Goal: Information Seeking & Learning: Learn about a topic

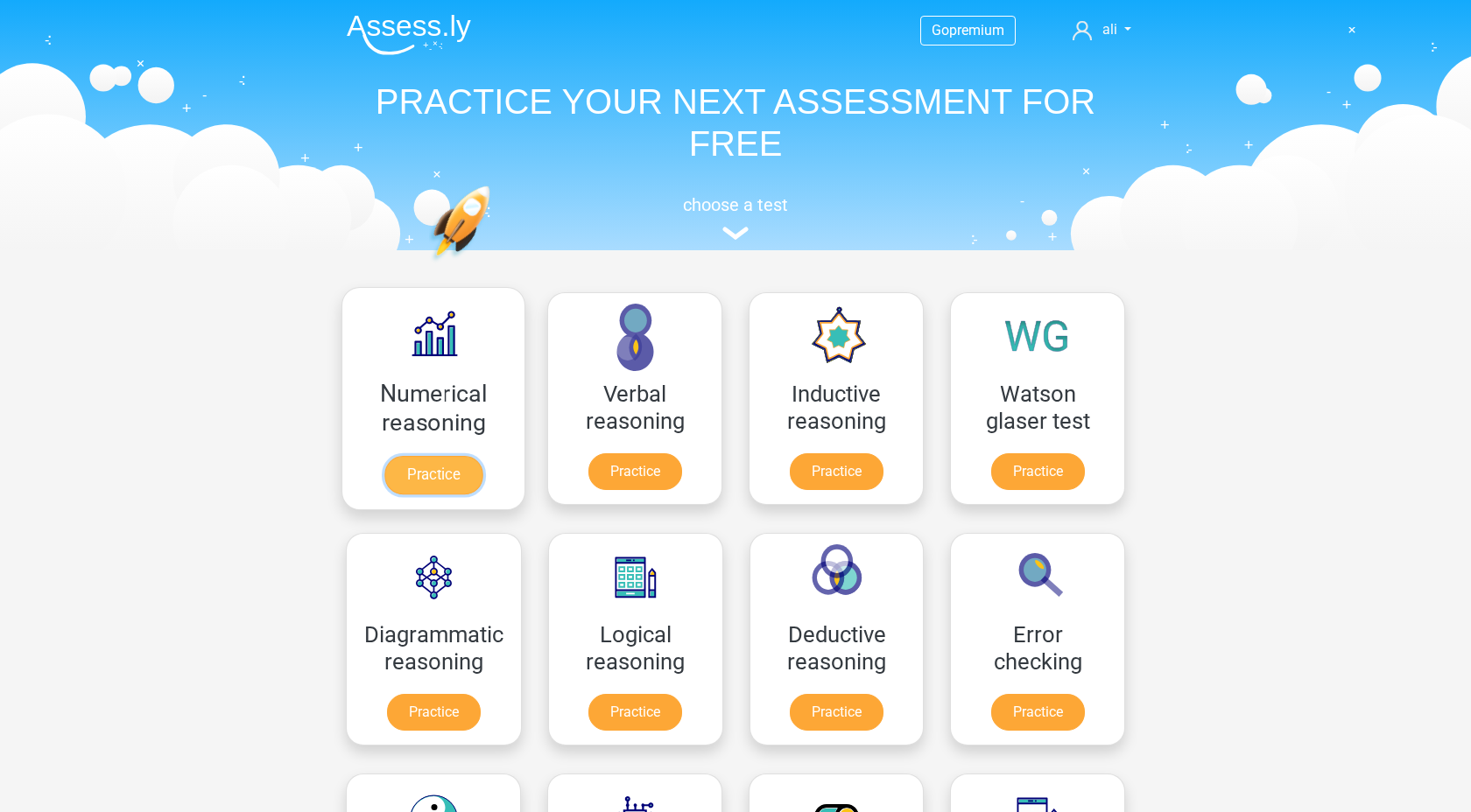
click at [451, 494] on link "Practice" at bounding box center [434, 475] width 98 height 38
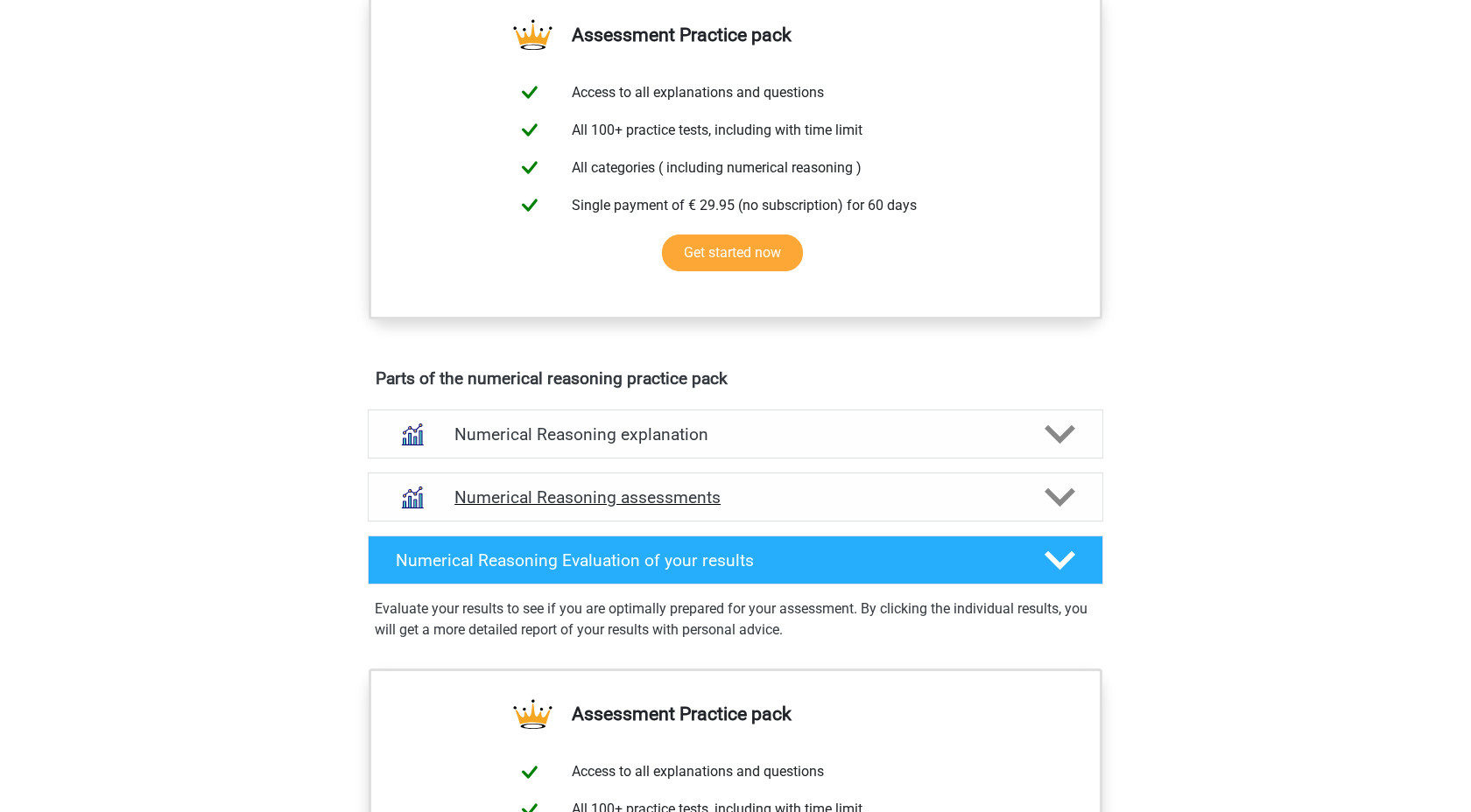
scroll to position [727, 0]
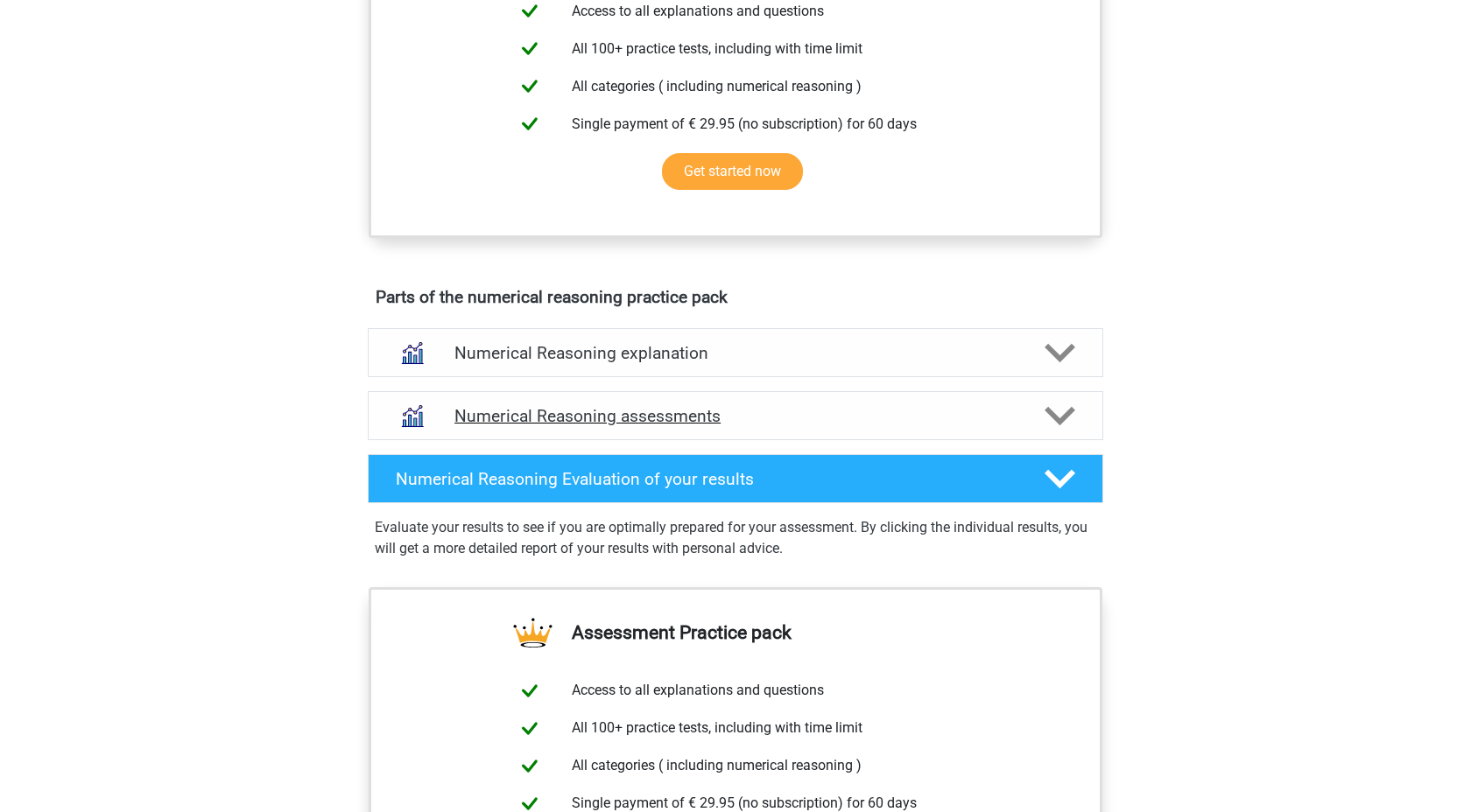
click at [624, 441] on div "Numerical Reasoning assessments" at bounding box center [736, 415] width 736 height 49
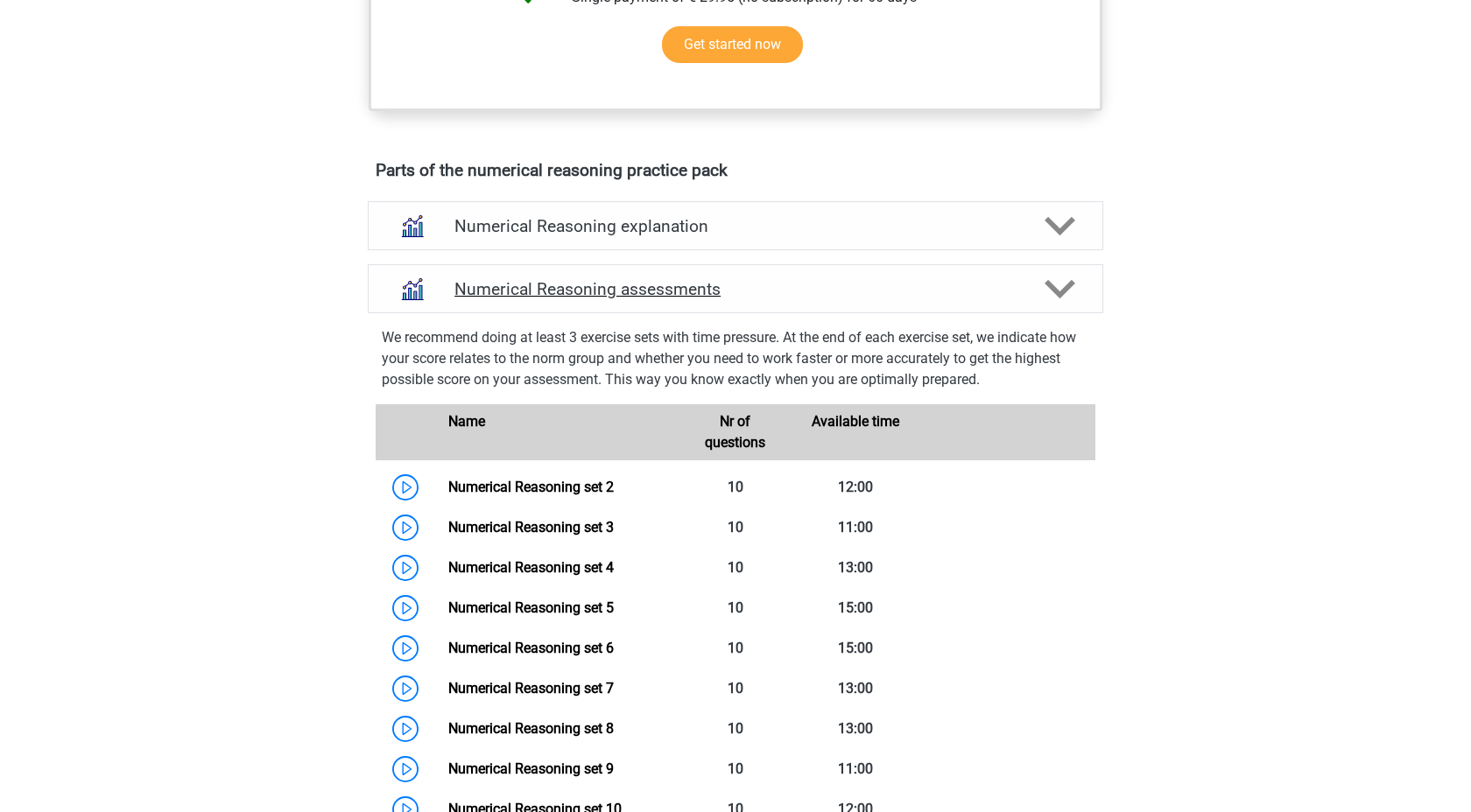
scroll to position [858, 0]
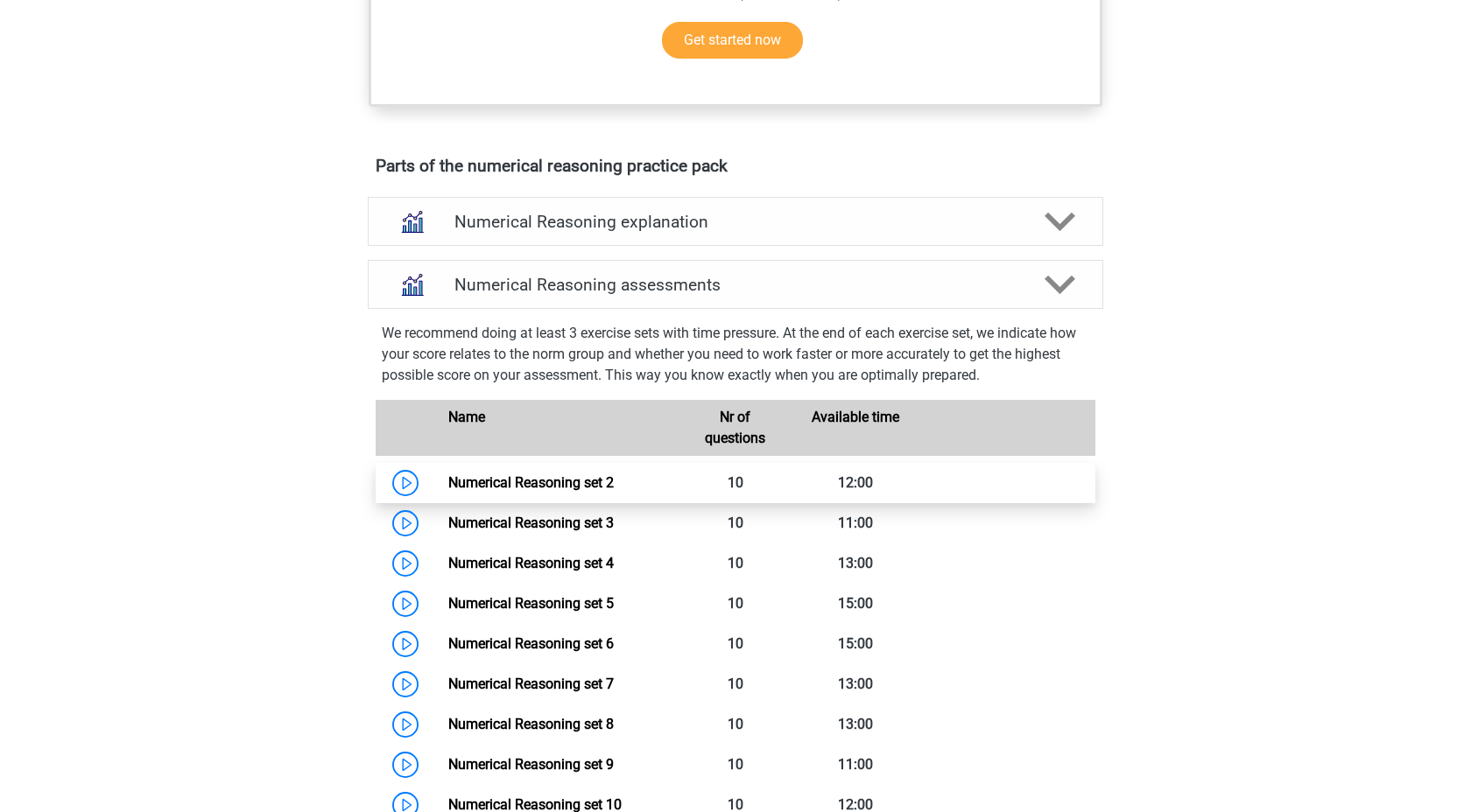
click at [448, 491] on link "Numerical Reasoning set 2" at bounding box center [531, 483] width 166 height 17
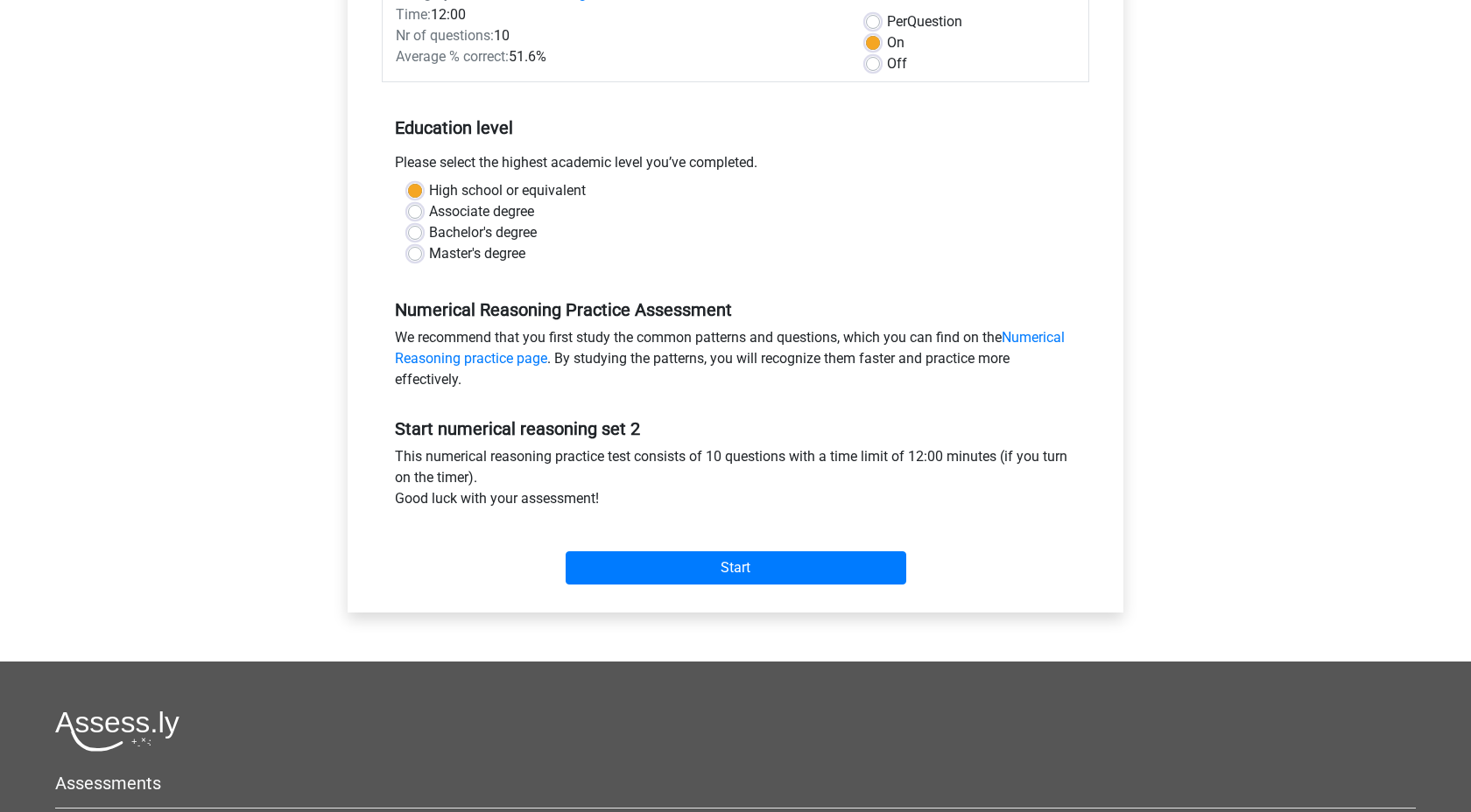
scroll to position [301, 0]
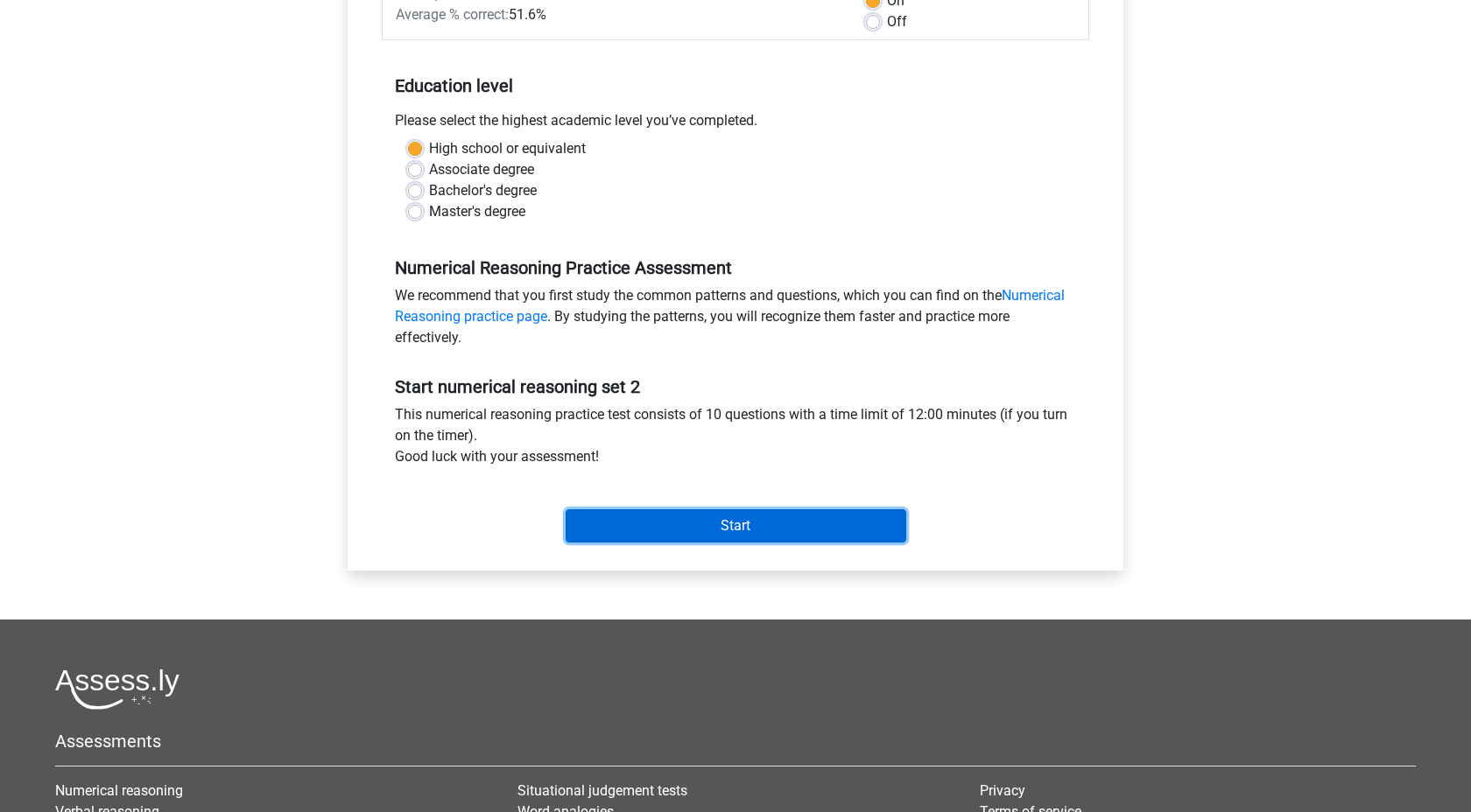
click at [646, 524] on input "Start" at bounding box center [736, 525] width 340 height 33
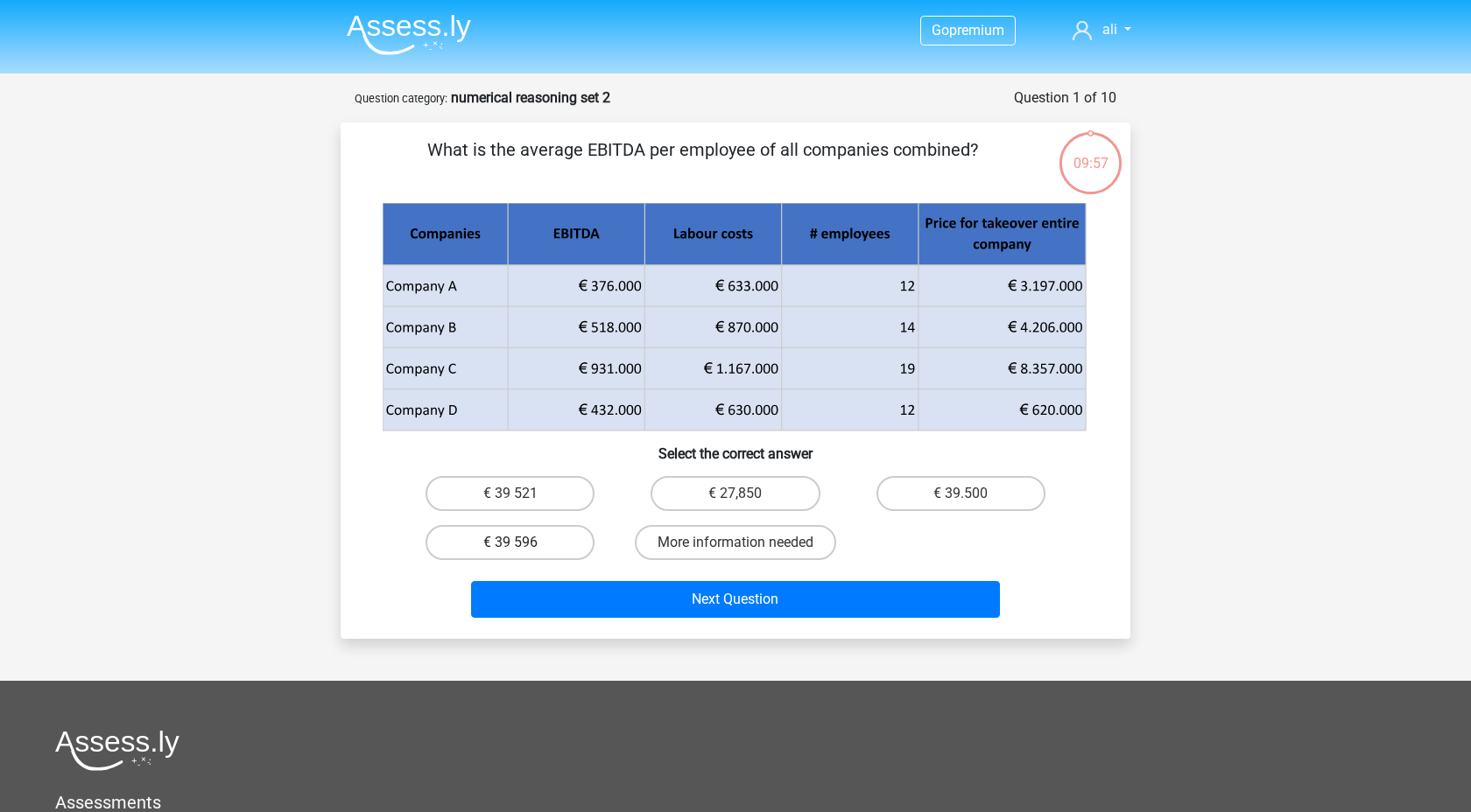
click at [496, 544] on label "€ 39 596" at bounding box center [510, 542] width 169 height 35
click at [510, 544] on input "€ 39 596" at bounding box center [516, 548] width 12 height 12
radio input "true"
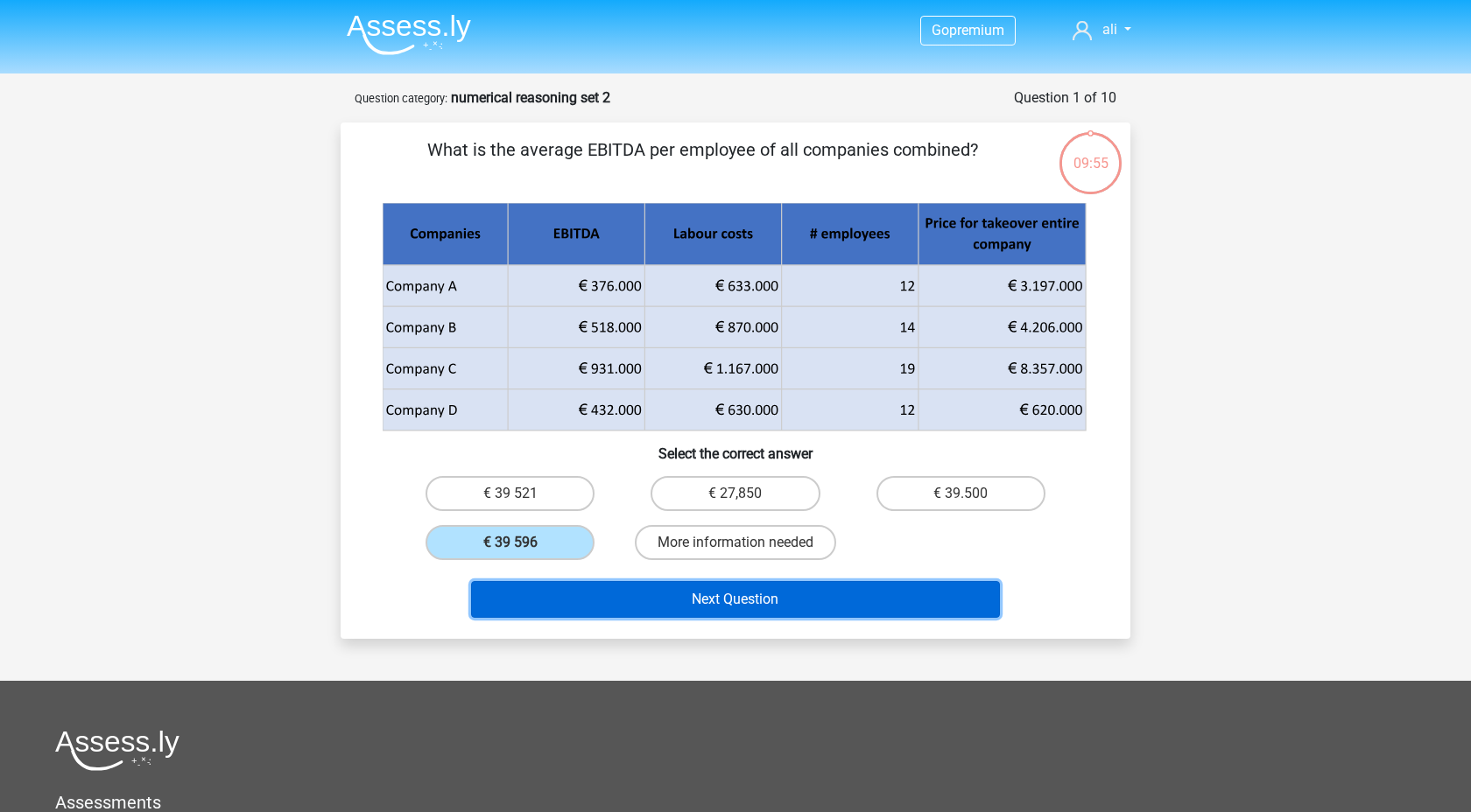
click at [583, 596] on button "Next Question" at bounding box center [736, 599] width 530 height 37
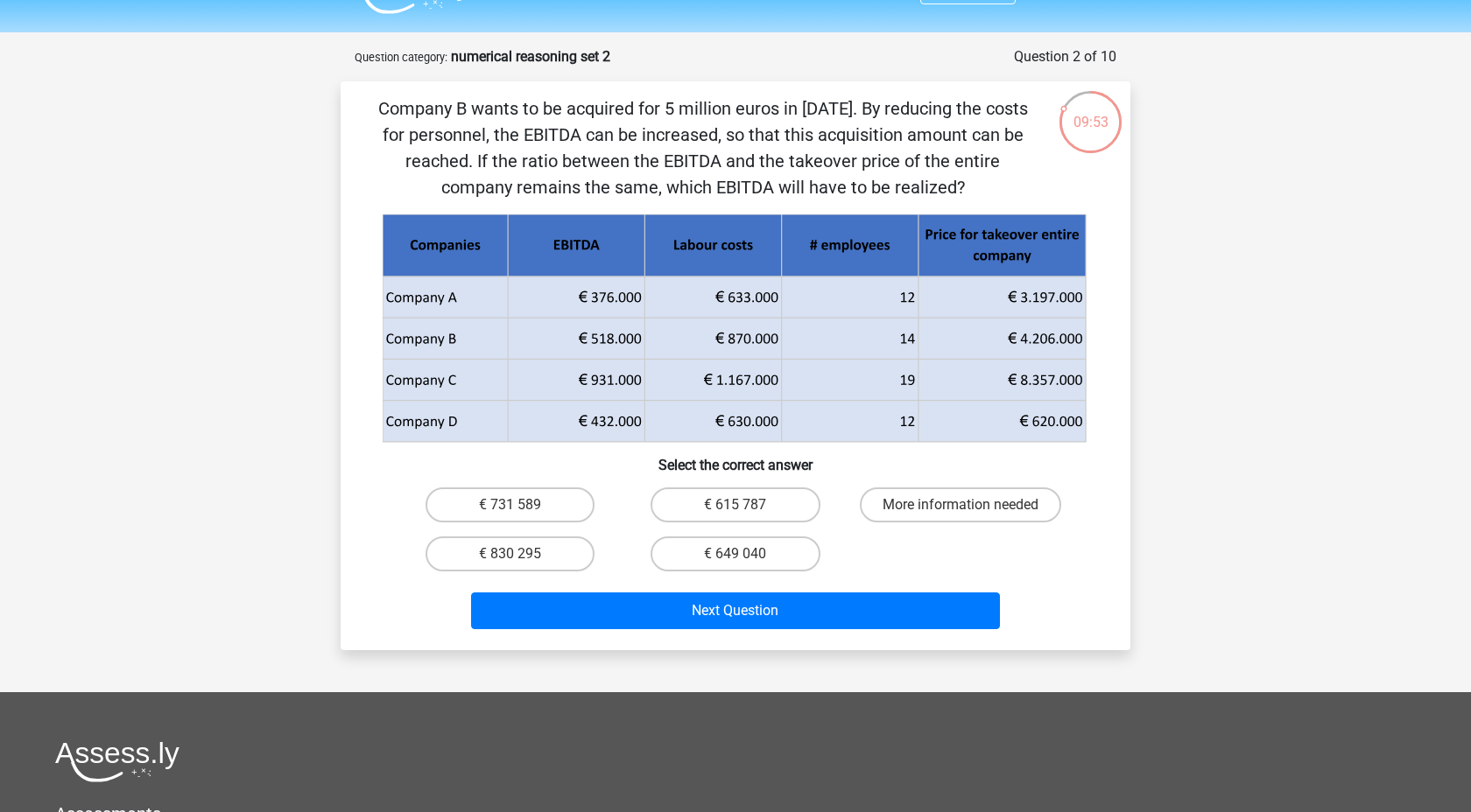
scroll to position [37, 0]
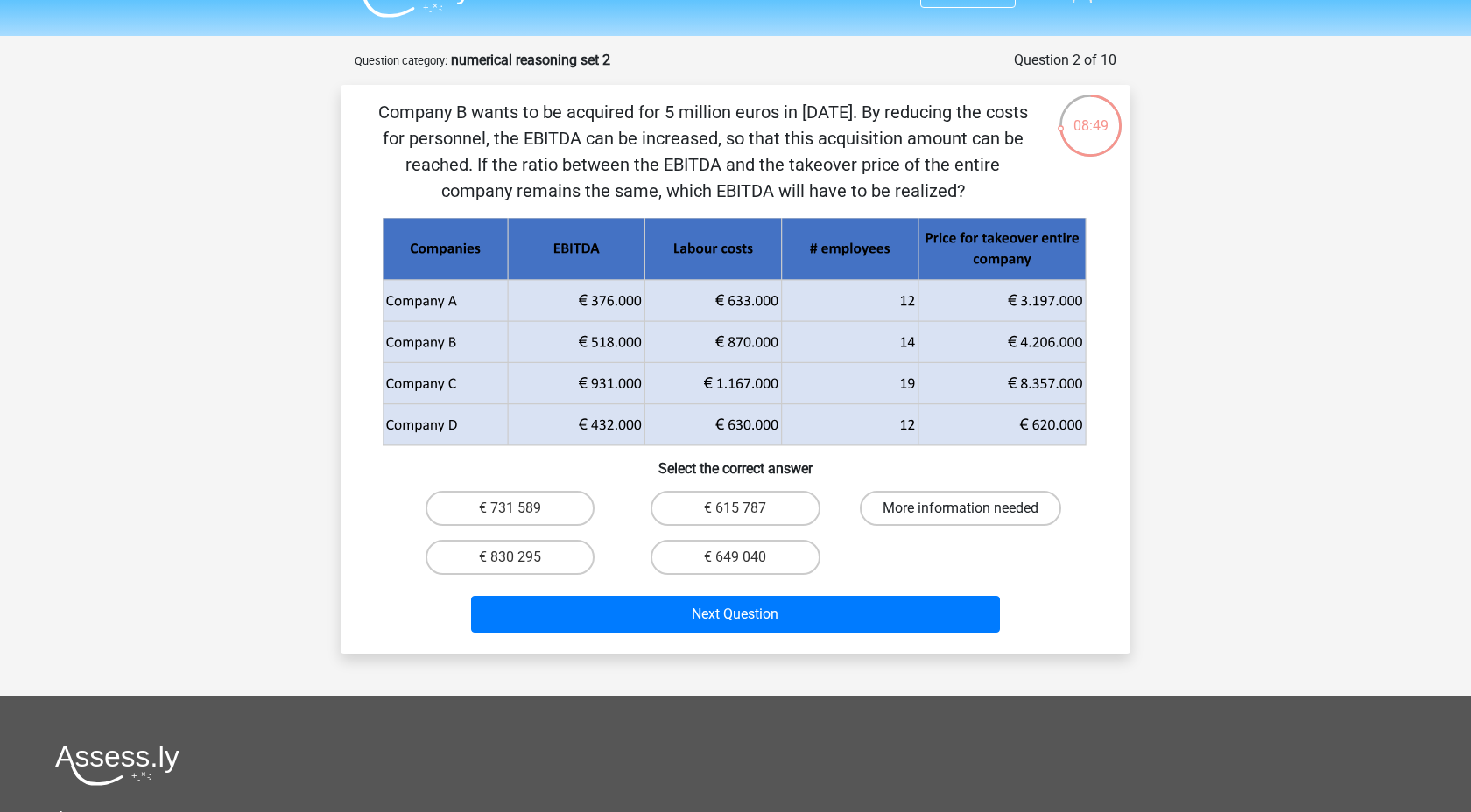
click at [914, 495] on label "More information needed" at bounding box center [960, 508] width 201 height 35
click at [960, 508] on input "More information needed" at bounding box center [965, 514] width 12 height 12
radio input "true"
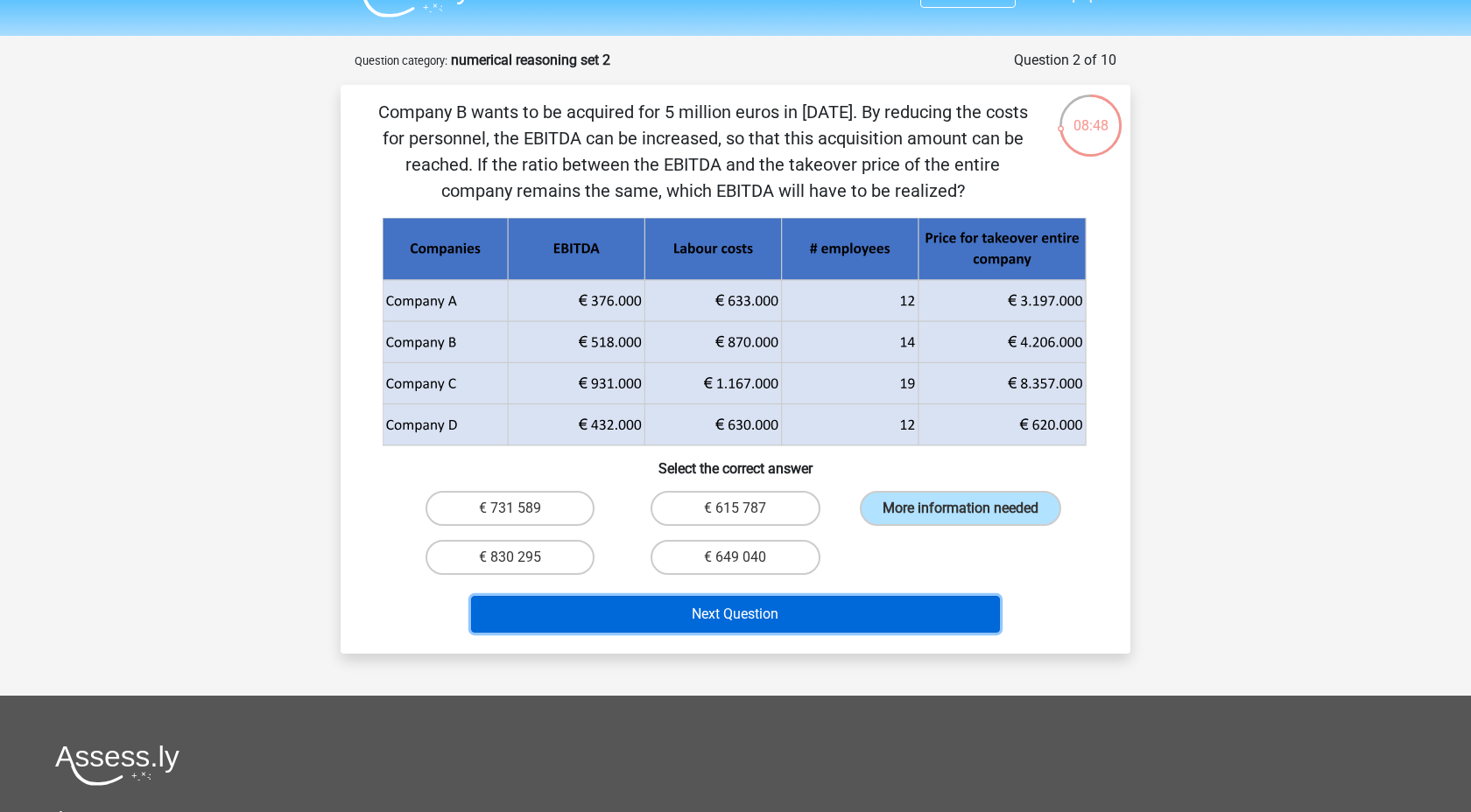
click at [787, 611] on button "Next Question" at bounding box center [736, 613] width 530 height 37
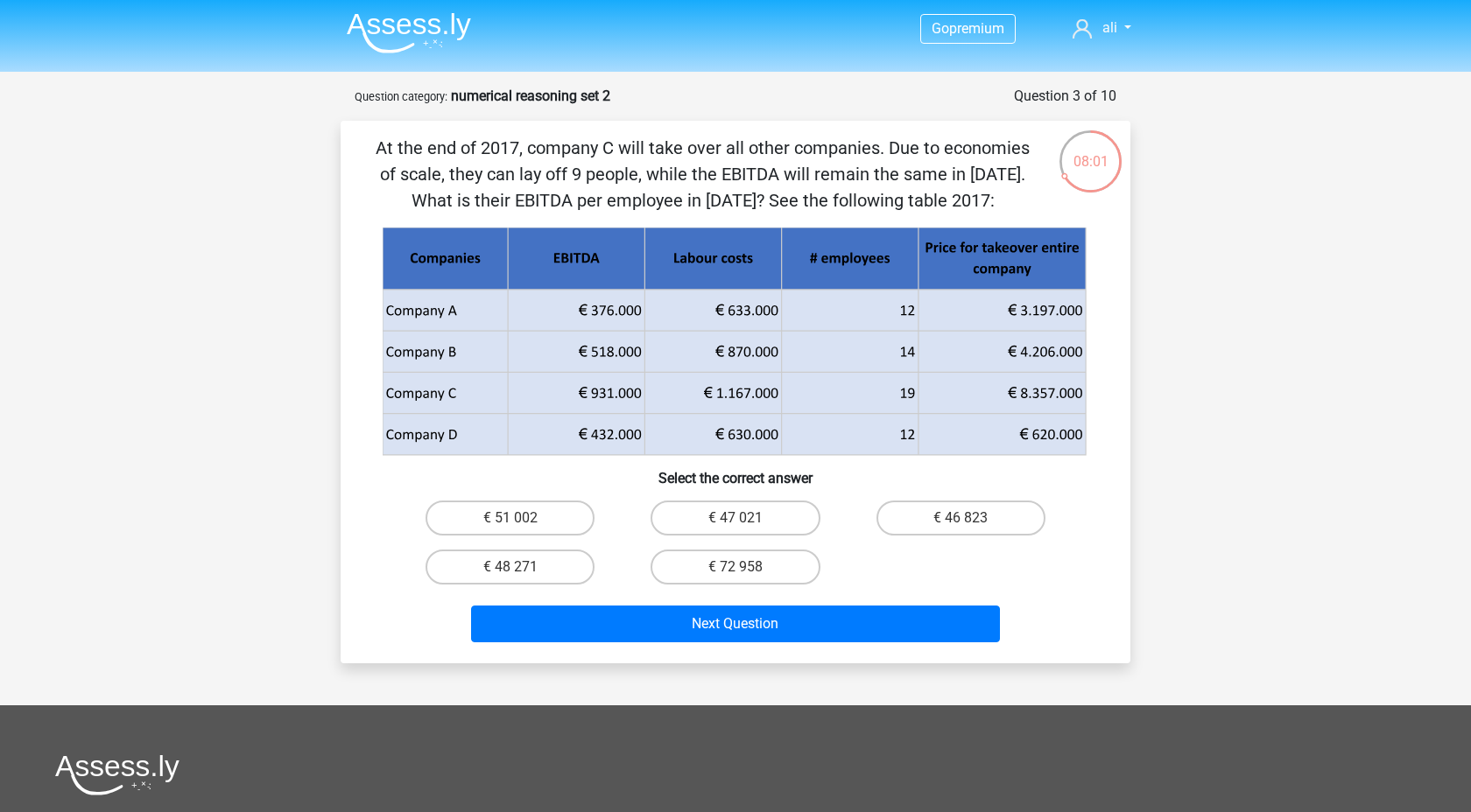
scroll to position [0, 0]
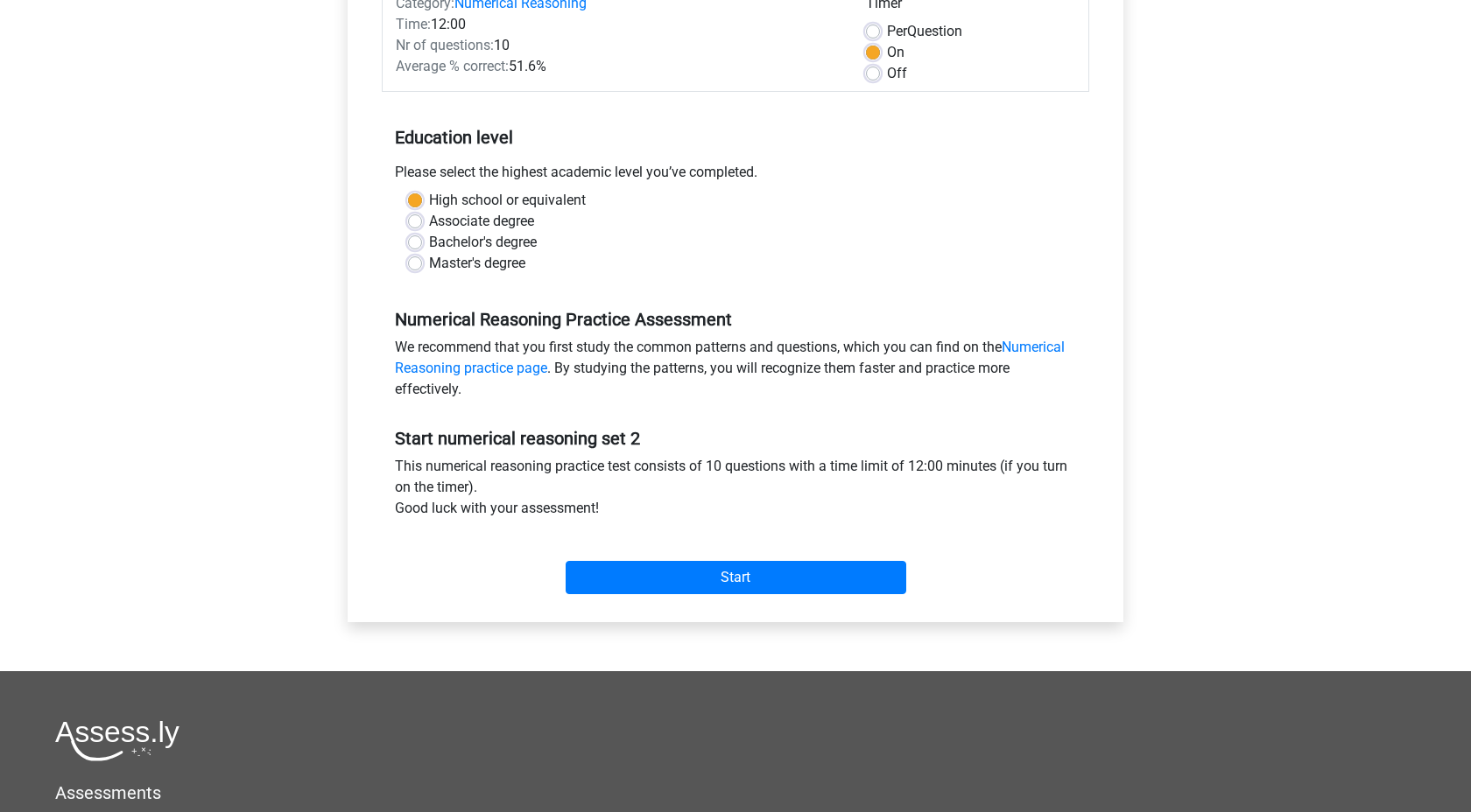
scroll to position [242, 0]
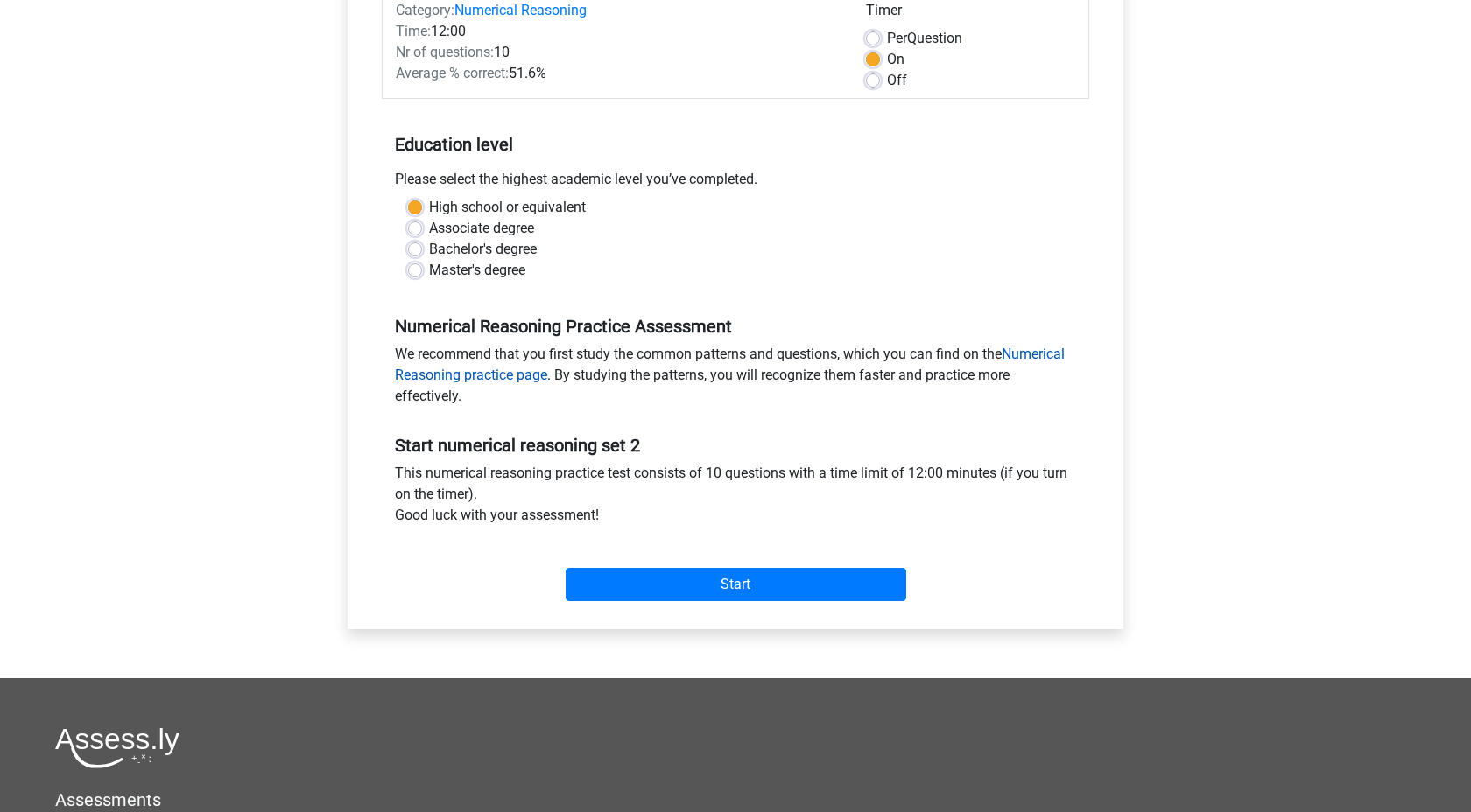
click at [1027, 358] on link "Numerical Reasoning practice page" at bounding box center [729, 364] width 670 height 37
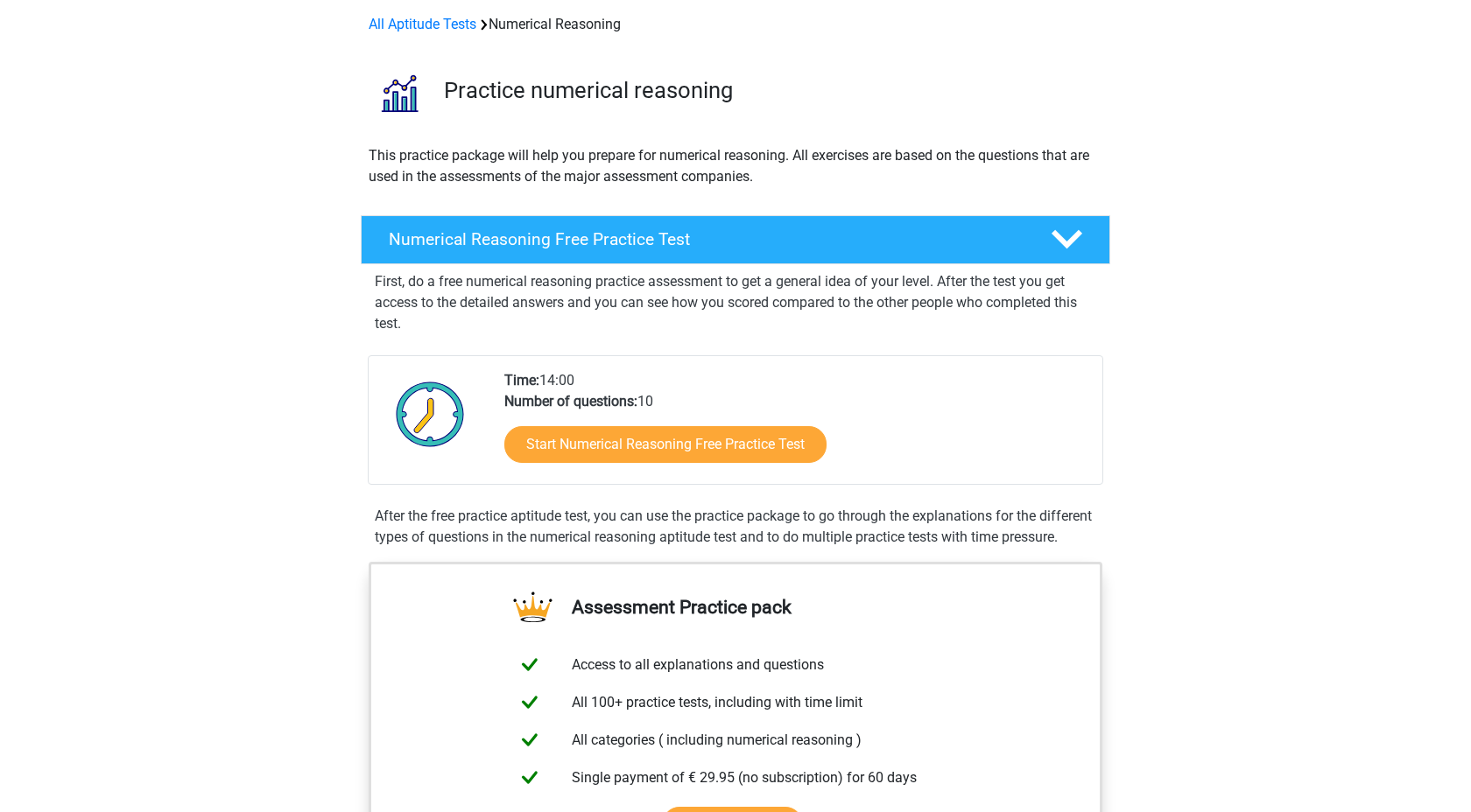
scroll to position [76, 0]
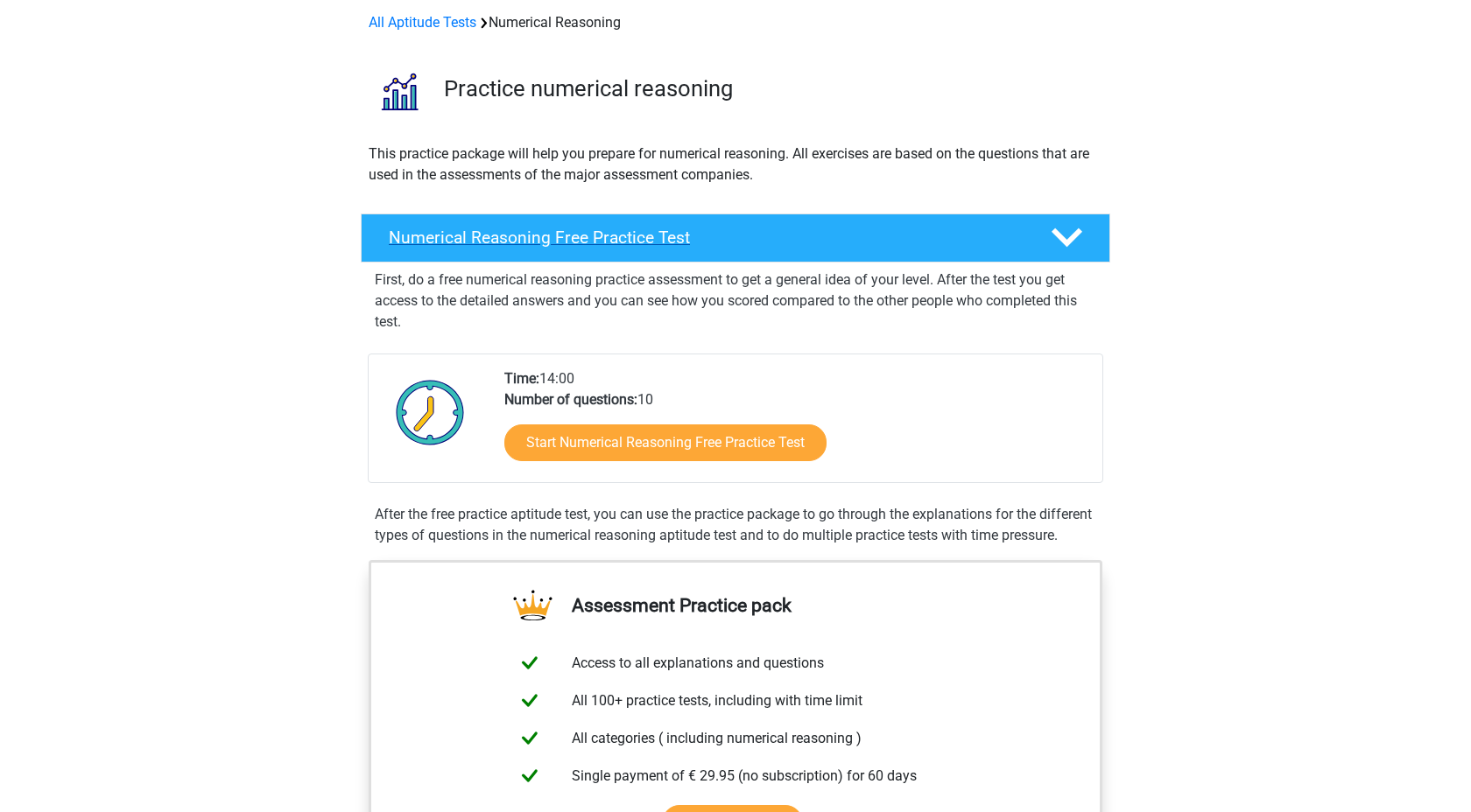
click at [977, 231] on h4 "Numerical Reasoning Free Practice Test" at bounding box center [706, 238] width 634 height 20
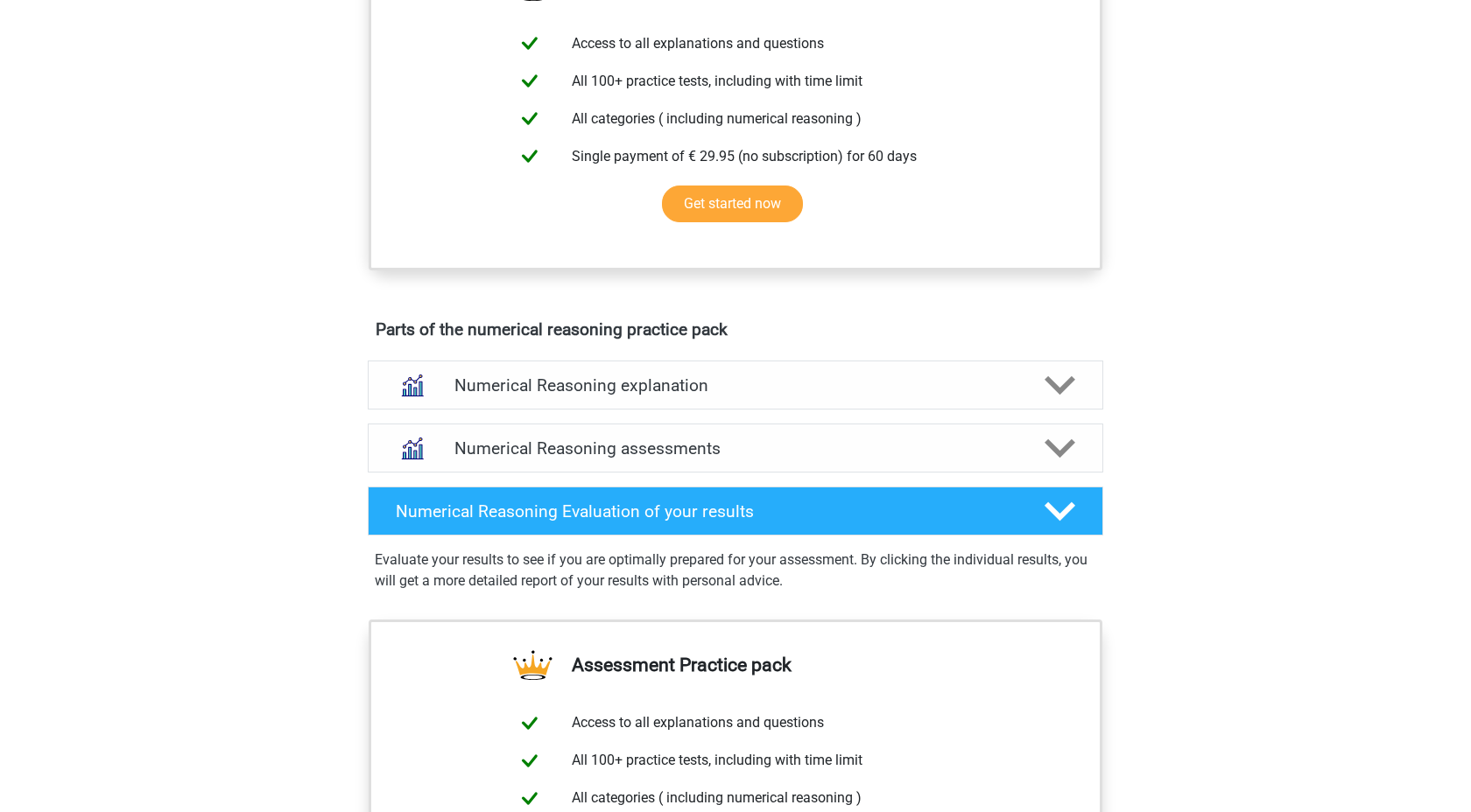
scroll to position [432, 0]
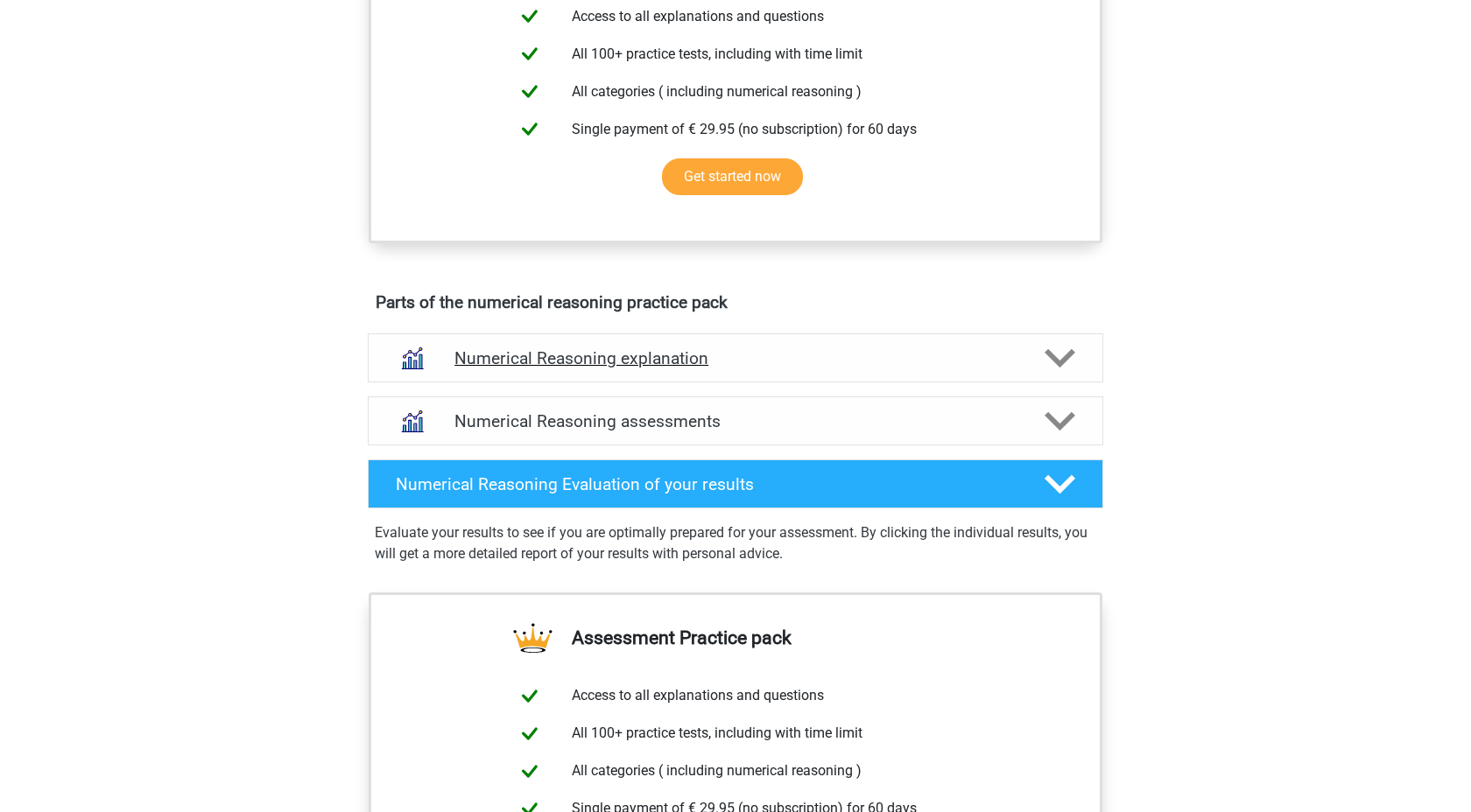
click at [914, 360] on h4 "Numerical Reasoning explanation" at bounding box center [735, 358] width 562 height 20
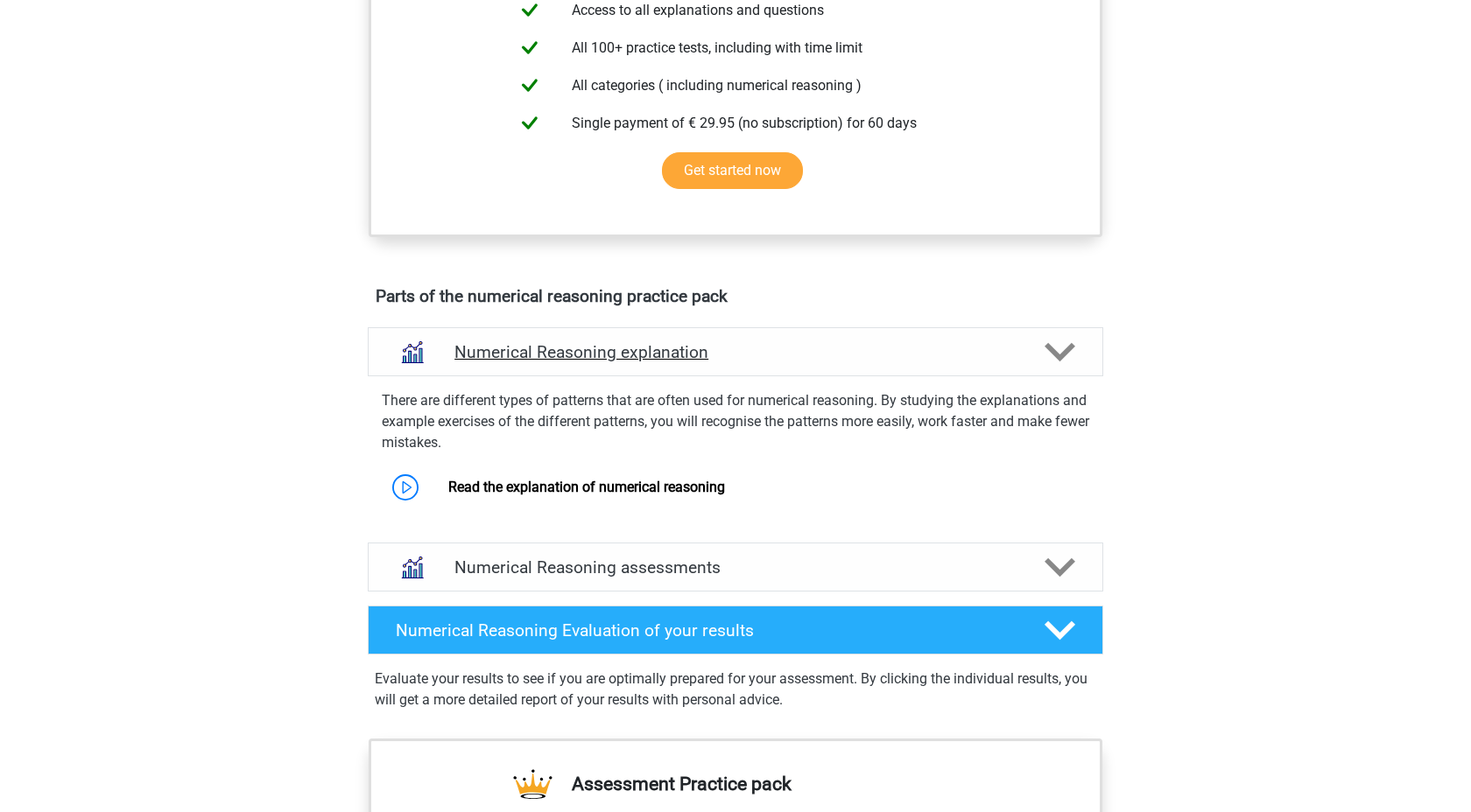
scroll to position [446, 0]
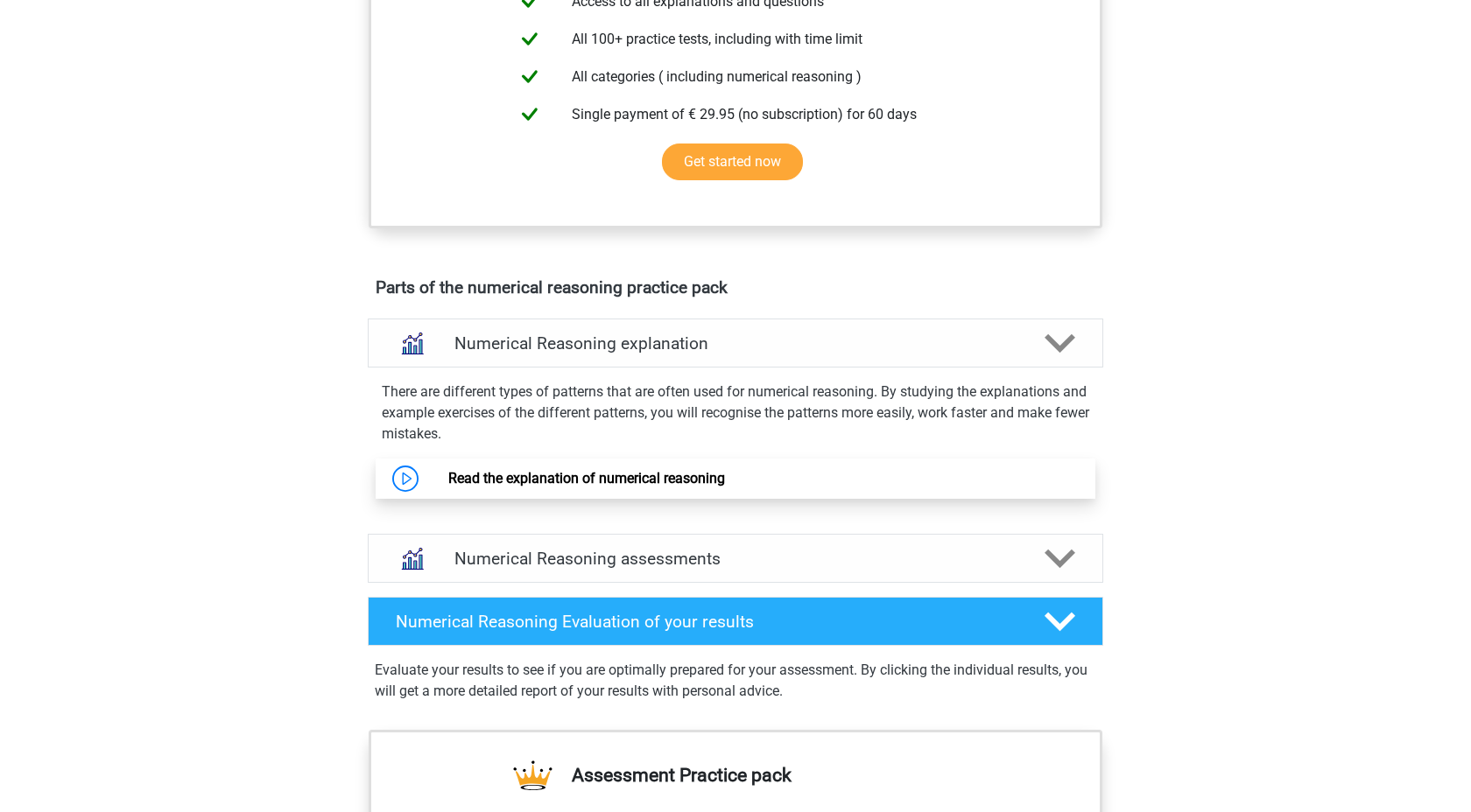
click at [632, 475] on link "Read the explanation of numerical reasoning" at bounding box center [586, 478] width 277 height 17
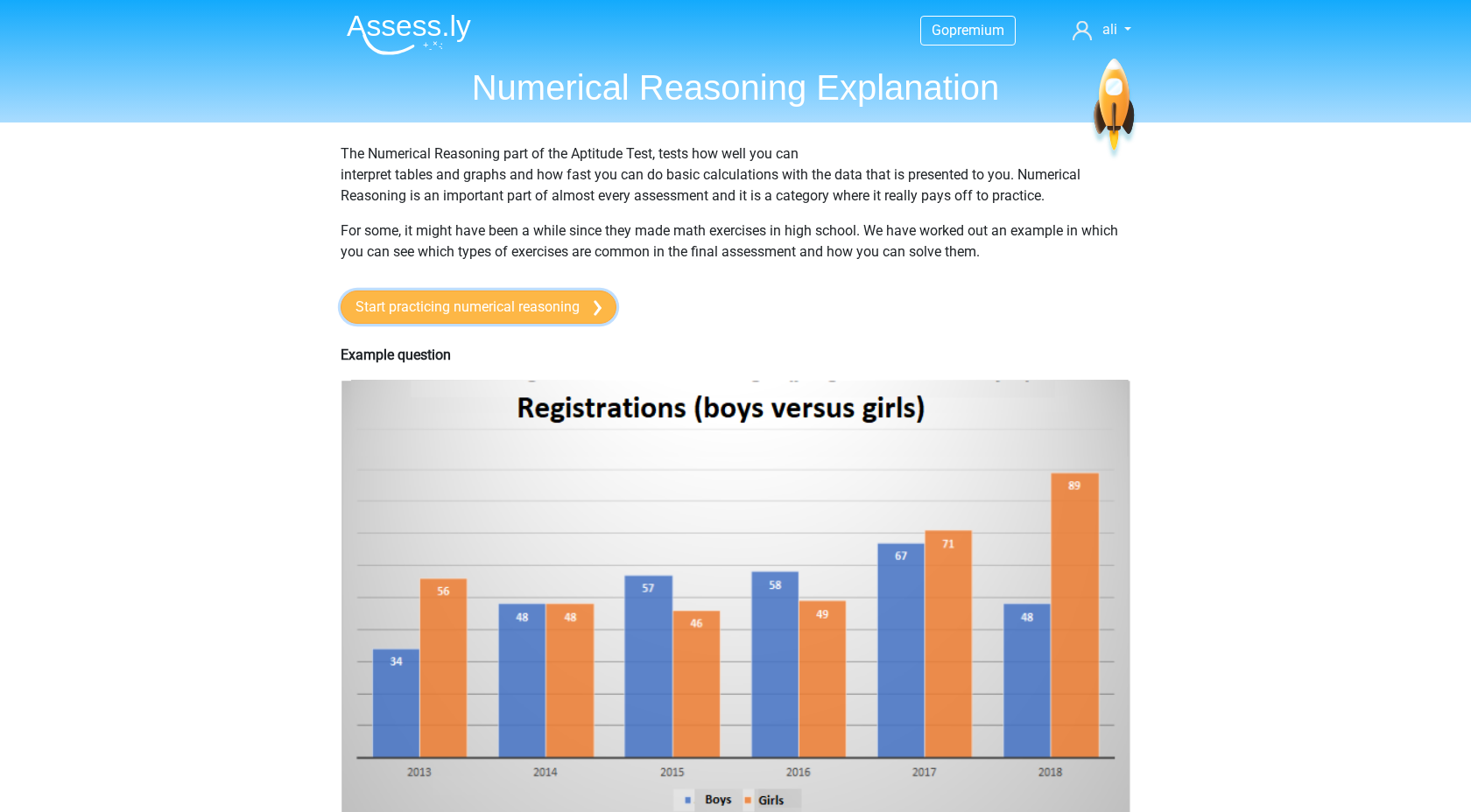
click at [575, 309] on link "Start practicing numerical reasoning" at bounding box center [478, 306] width 276 height 33
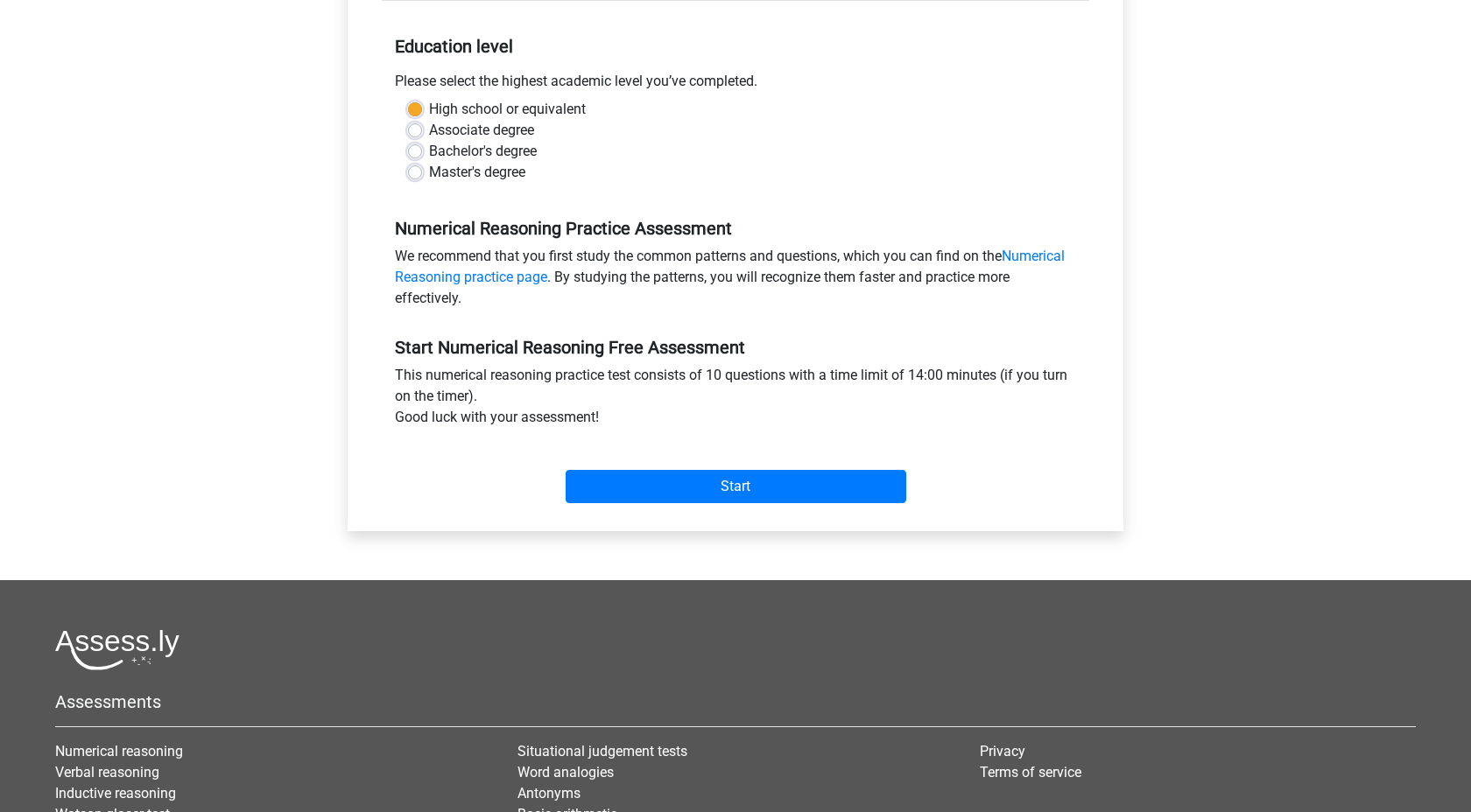
scroll to position [351, 0]
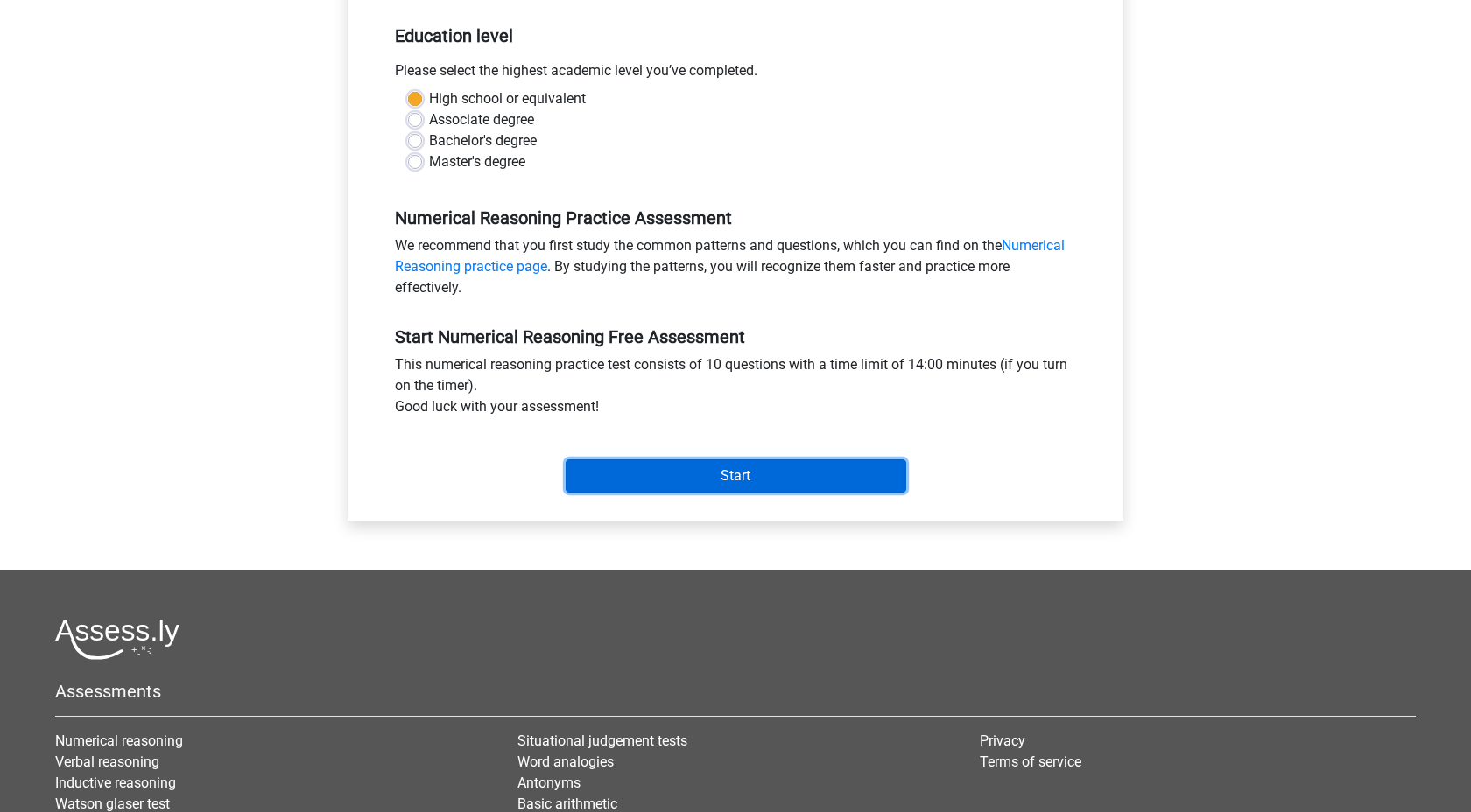
click at [591, 470] on input "Start" at bounding box center [736, 475] width 340 height 33
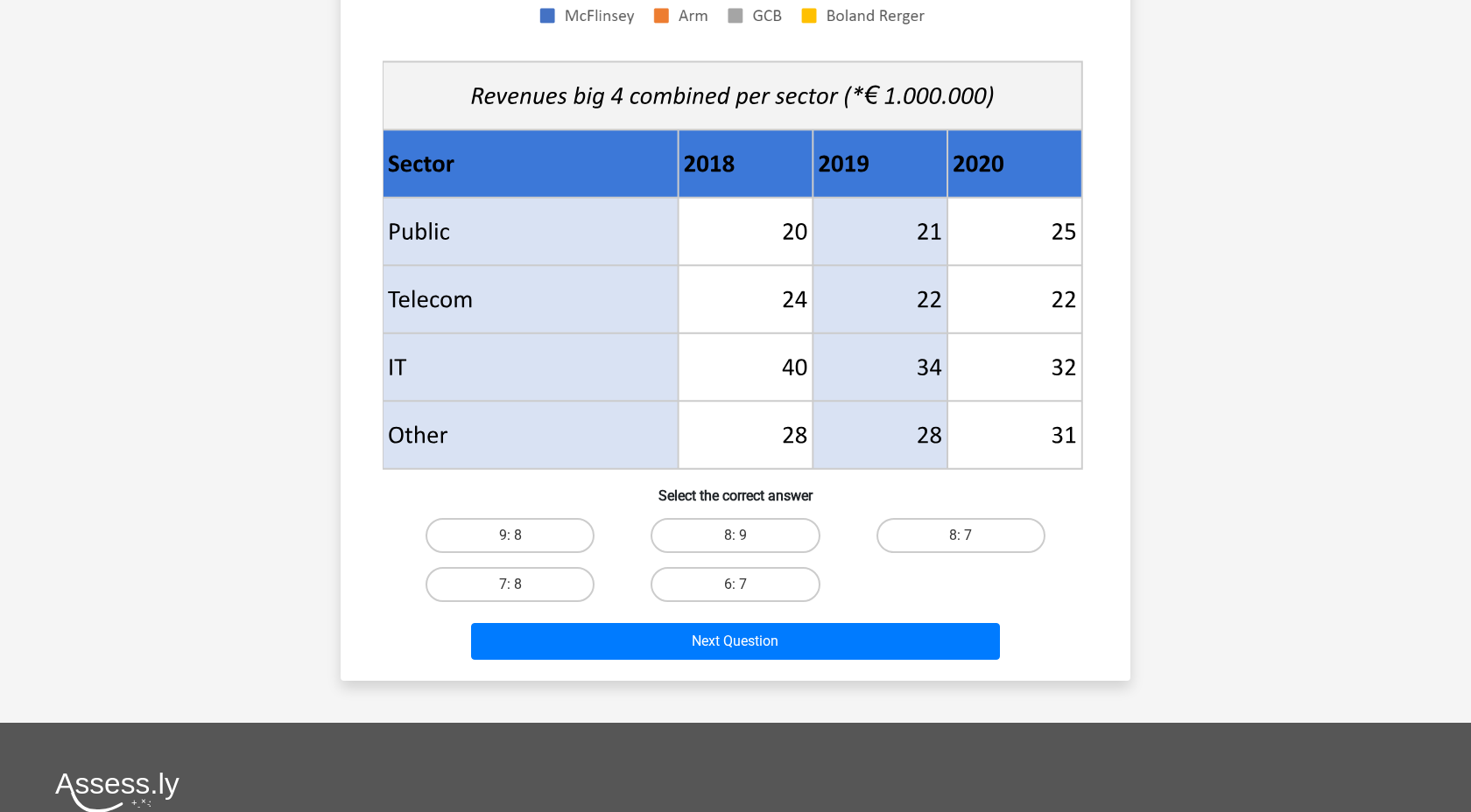
scroll to position [605, 0]
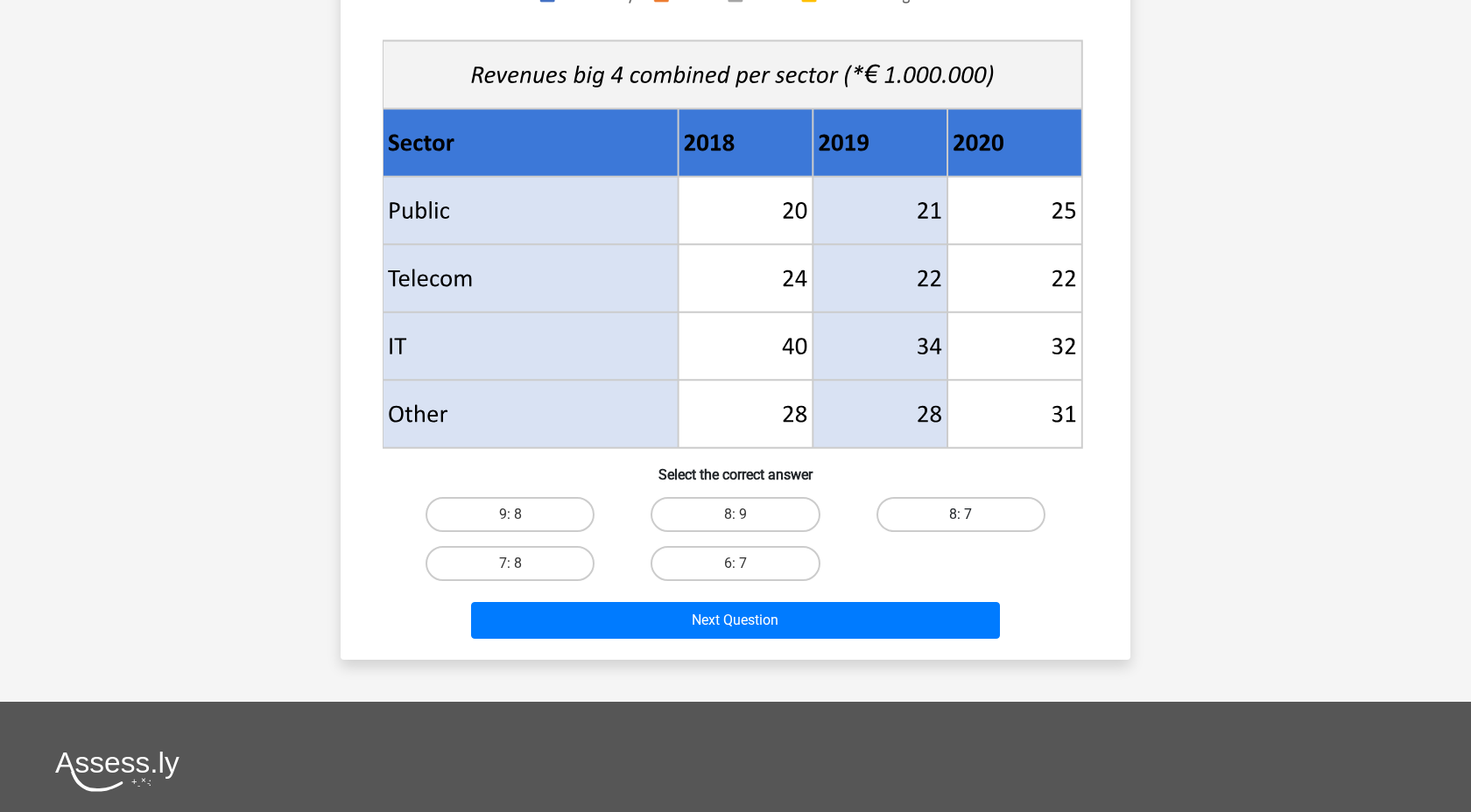
click at [917, 509] on label "8: 7" at bounding box center [961, 514] width 169 height 35
click at [960, 515] on input "8: 7" at bounding box center [965, 520] width 12 height 12
radio input "true"
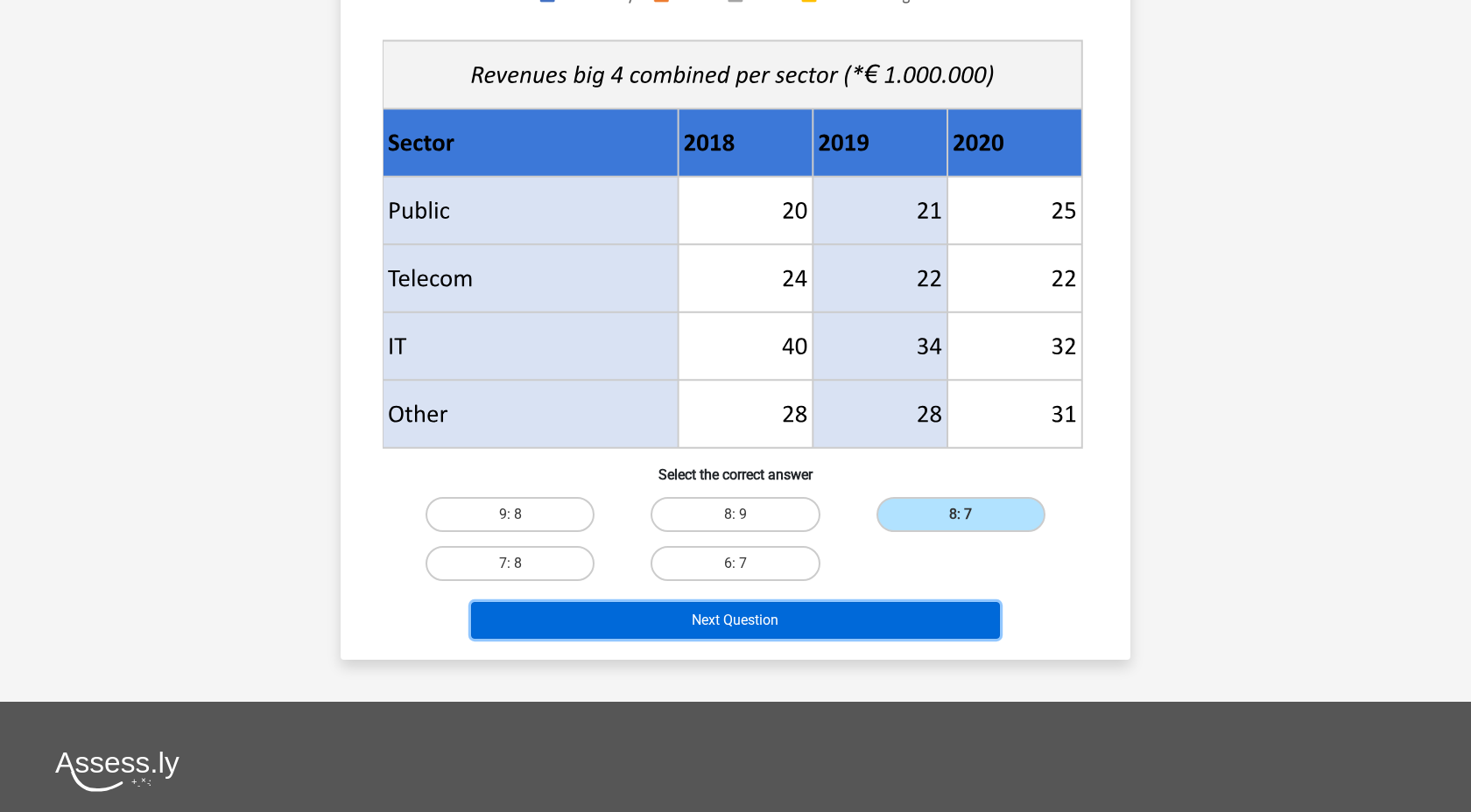
click at [805, 615] on button "Next Question" at bounding box center [736, 620] width 530 height 37
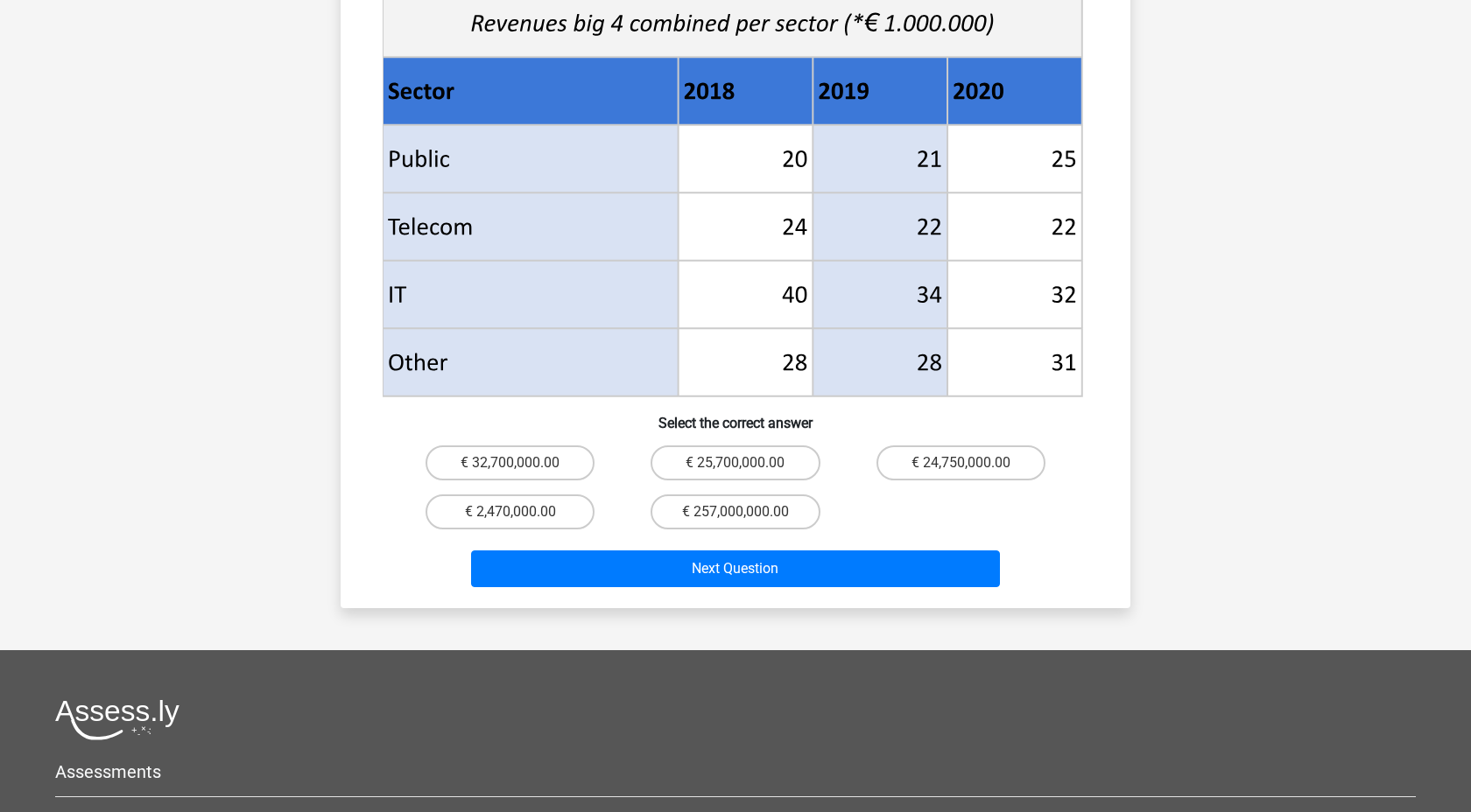
scroll to position [704, 0]
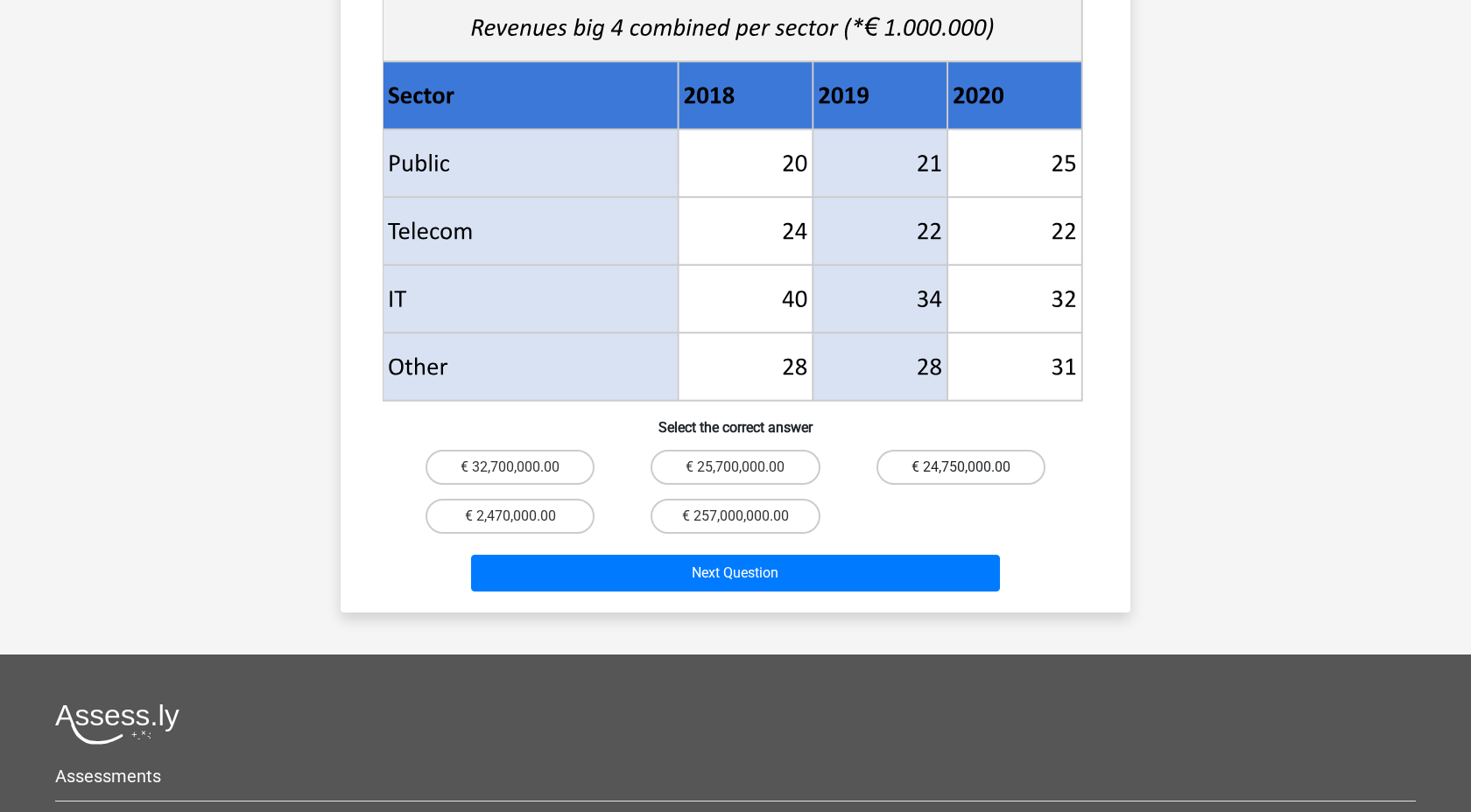
click at [940, 450] on label "€ 24,750,000.00" at bounding box center [961, 467] width 169 height 35
click at [960, 467] on input "€ 24,750,000.00" at bounding box center [965, 473] width 12 height 12
radio input "true"
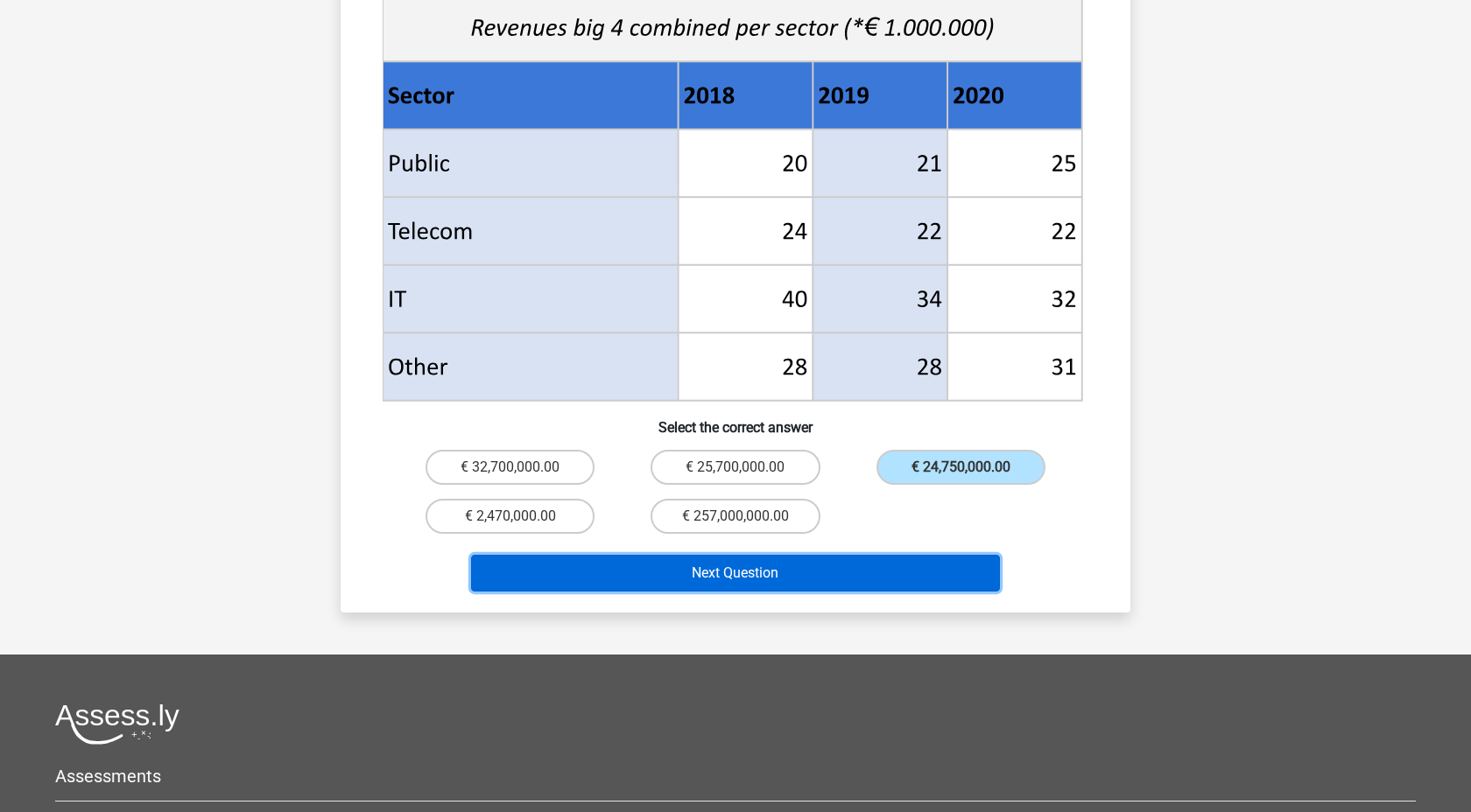
click at [821, 555] on button "Next Question" at bounding box center [736, 572] width 530 height 37
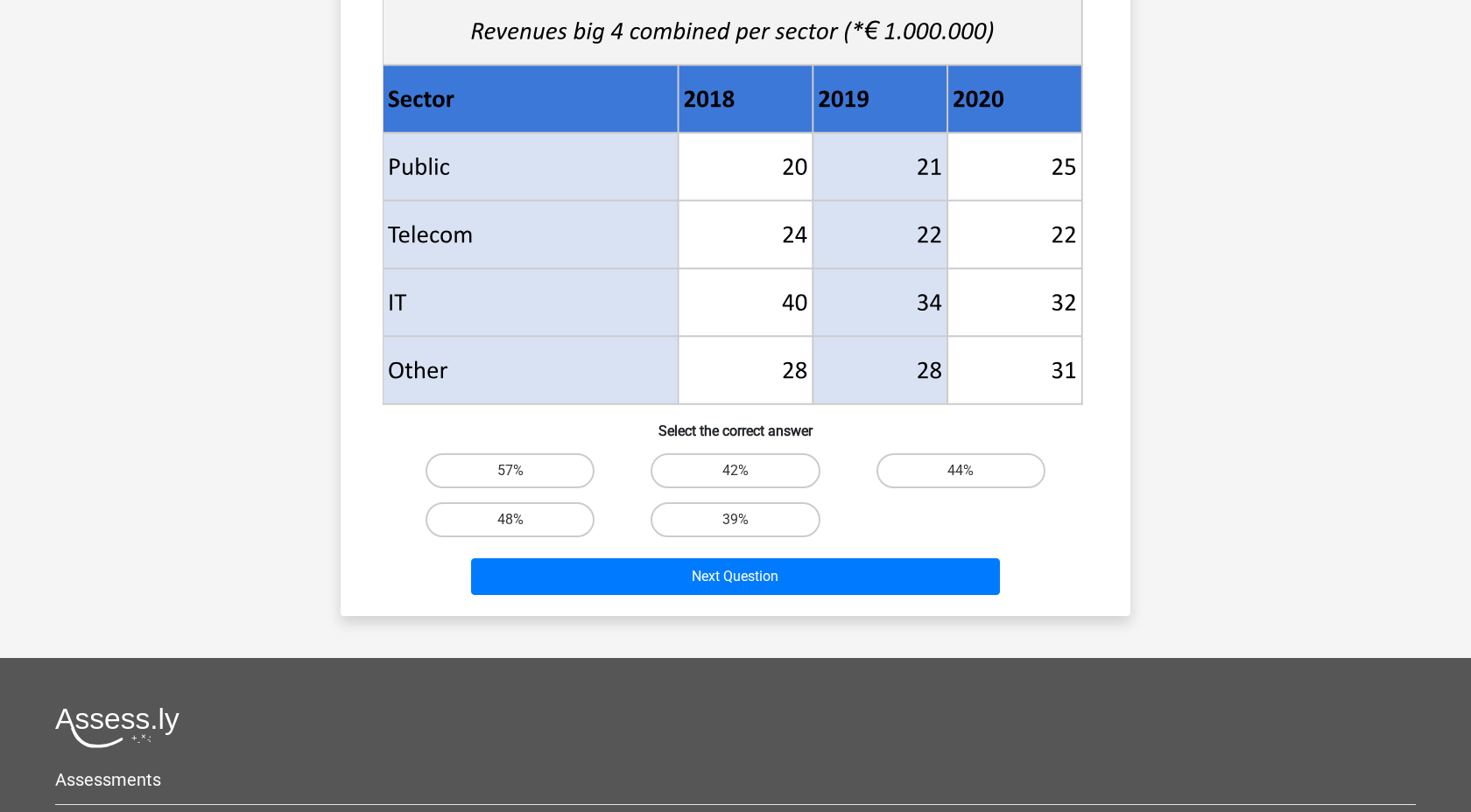
scroll to position [648, 0]
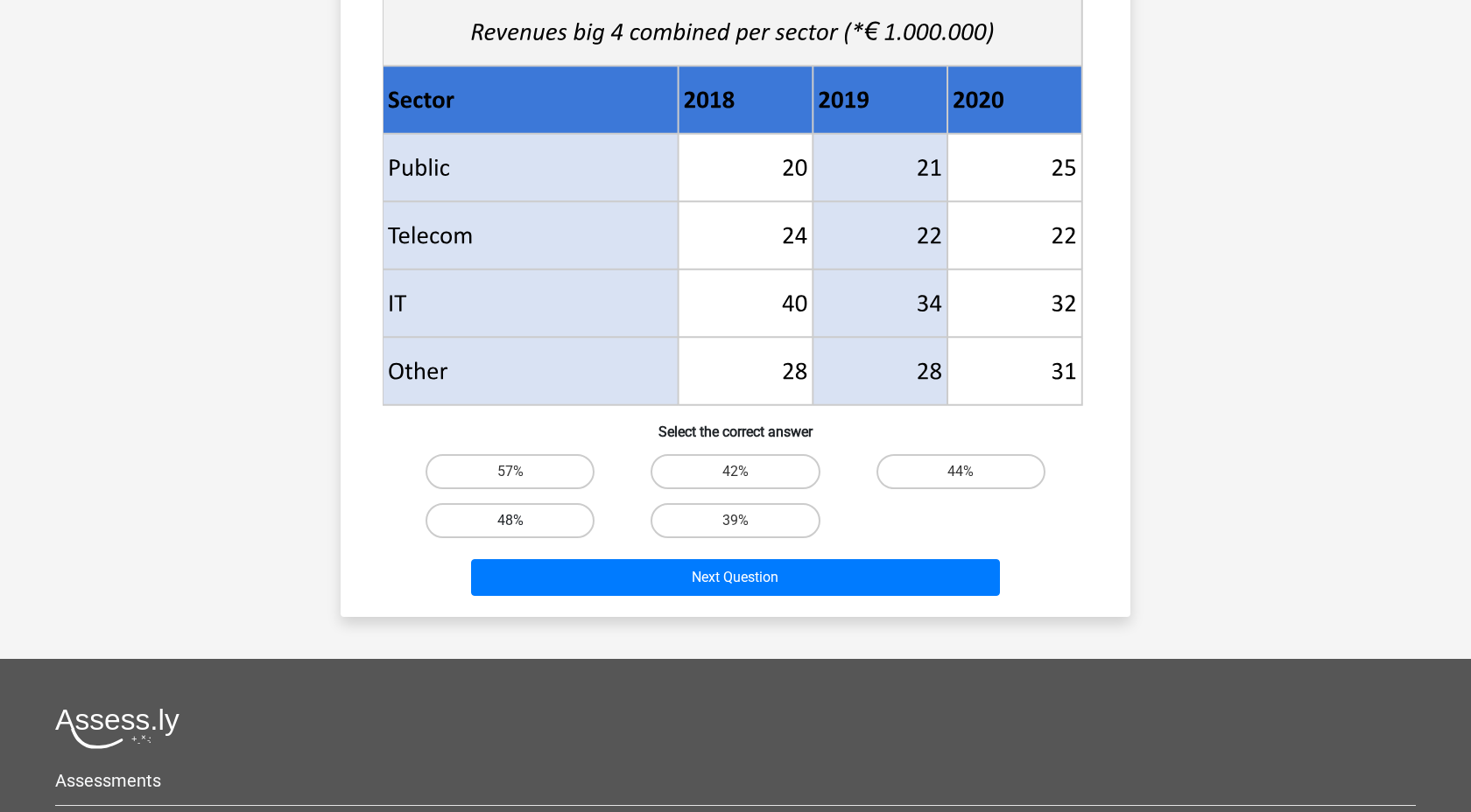
click at [566, 526] on label "48%" at bounding box center [510, 520] width 169 height 35
click at [522, 526] on input "48%" at bounding box center [516, 526] width 12 height 12
radio input "true"
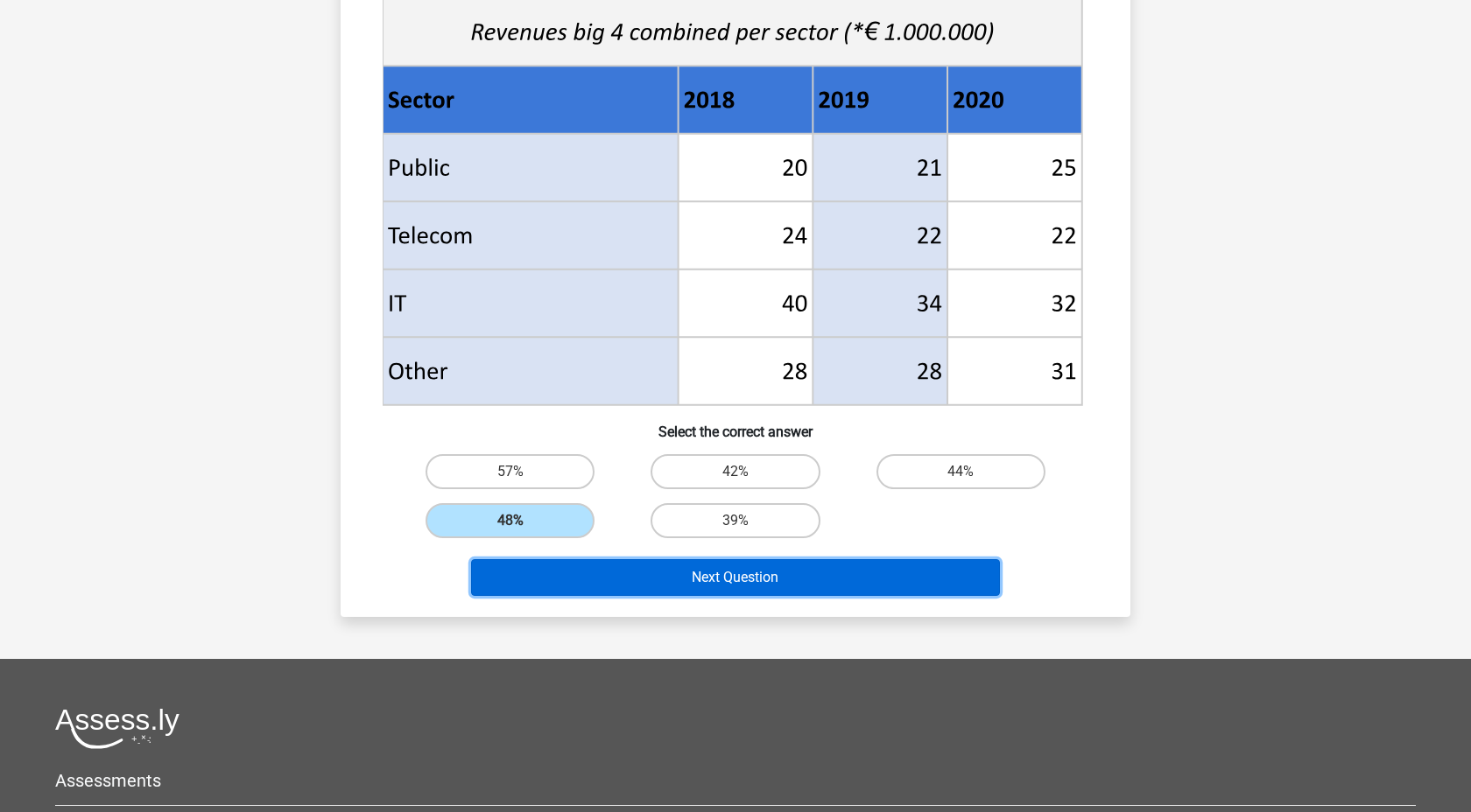
click at [637, 588] on button "Next Question" at bounding box center [736, 577] width 530 height 37
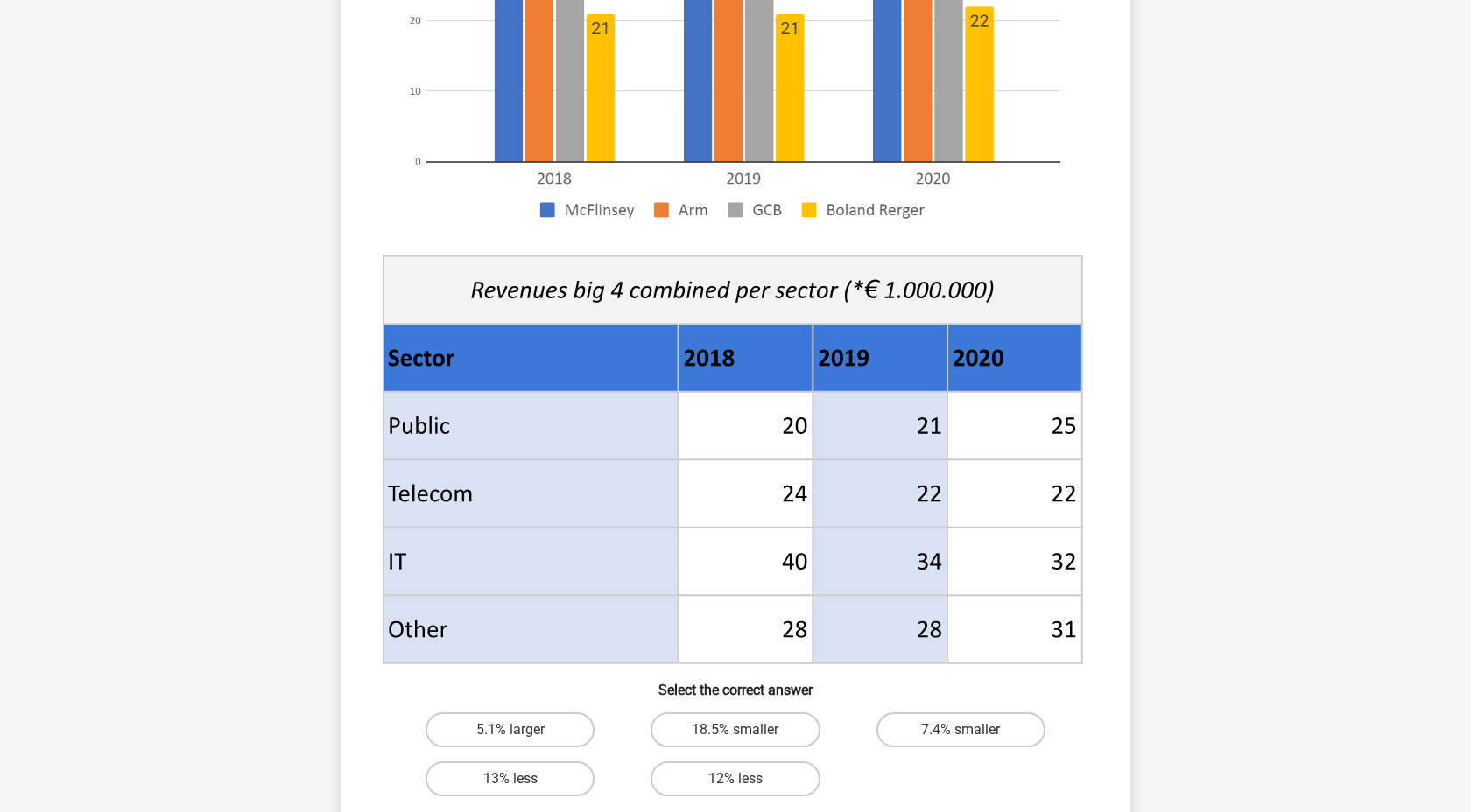
scroll to position [760, 0]
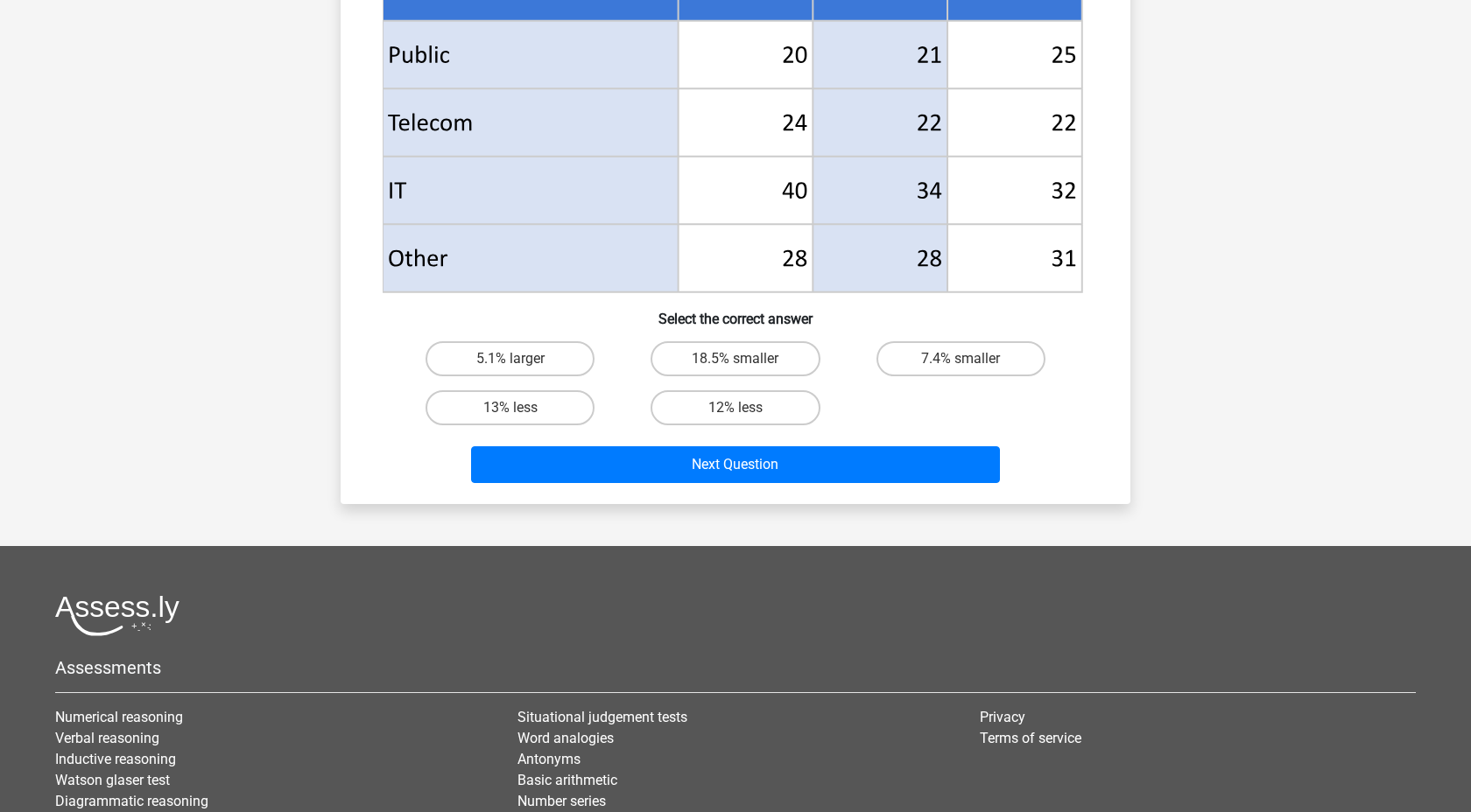
click at [906, 337] on div "7.4% smaller" at bounding box center [961, 359] width 225 height 49
click at [919, 357] on label "7.4% smaller" at bounding box center [961, 358] width 169 height 35
click at [960, 359] on input "7.4% smaller" at bounding box center [965, 364] width 12 height 12
radio input "true"
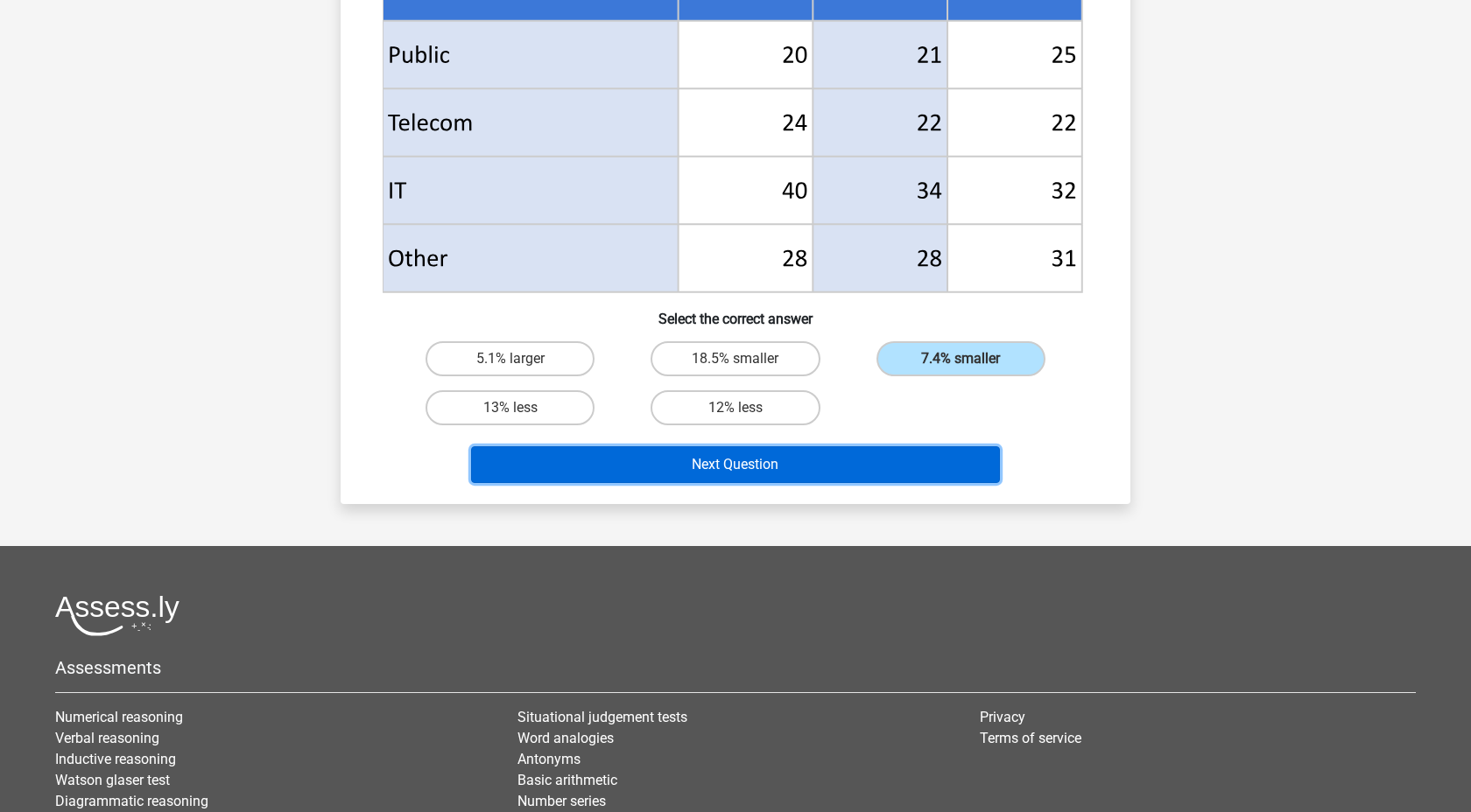
click at [663, 455] on button "Next Question" at bounding box center [736, 464] width 530 height 37
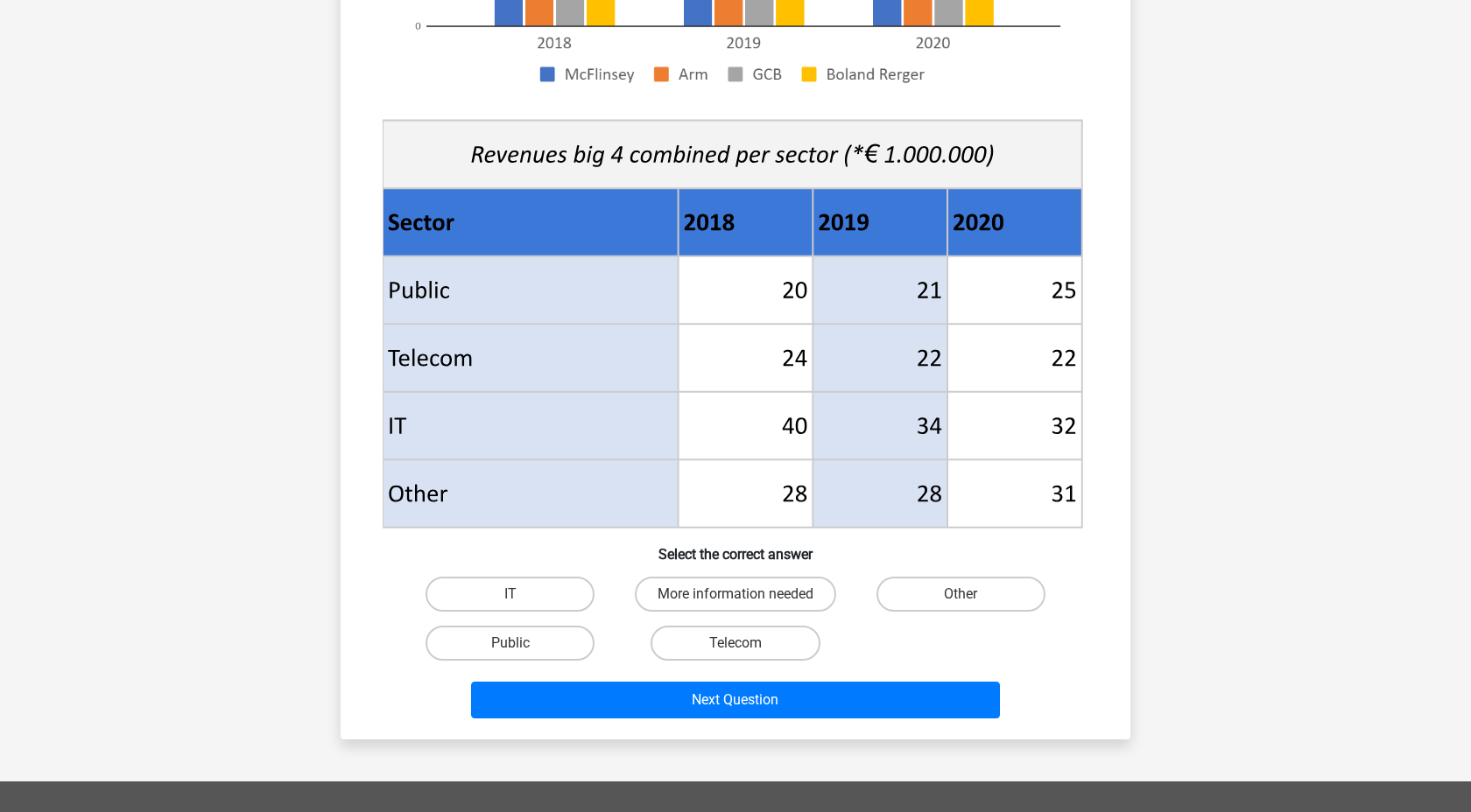
scroll to position [548, 0]
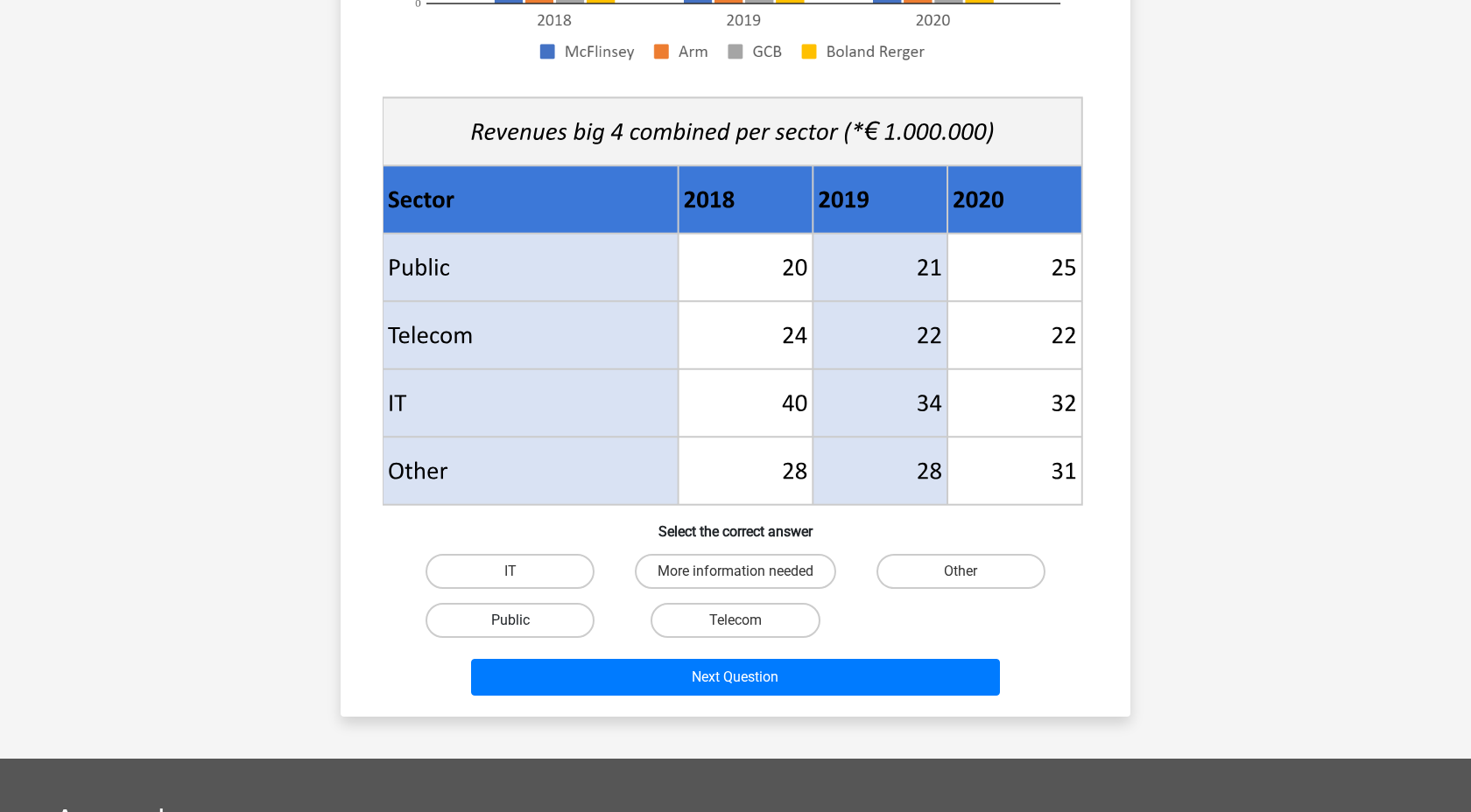
click at [574, 617] on label "Public" at bounding box center [510, 620] width 169 height 35
click at [522, 621] on input "Public" at bounding box center [516, 626] width 12 height 12
radio input "true"
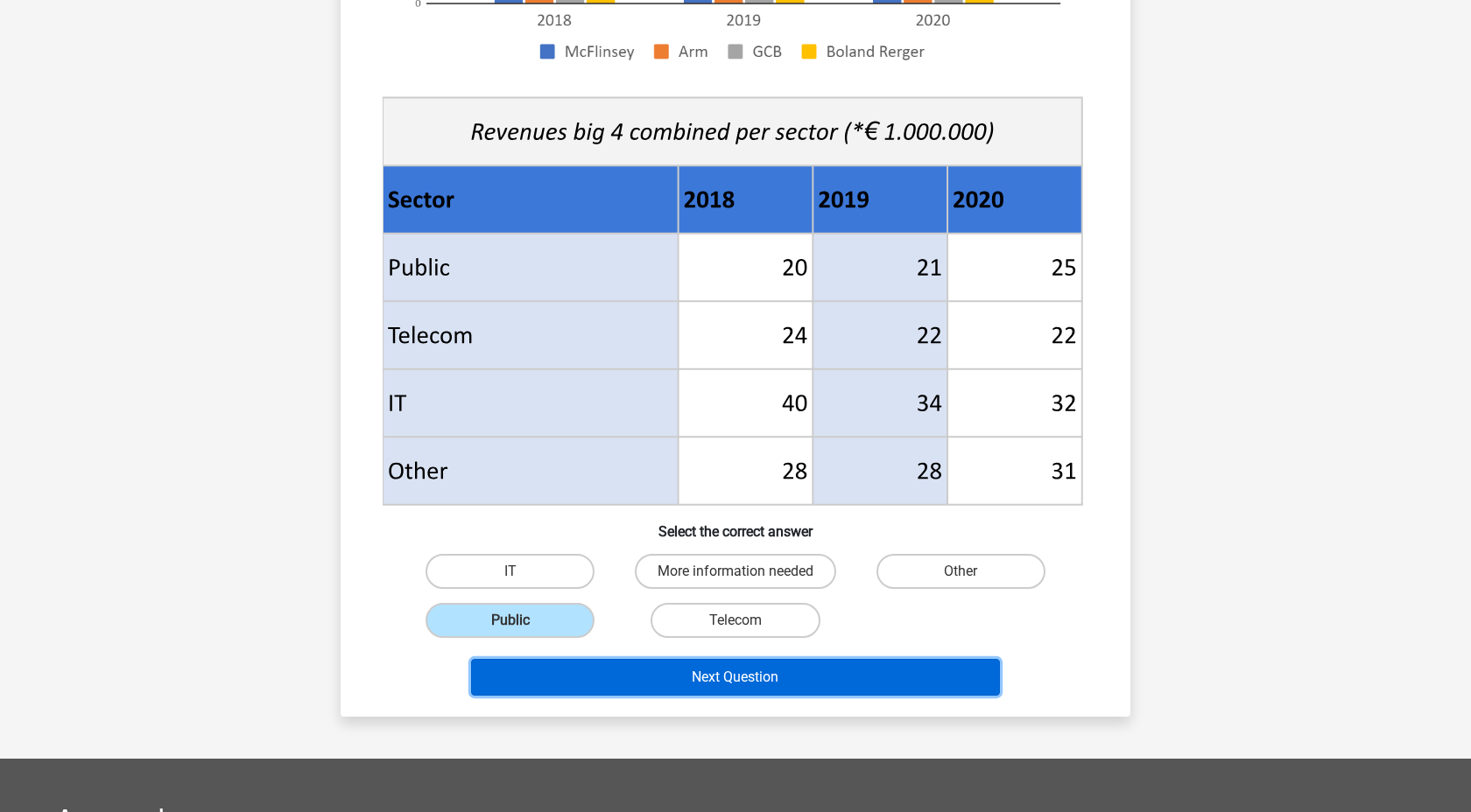
click at [648, 686] on button "Next Question" at bounding box center [736, 677] width 530 height 37
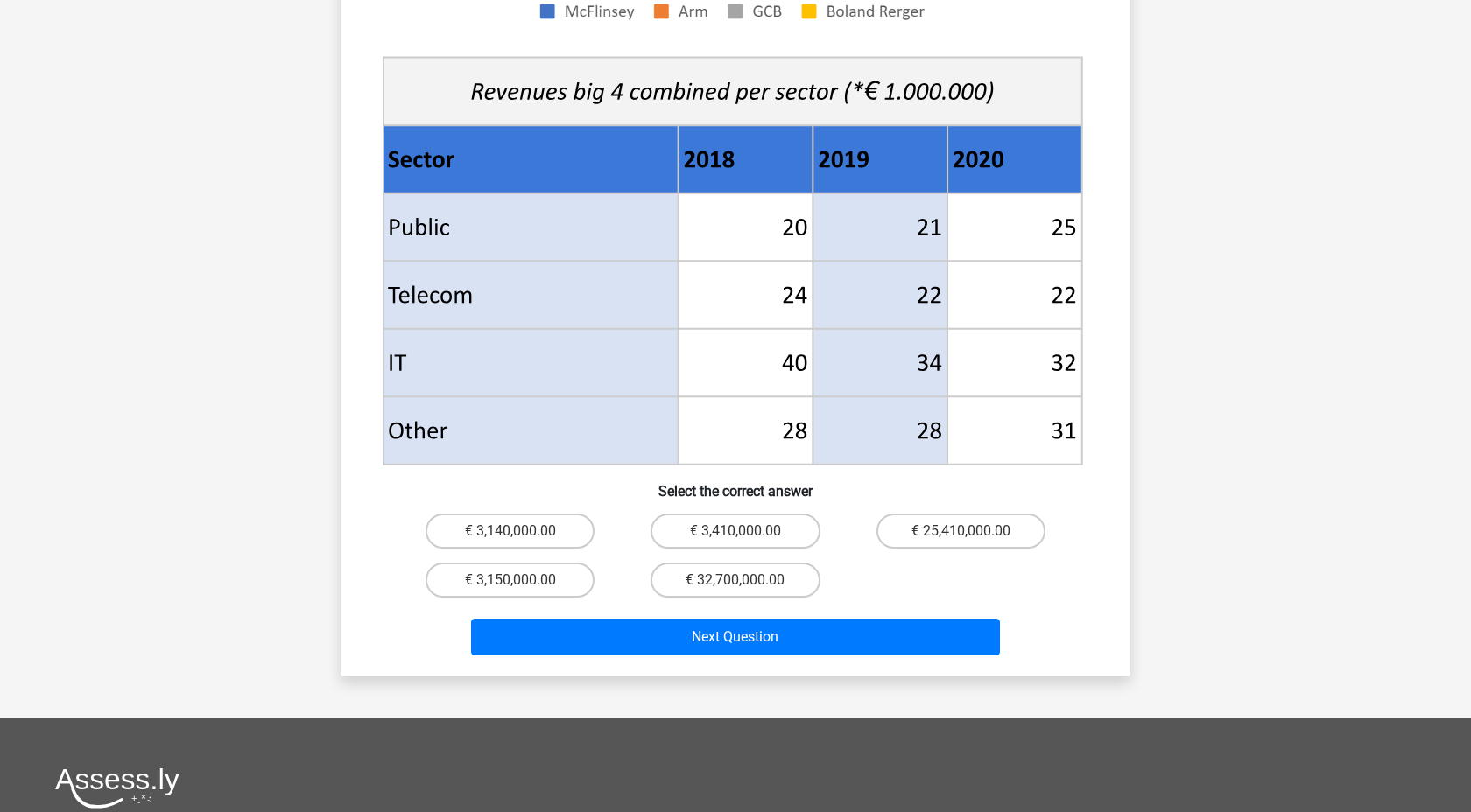
scroll to position [615, 0]
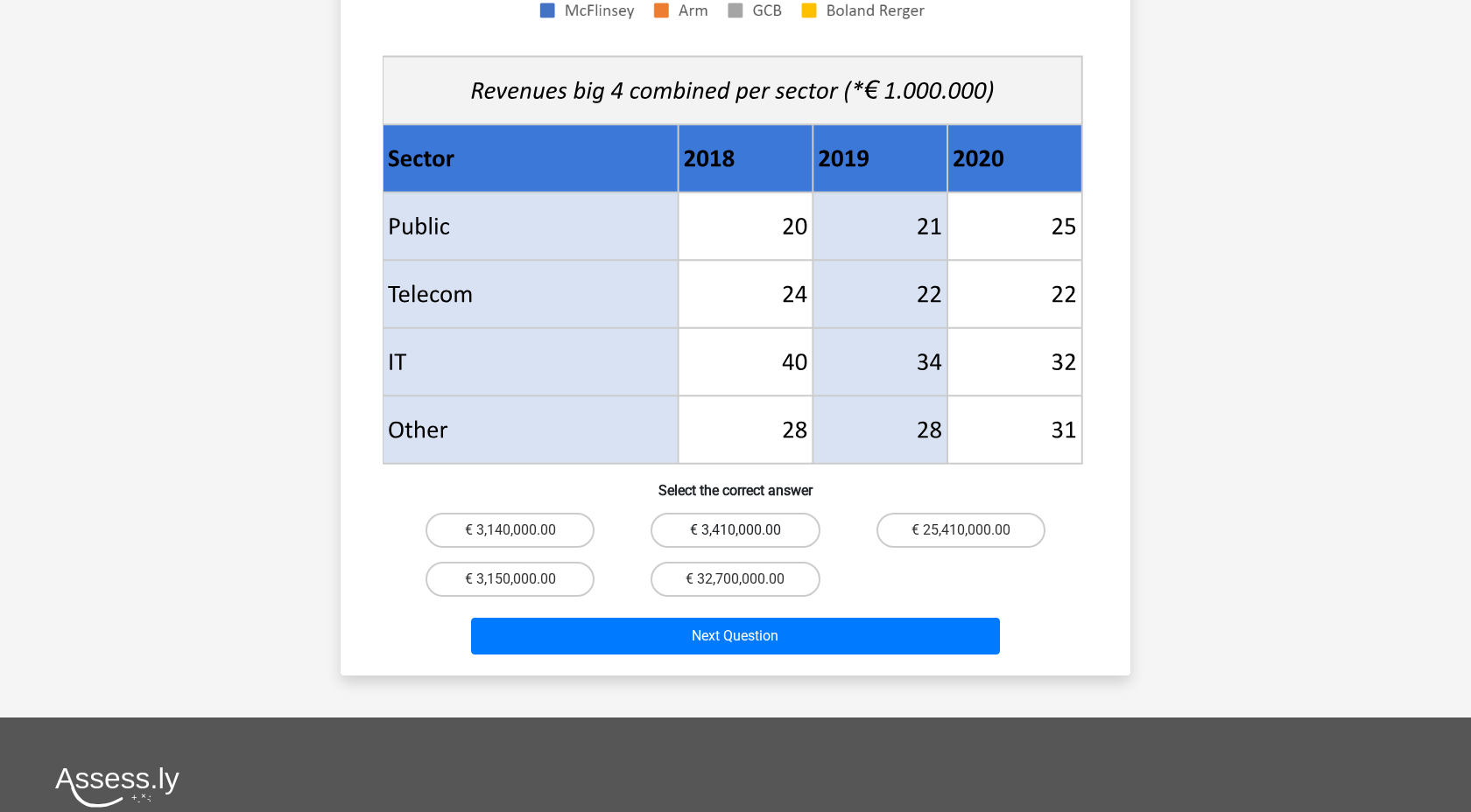
click at [679, 513] on label "€ 3,410,000.00" at bounding box center [735, 530] width 169 height 35
click at [736, 531] on input "€ 3,410,000.00" at bounding box center [741, 536] width 12 height 12
radio input "true"
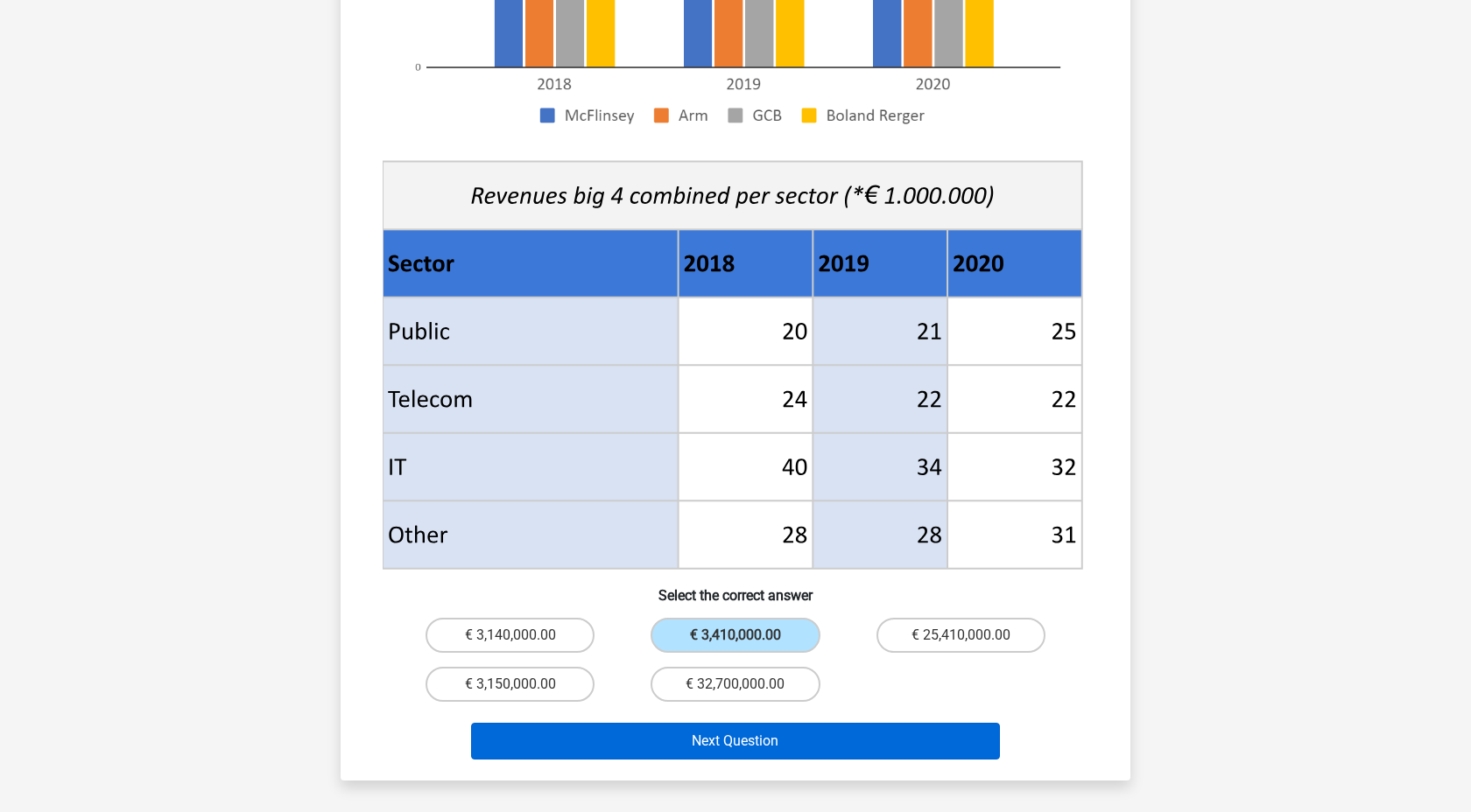
scroll to position [574, 0]
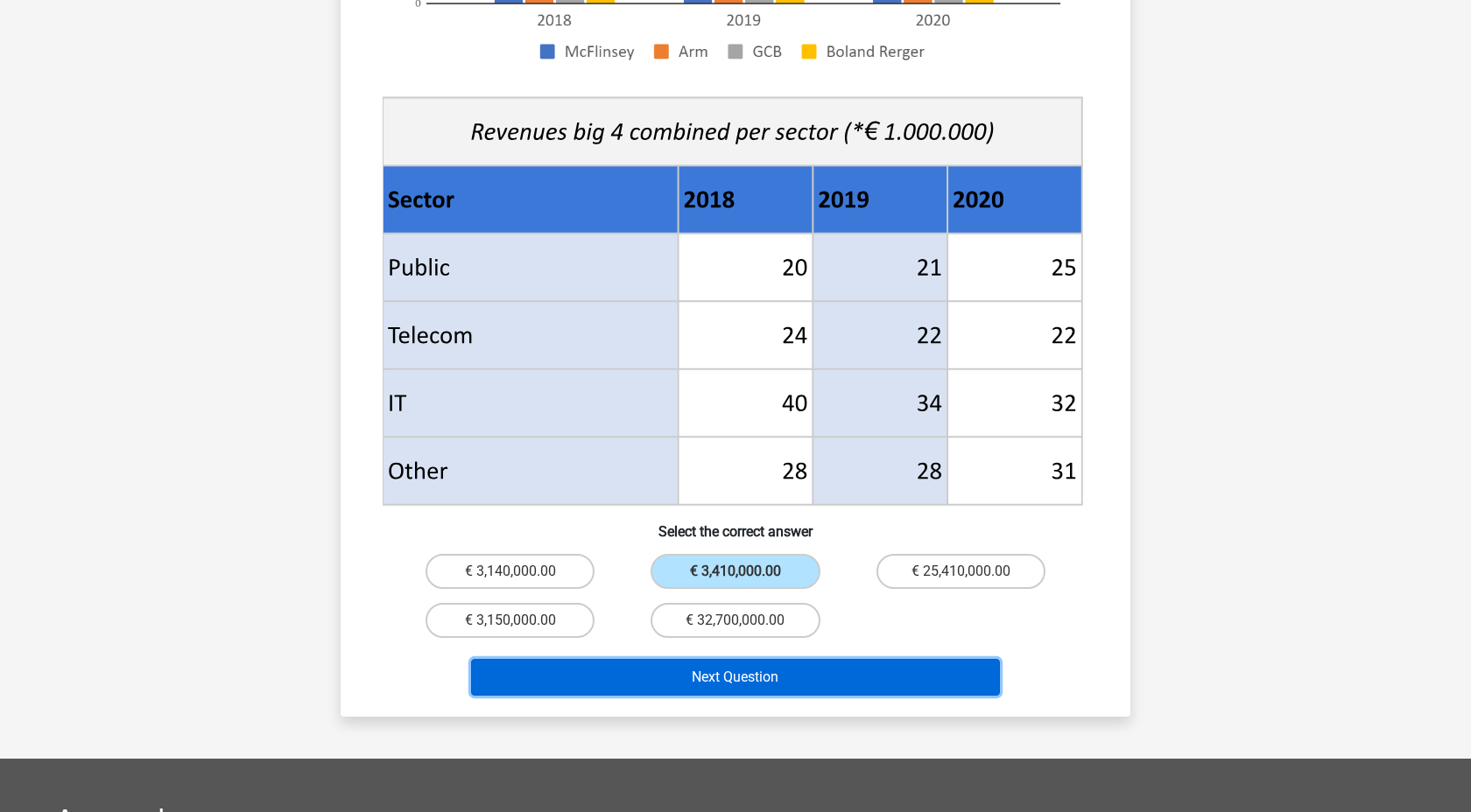
click at [711, 659] on button "Next Question" at bounding box center [736, 677] width 530 height 37
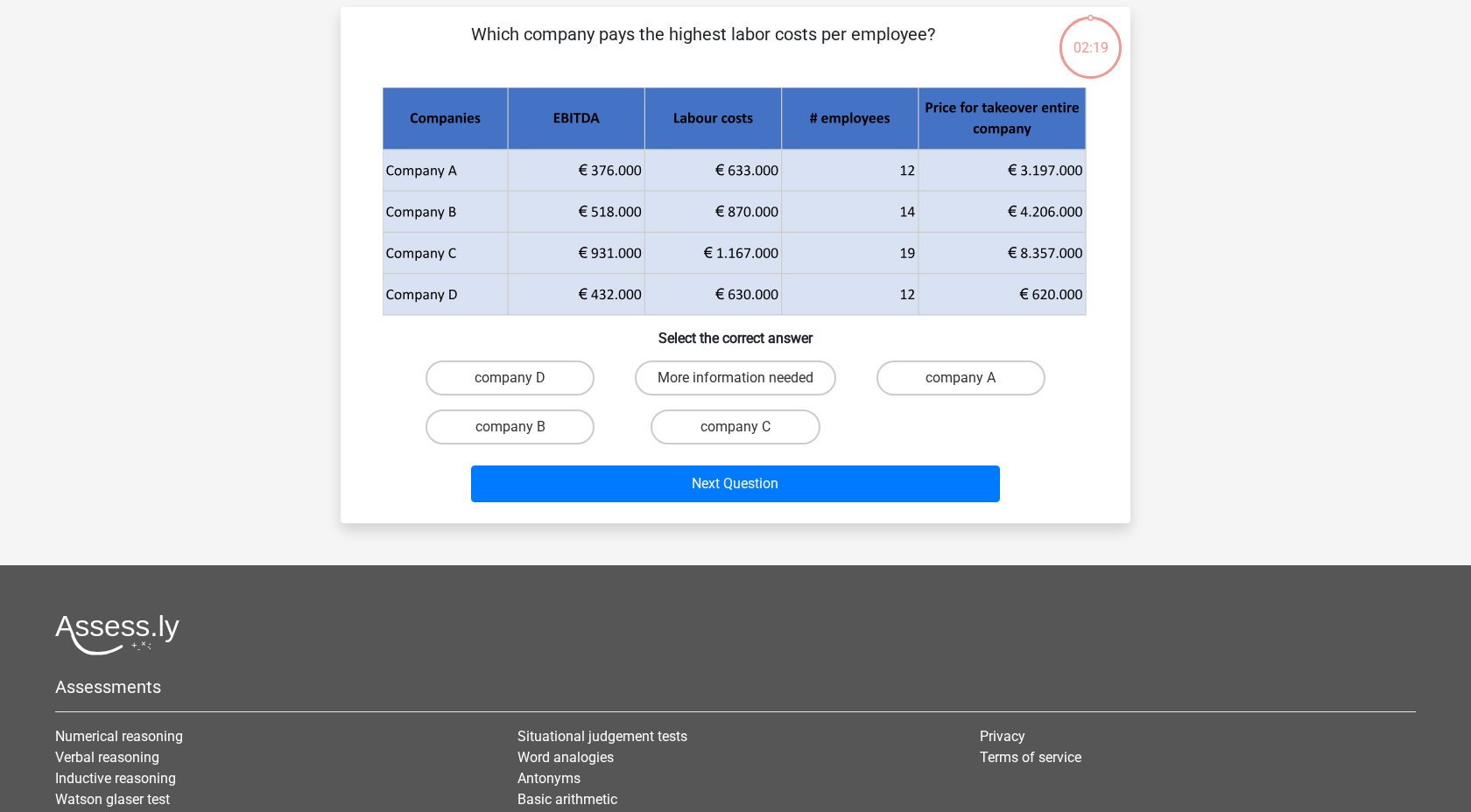
scroll to position [87, 0]
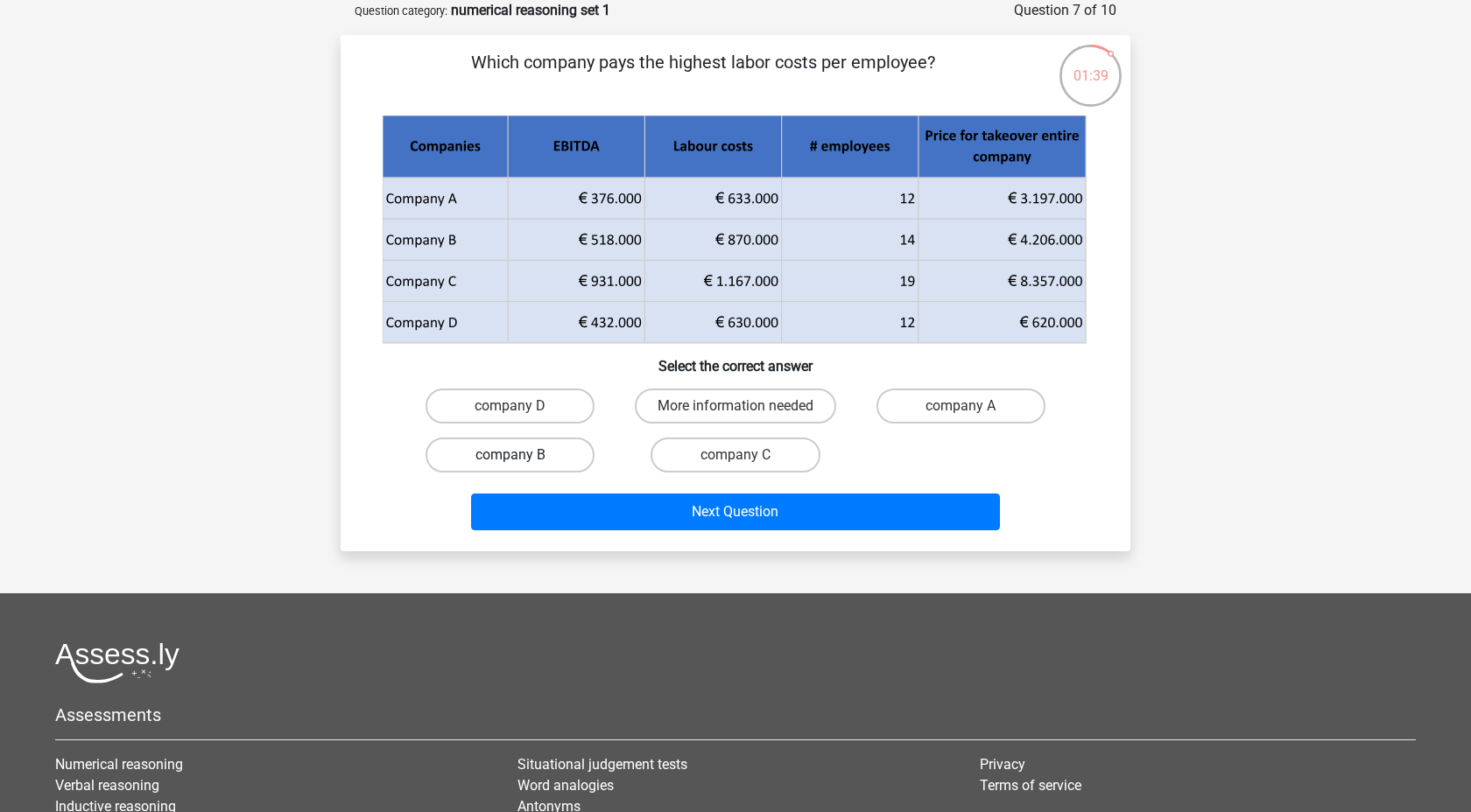
click at [508, 445] on label "company B" at bounding box center [510, 455] width 169 height 35
click at [510, 455] on input "company B" at bounding box center [516, 460] width 12 height 12
radio input "true"
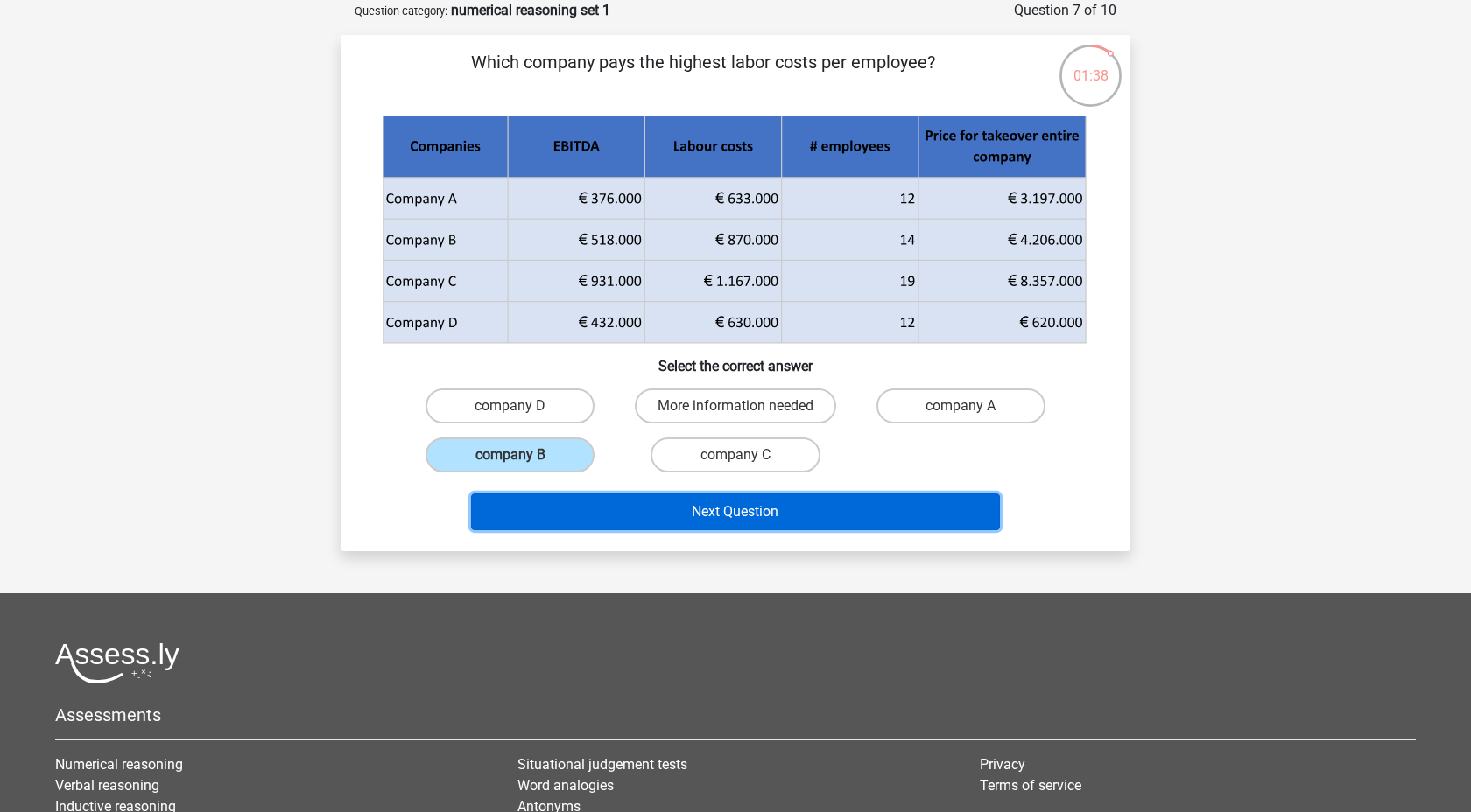
click at [587, 501] on button "Next Question" at bounding box center [736, 511] width 530 height 37
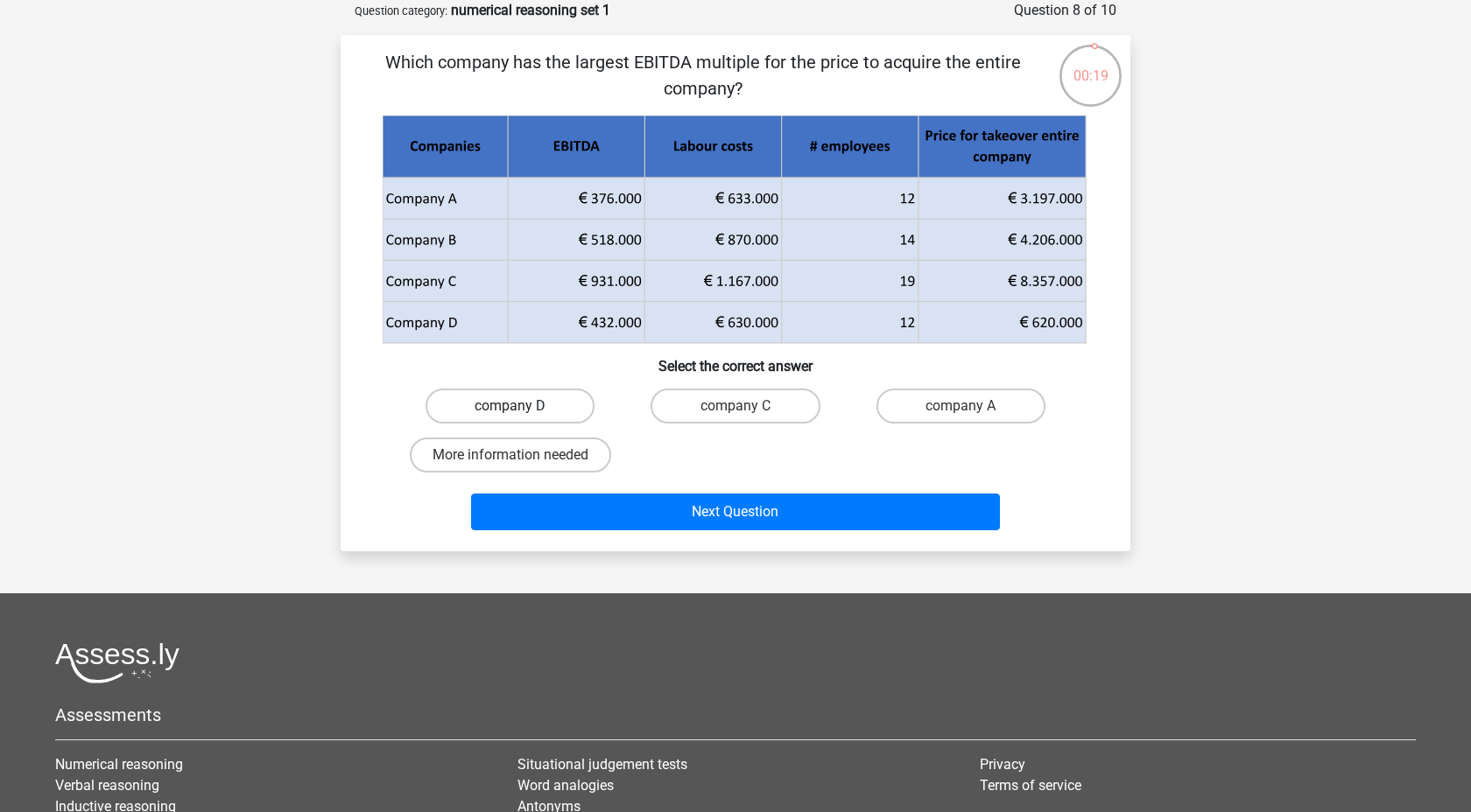
click at [551, 409] on label "company D" at bounding box center [510, 406] width 169 height 35
click at [522, 409] on input "company D" at bounding box center [516, 411] width 12 height 12
radio input "true"
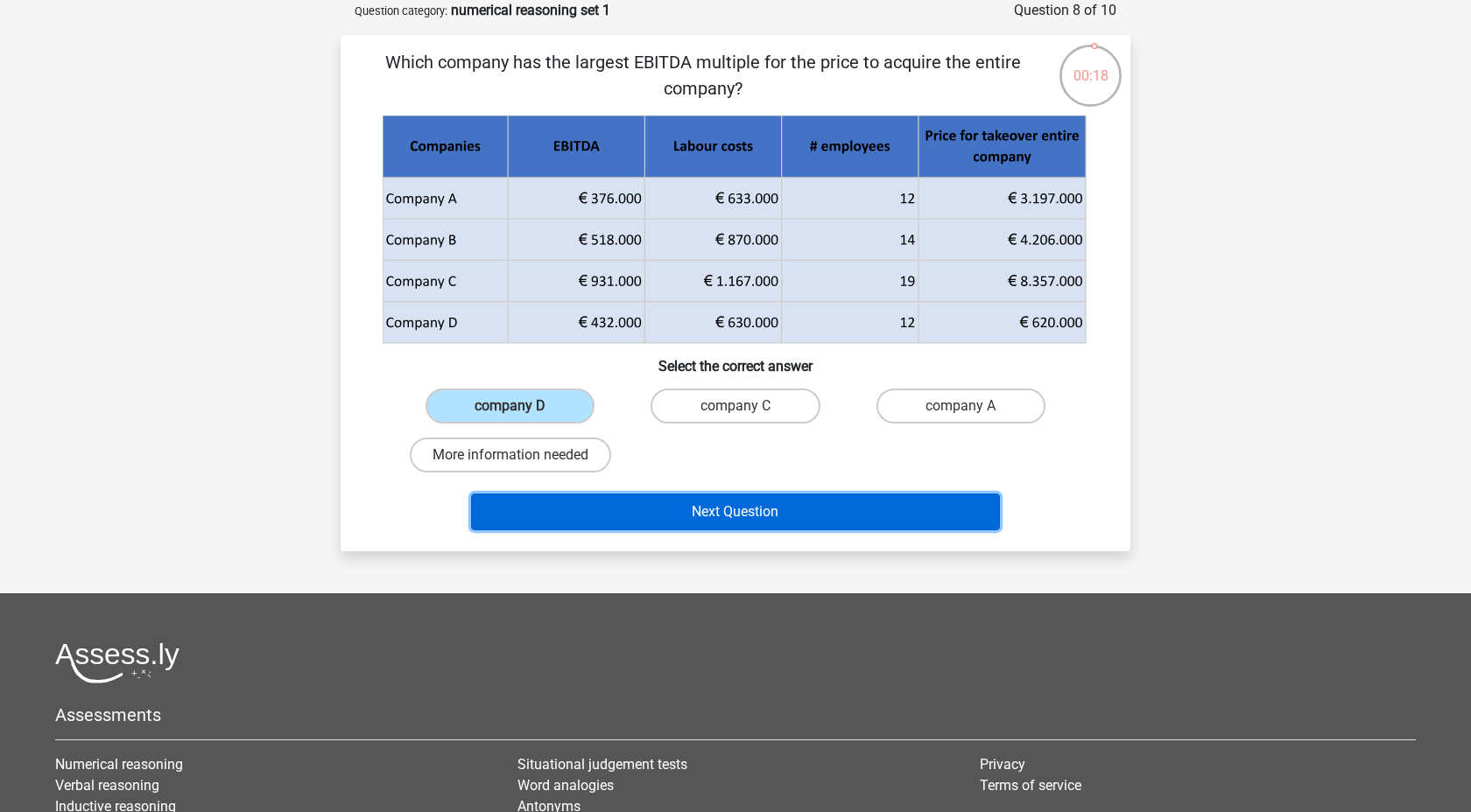
click at [654, 522] on button "Next Question" at bounding box center [736, 511] width 530 height 37
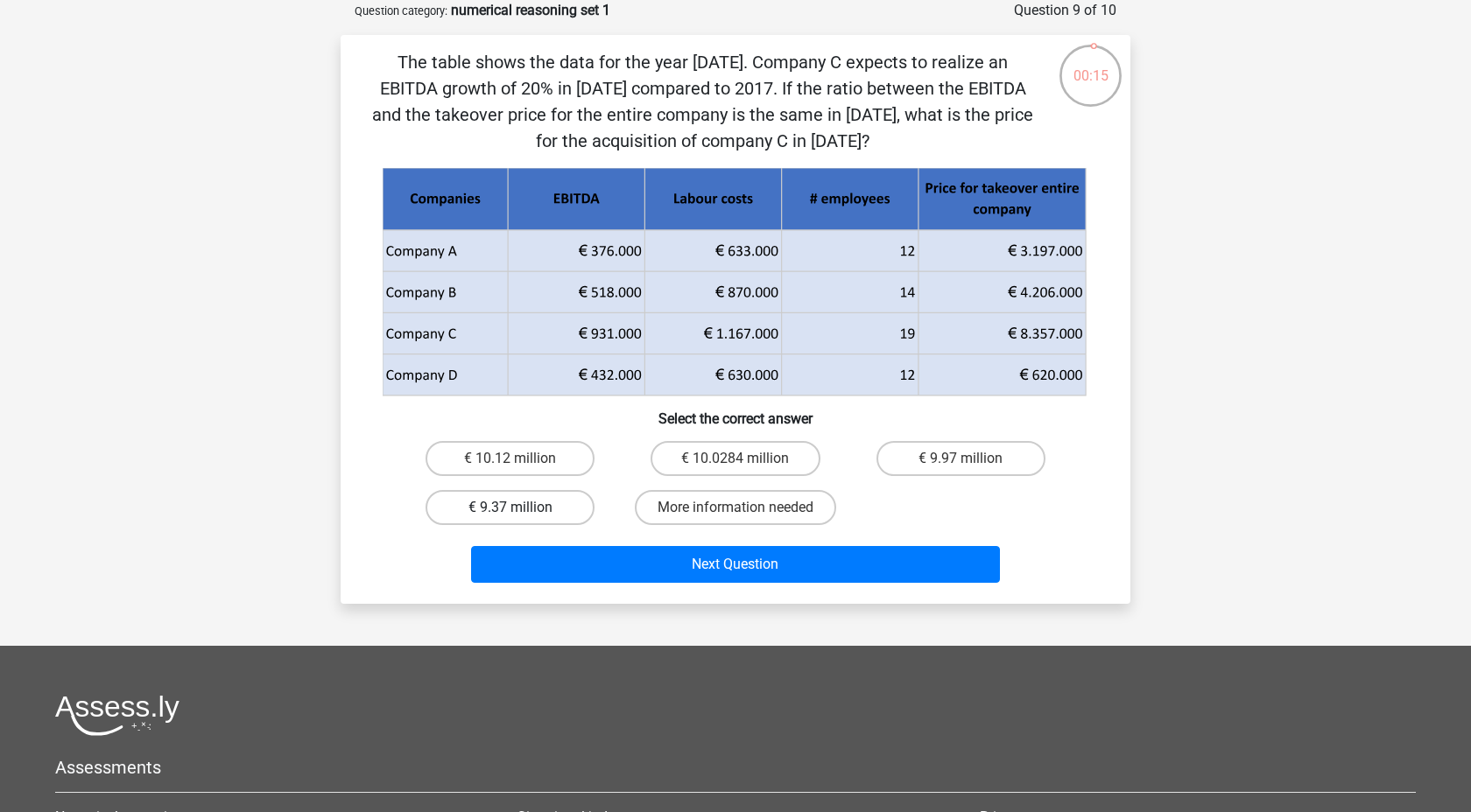
click at [566, 504] on label "€ 9.37 million" at bounding box center [510, 508] width 169 height 35
click at [522, 508] on input "€ 9.37 million" at bounding box center [516, 513] width 12 height 12
radio input "true"
click at [709, 461] on label "€ 10.0284 million" at bounding box center [735, 458] width 169 height 35
click at [736, 461] on input "€ 10.0284 million" at bounding box center [741, 464] width 12 height 12
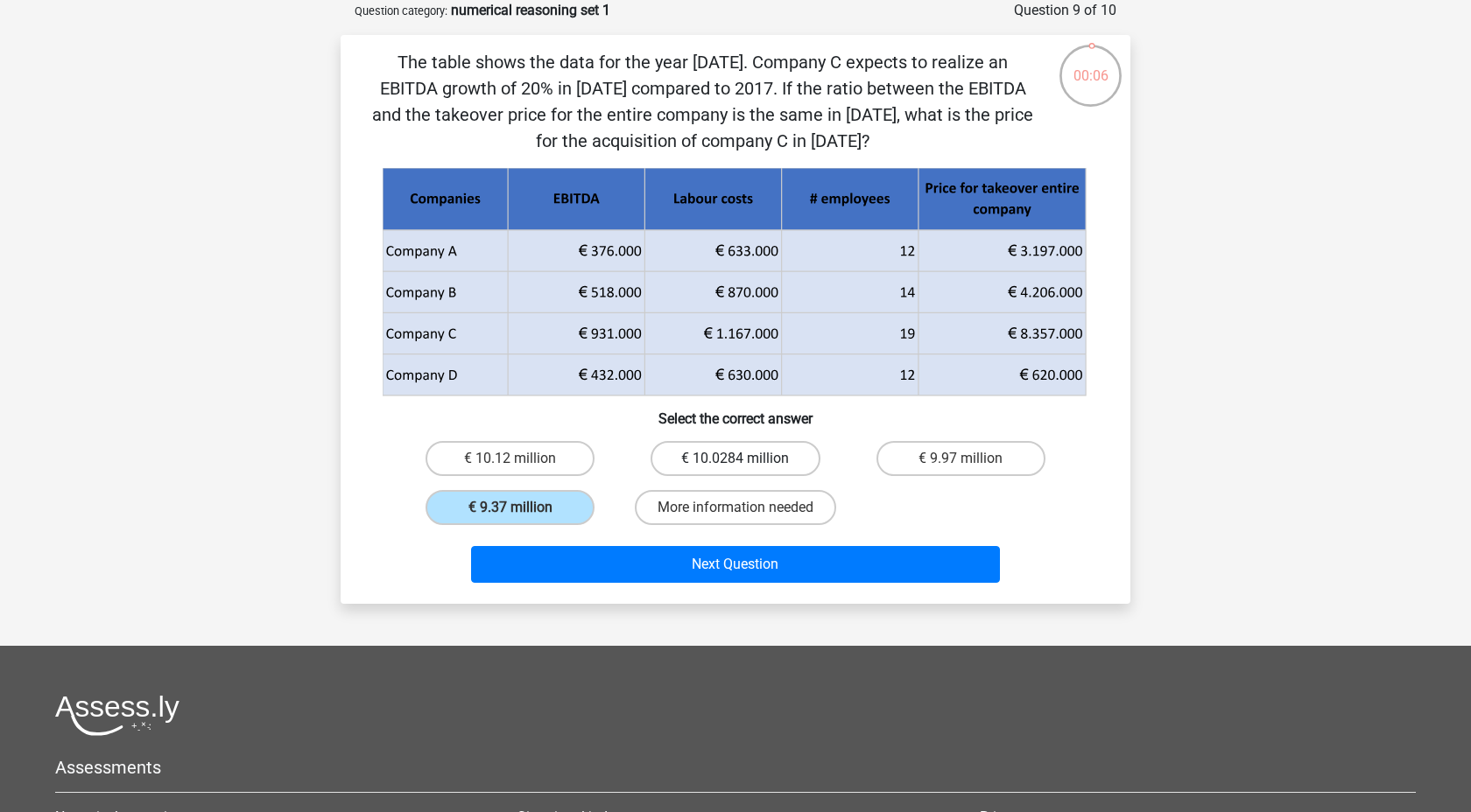
radio input "true"
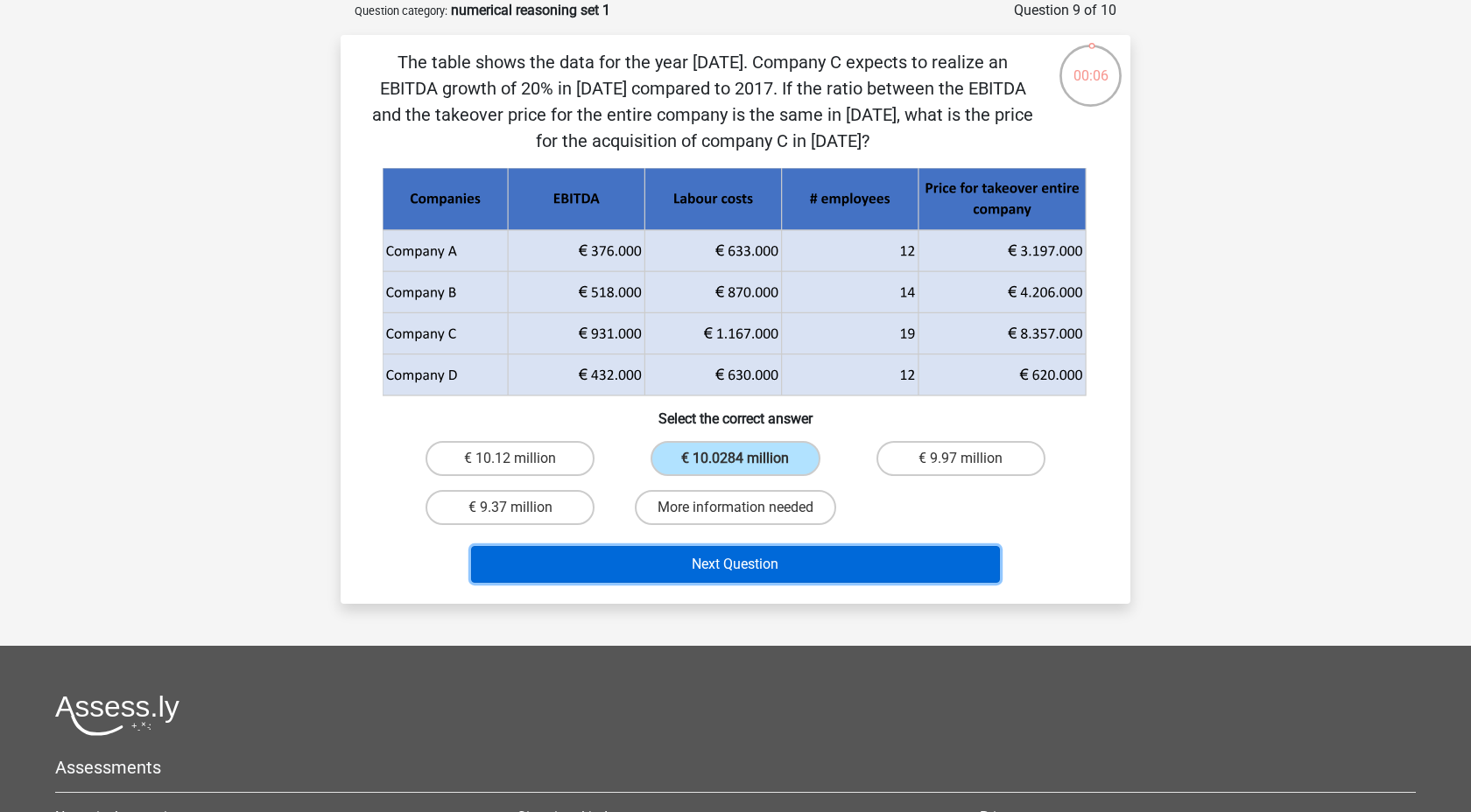
click at [733, 572] on button "Next Question" at bounding box center [736, 564] width 530 height 37
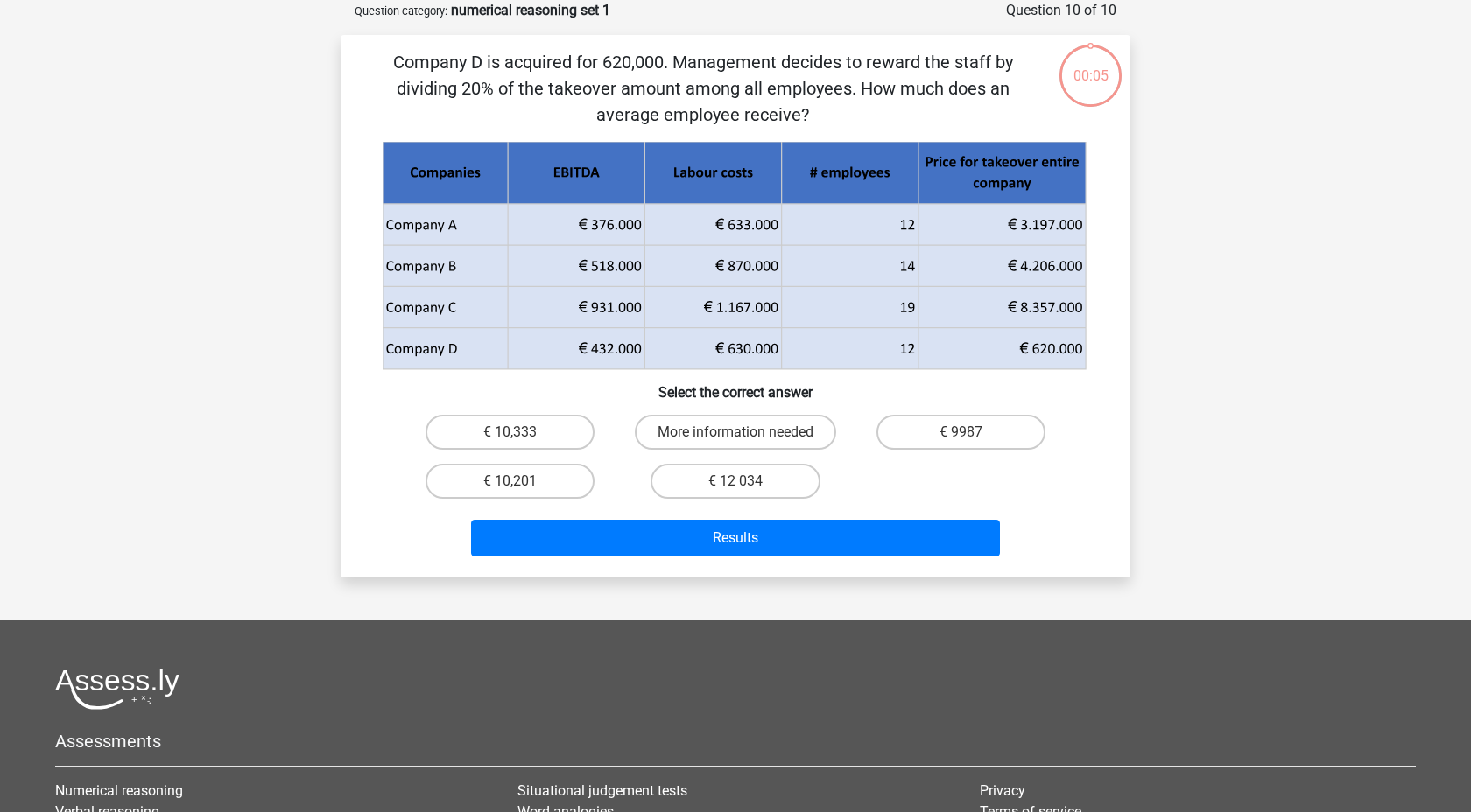
click at [739, 463] on div "€ 12 034" at bounding box center [735, 481] width 225 height 49
click at [740, 476] on label "€ 12 034" at bounding box center [735, 481] width 169 height 35
click at [740, 482] on input "€ 12 034" at bounding box center [741, 487] width 12 height 12
radio input "true"
click at [740, 518] on div "Results" at bounding box center [736, 534] width 734 height 58
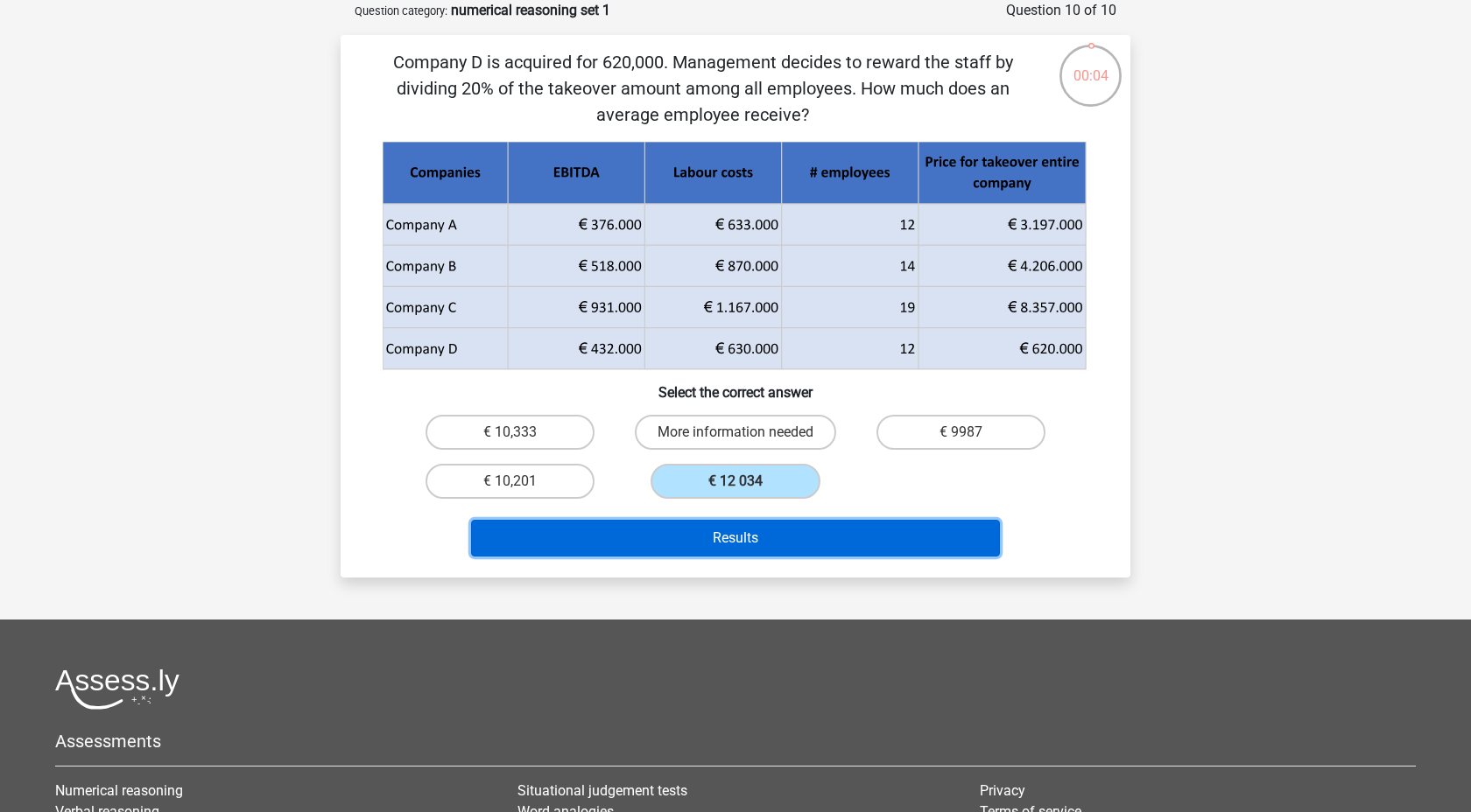
click at [740, 524] on button "Results" at bounding box center [736, 538] width 530 height 37
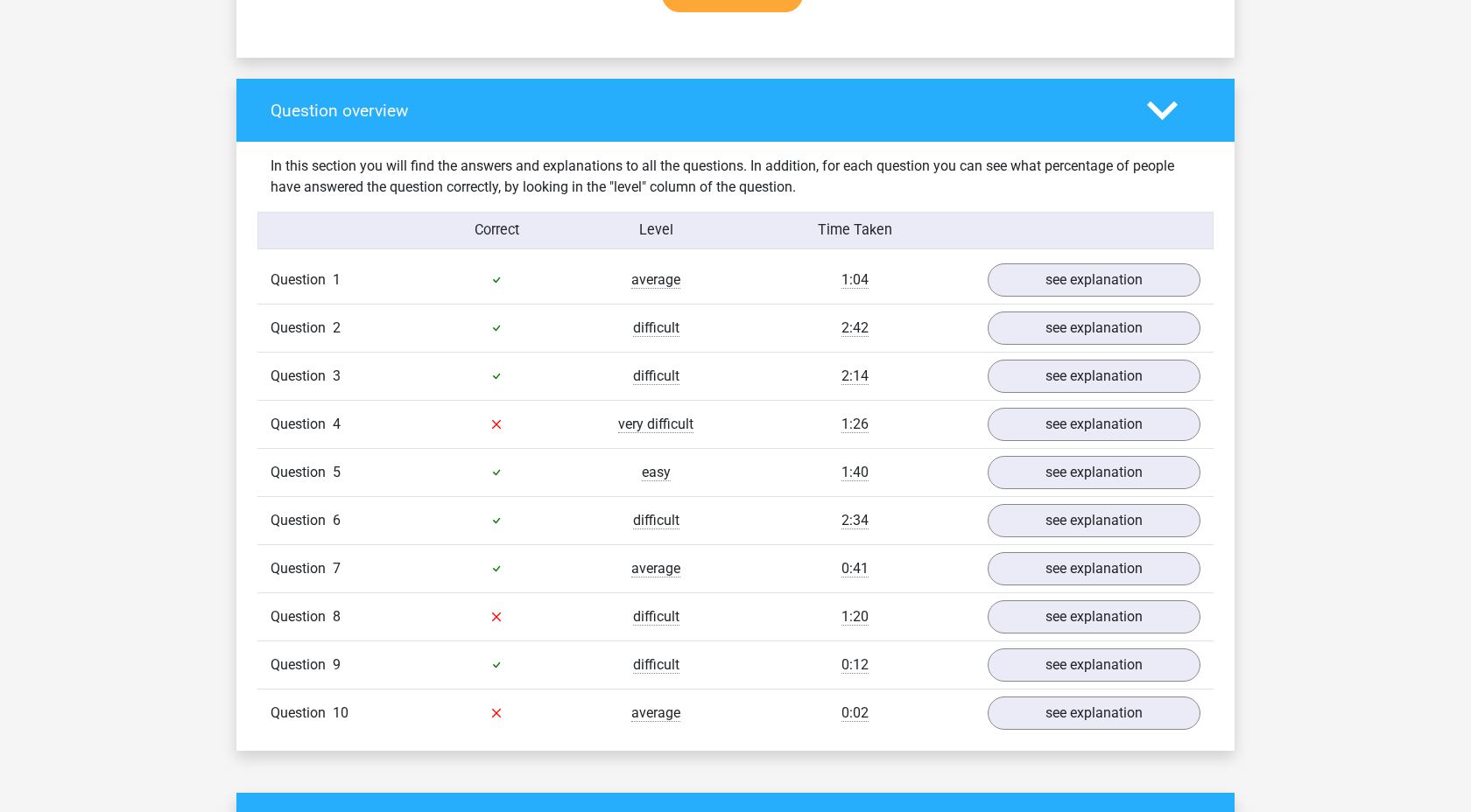
scroll to position [1219, 0]
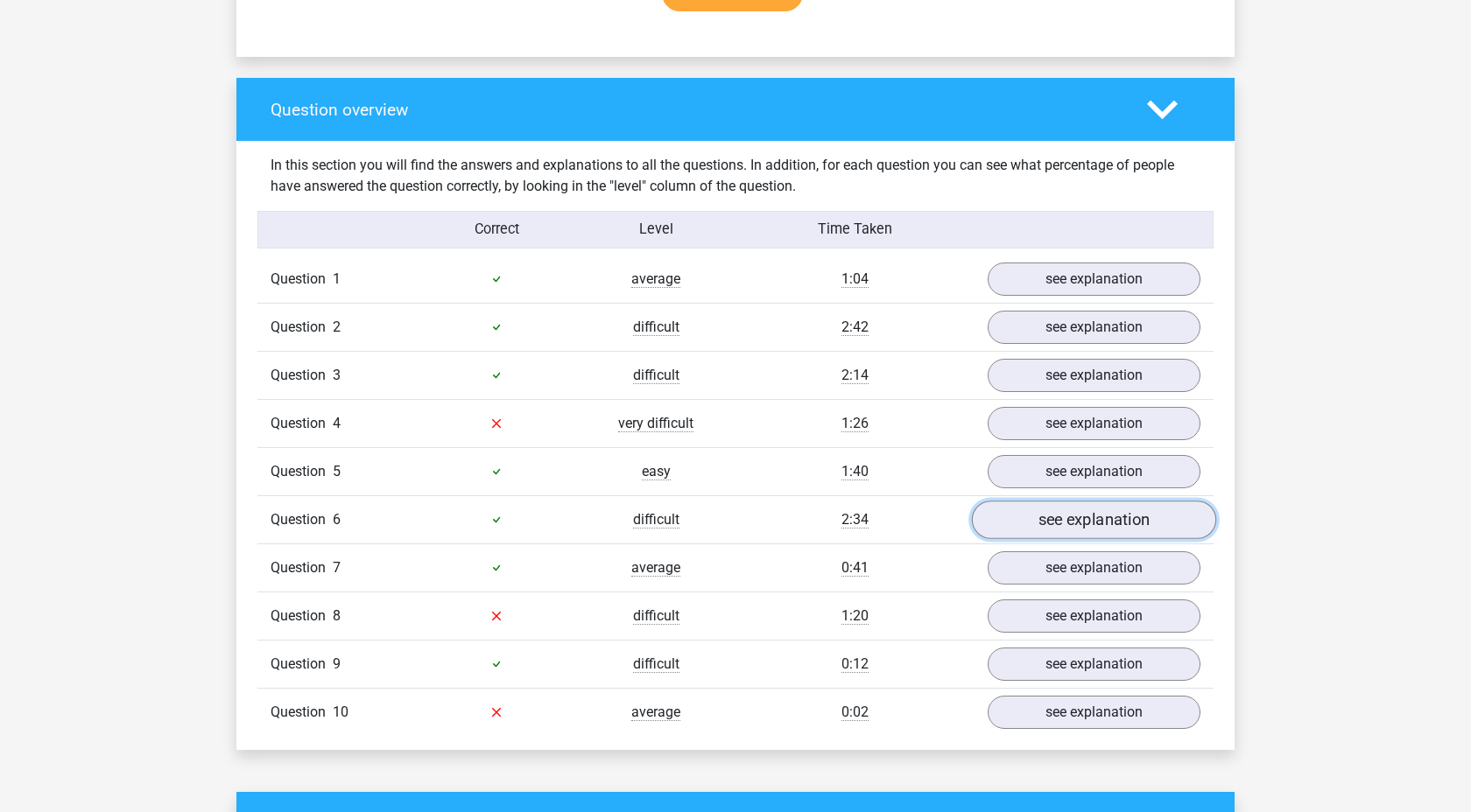
click at [1036, 522] on link "see explanation" at bounding box center [1093, 519] width 244 height 38
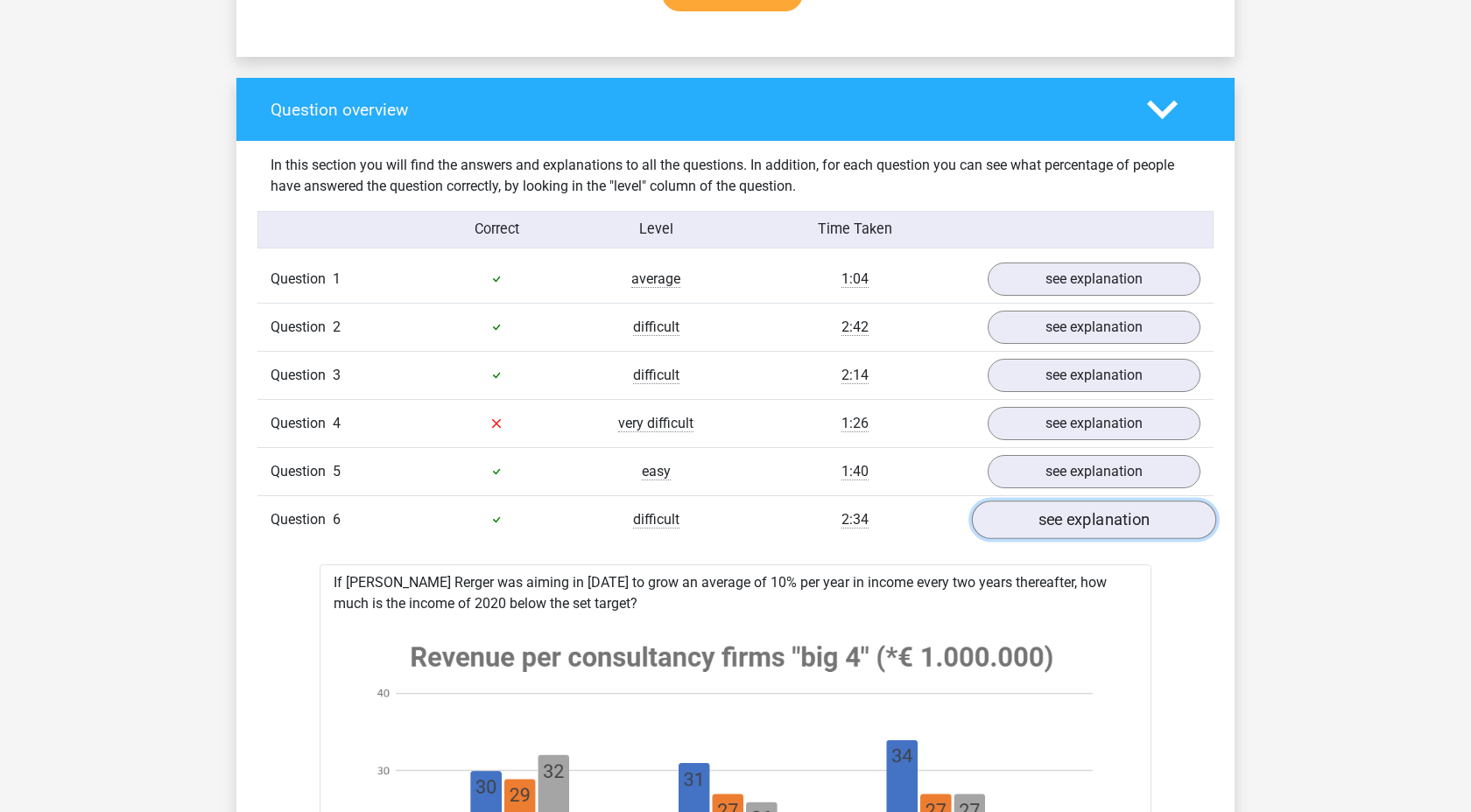
click at [1036, 521] on link "see explanation" at bounding box center [1093, 519] width 244 height 38
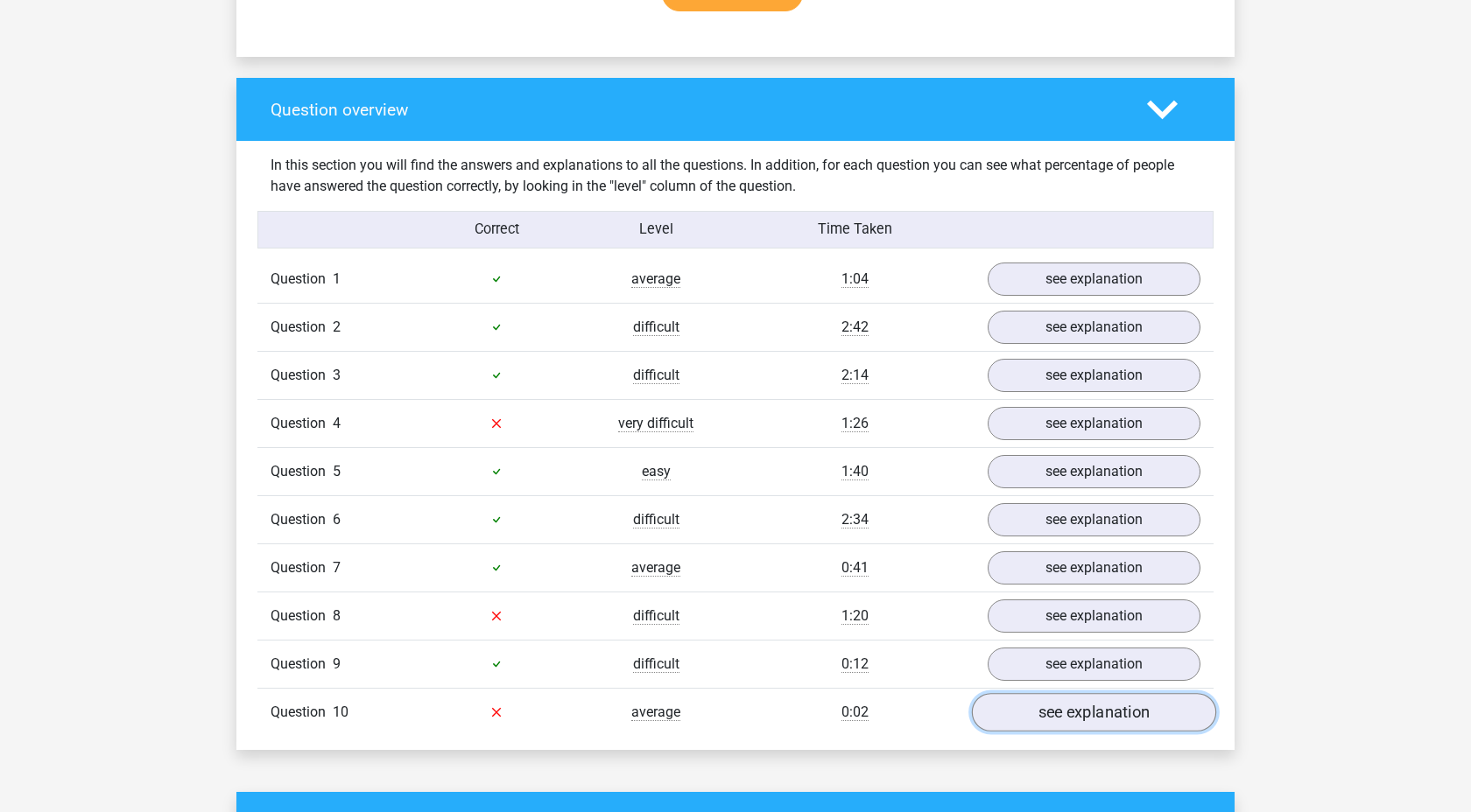
click at [1052, 728] on link "see explanation" at bounding box center [1093, 712] width 244 height 38
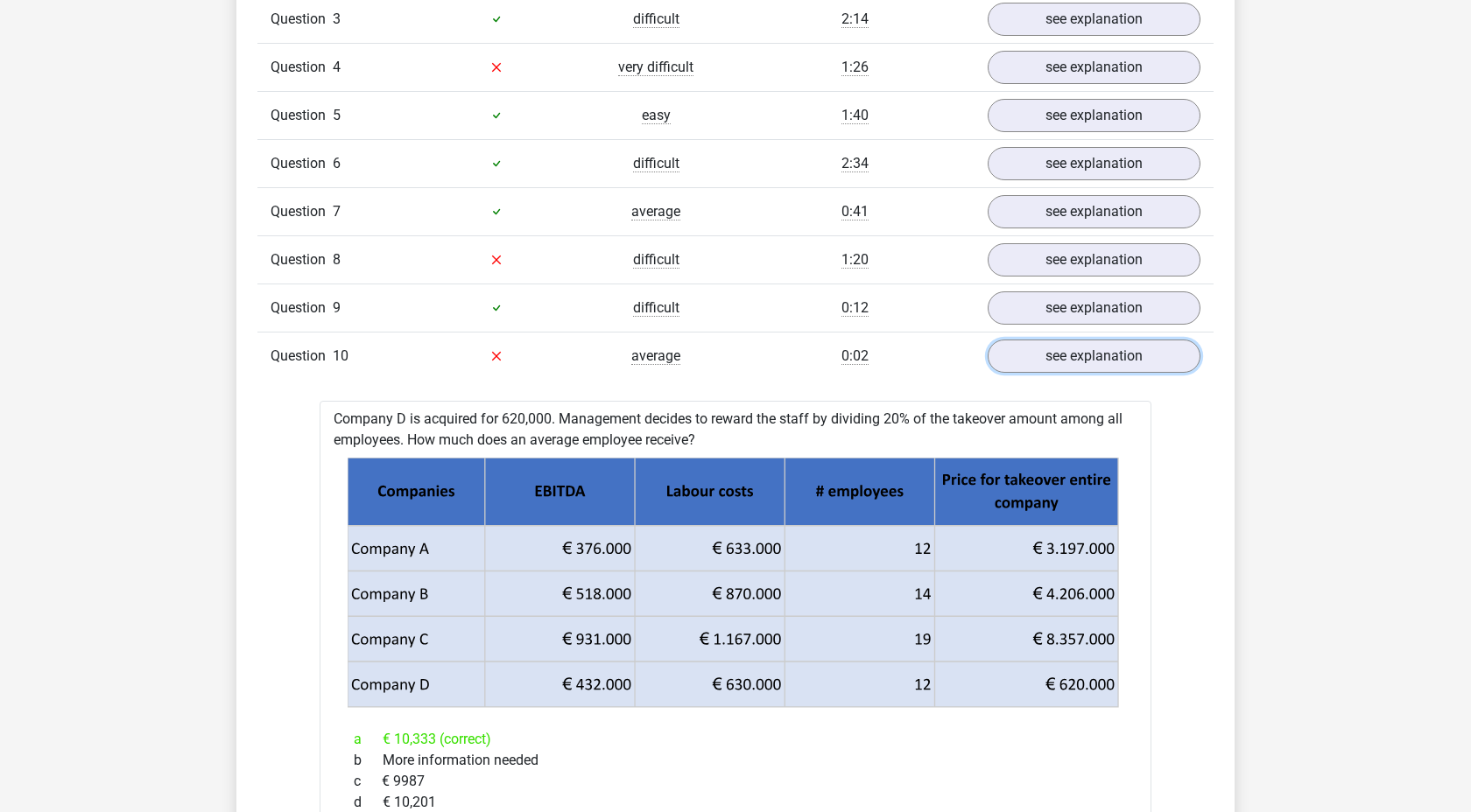
scroll to position [1577, 0]
click at [716, 543] on icon at bounding box center [734, 582] width 764 height 220
click at [1044, 358] on link "see explanation" at bounding box center [1093, 355] width 244 height 38
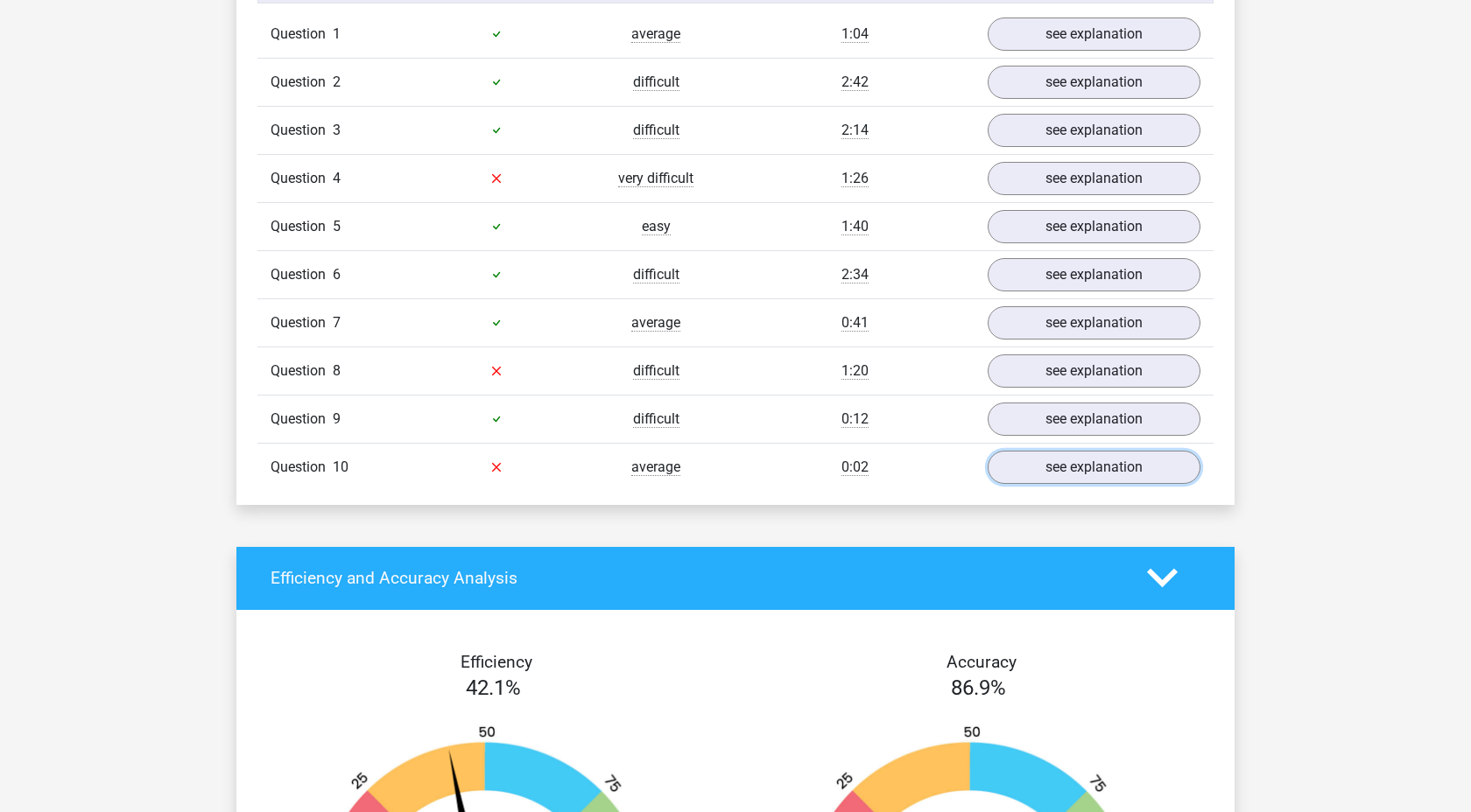
scroll to position [1460, 0]
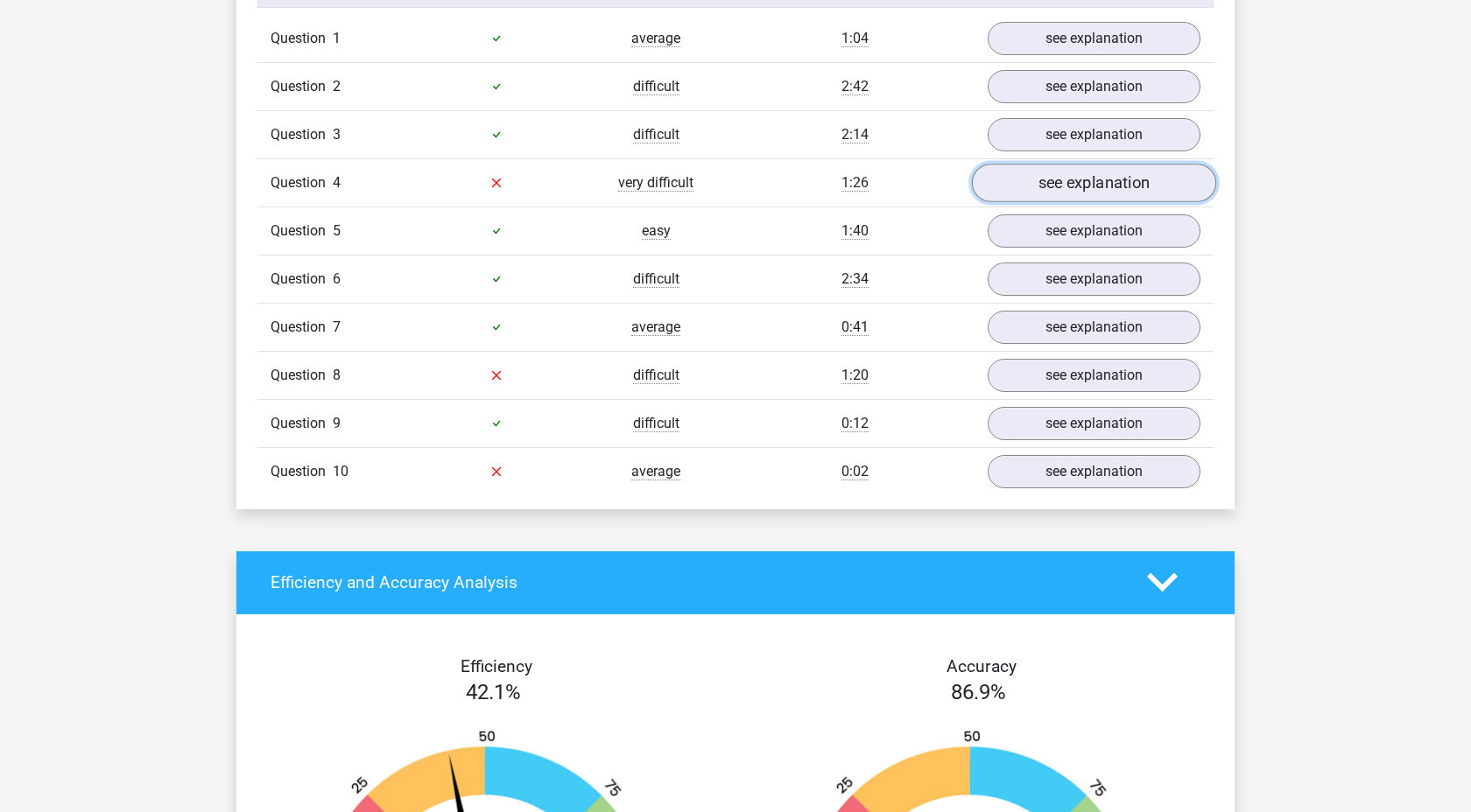
click at [1020, 187] on link "see explanation" at bounding box center [1093, 183] width 244 height 38
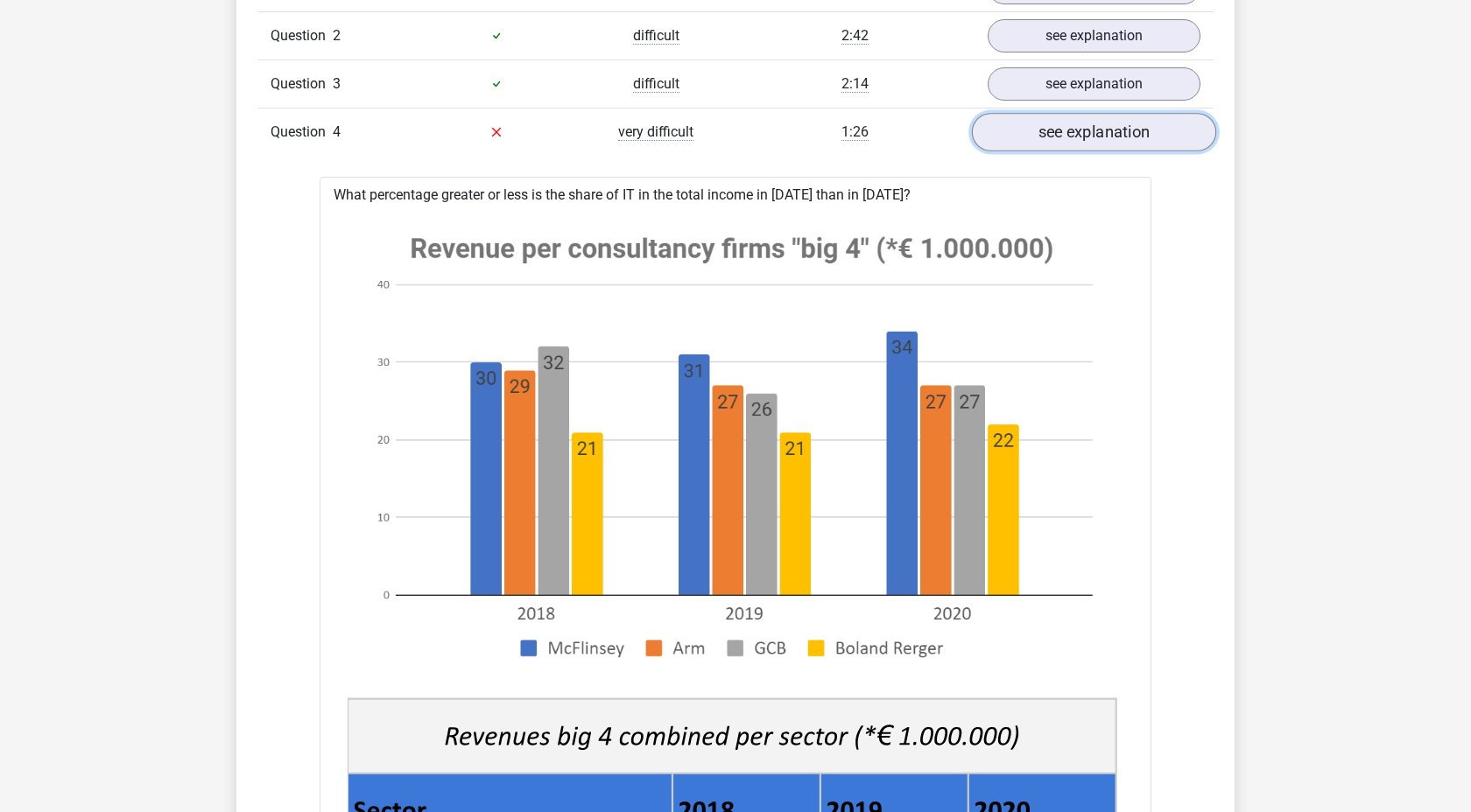
scroll to position [1507, 0]
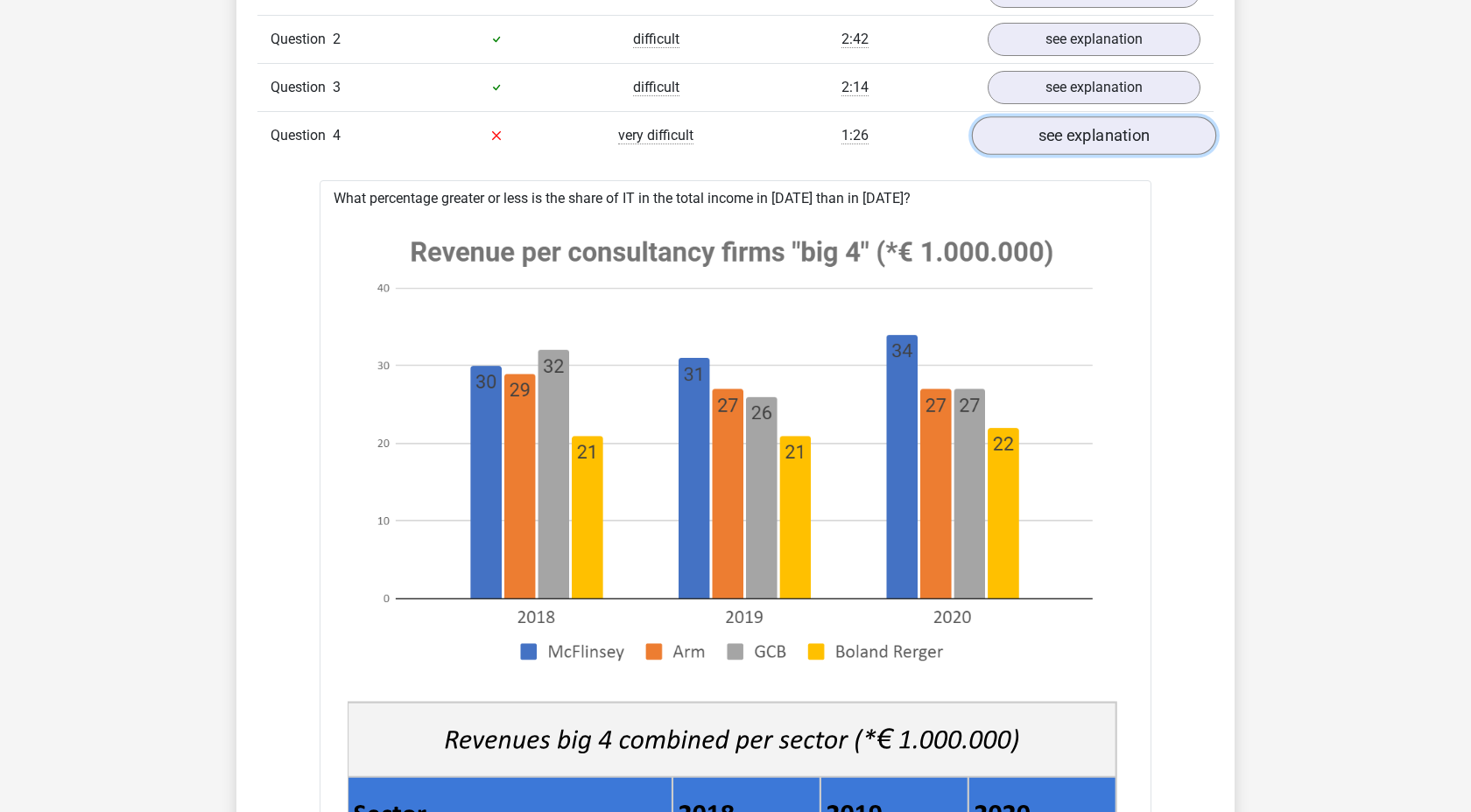
click at [1036, 150] on link "see explanation" at bounding box center [1093, 135] width 244 height 38
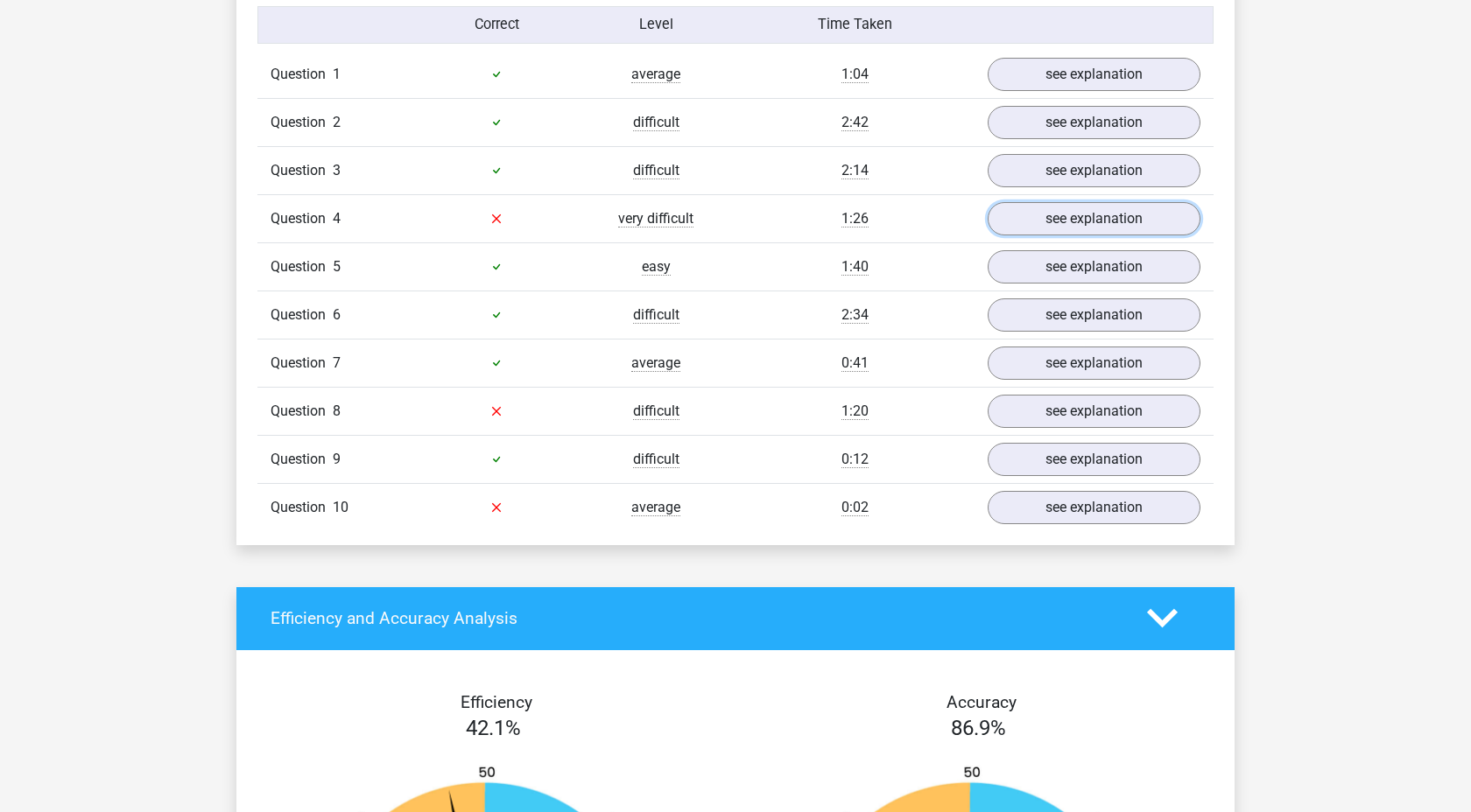
scroll to position [1415, 0]
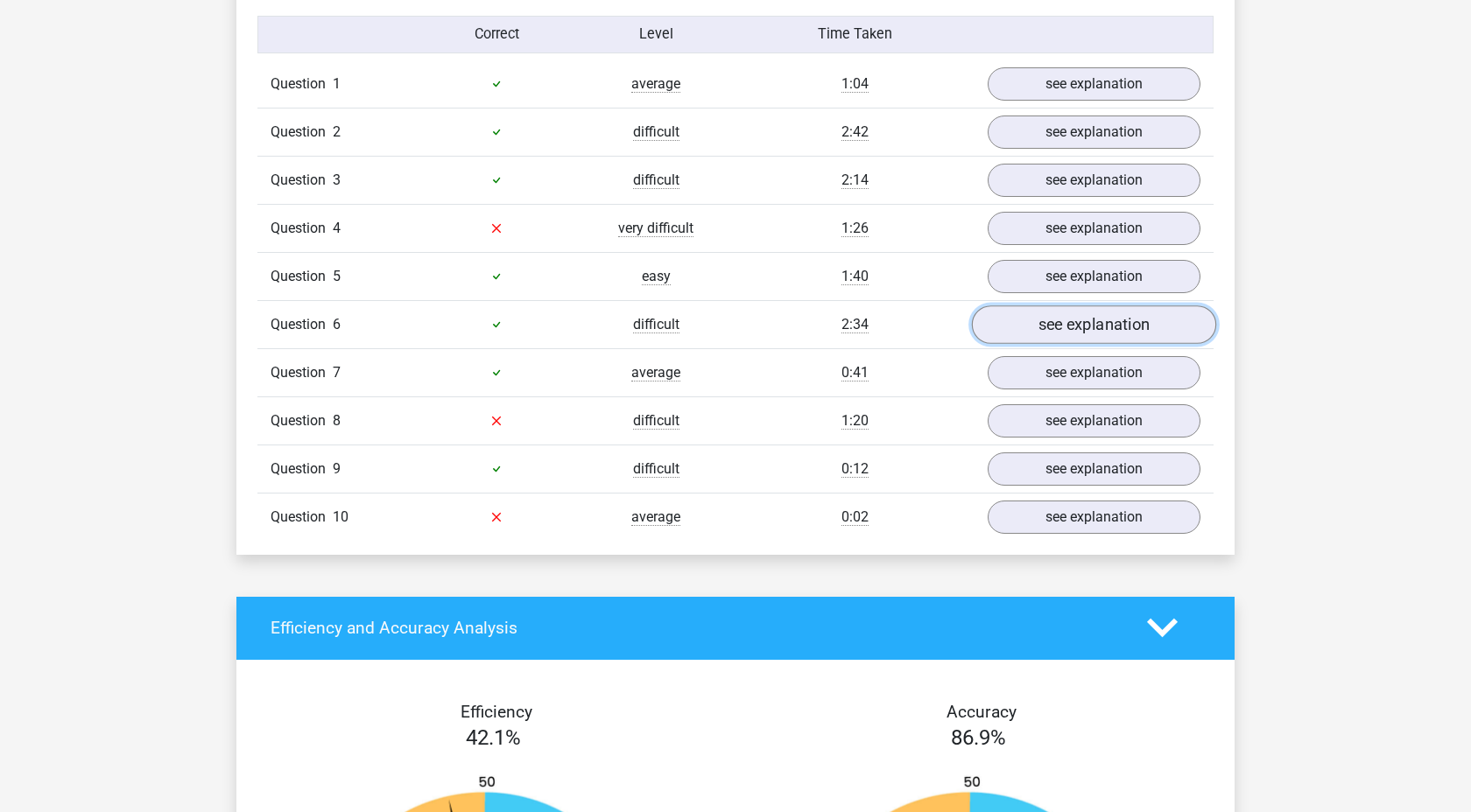
click at [1055, 336] on link "see explanation" at bounding box center [1093, 324] width 244 height 38
